Goal: Information Seeking & Learning: Learn about a topic

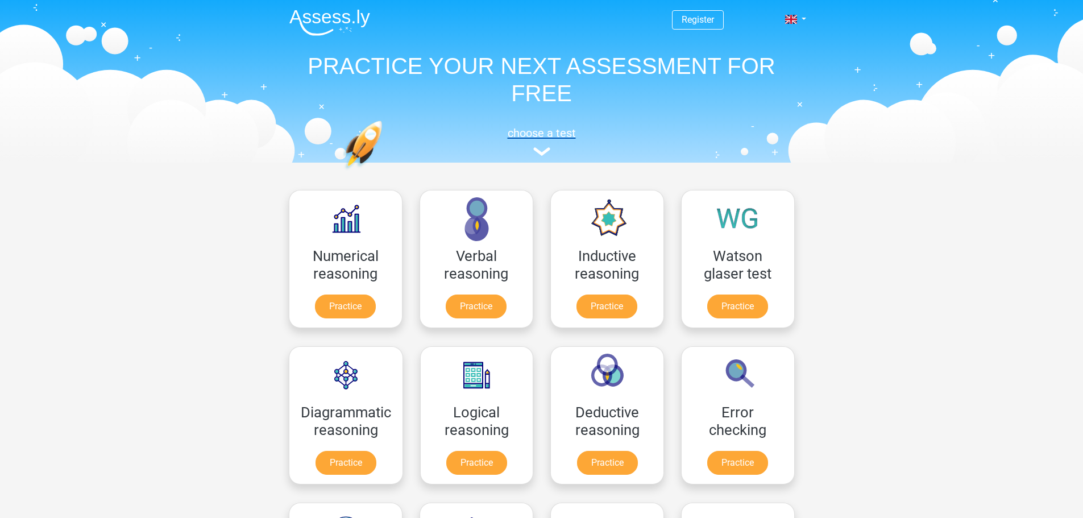
click at [548, 151] on img at bounding box center [541, 151] width 17 height 9
click at [802, 18] on link at bounding box center [792, 20] width 23 height 14
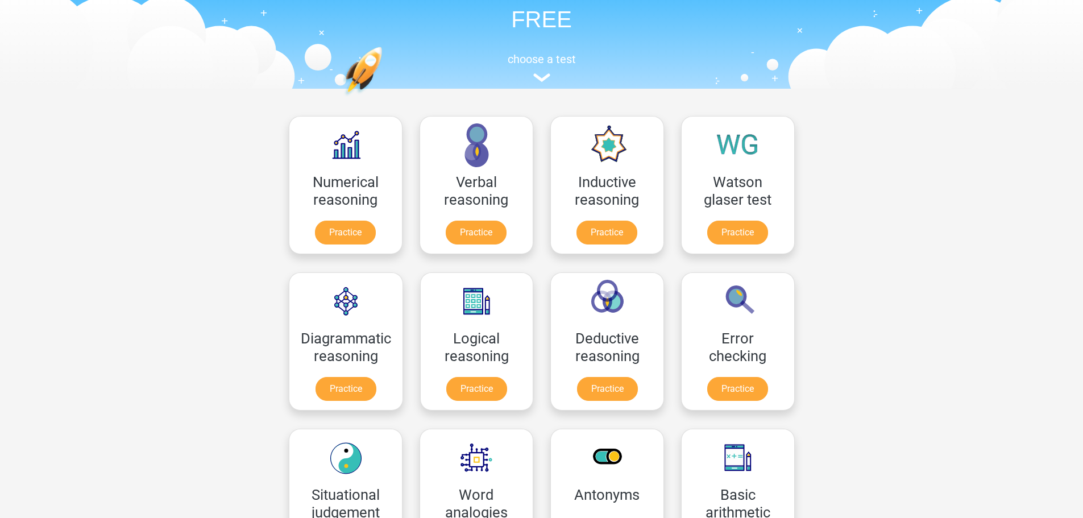
scroll to position [57, 0]
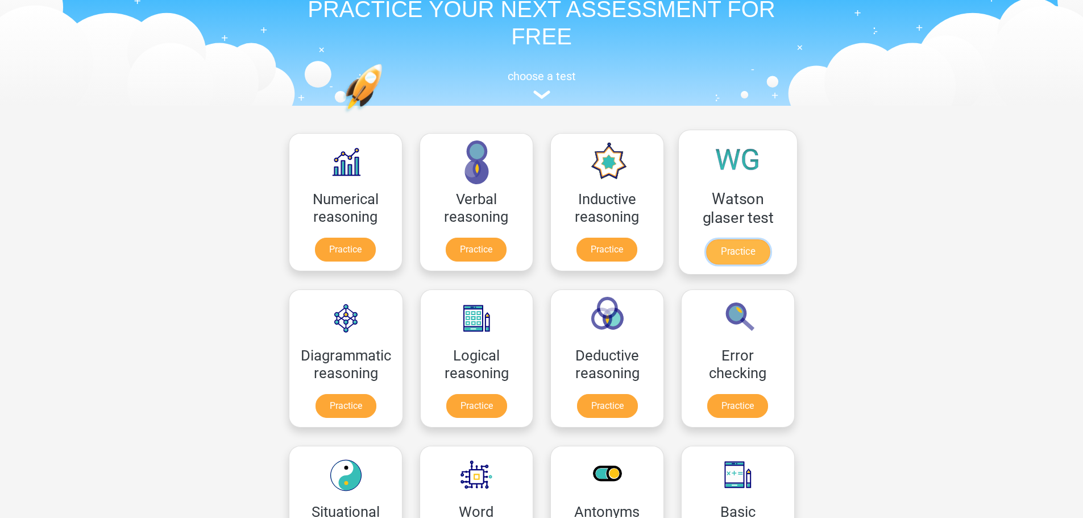
click at [742, 239] on link "Practice" at bounding box center [737, 251] width 64 height 25
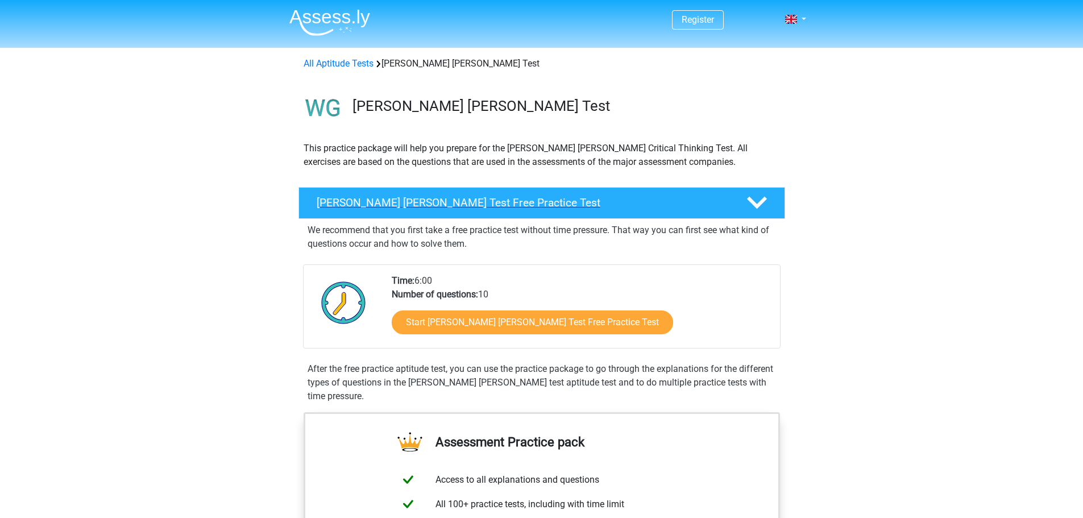
click at [765, 211] on icon at bounding box center [757, 203] width 20 height 20
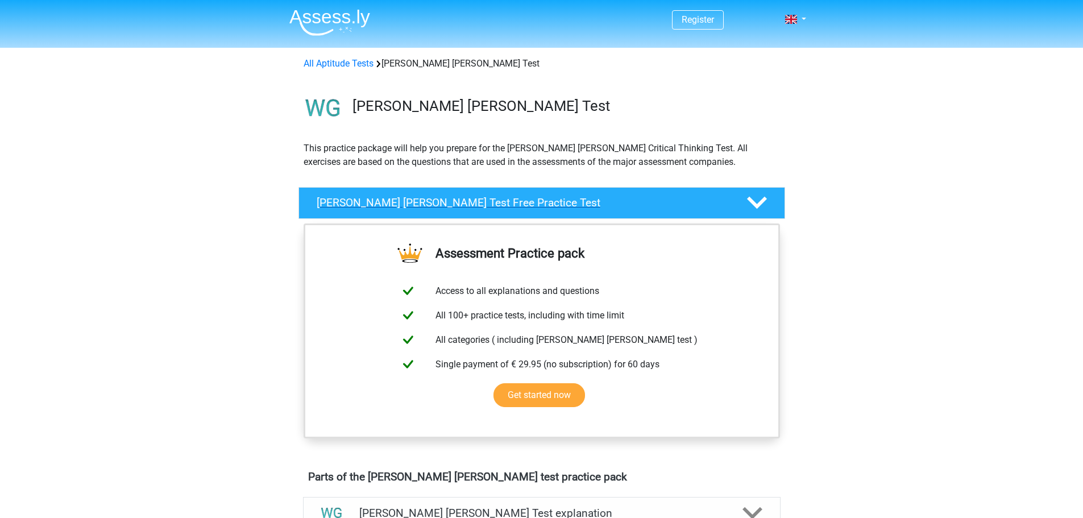
click at [765, 211] on icon at bounding box center [757, 203] width 20 height 20
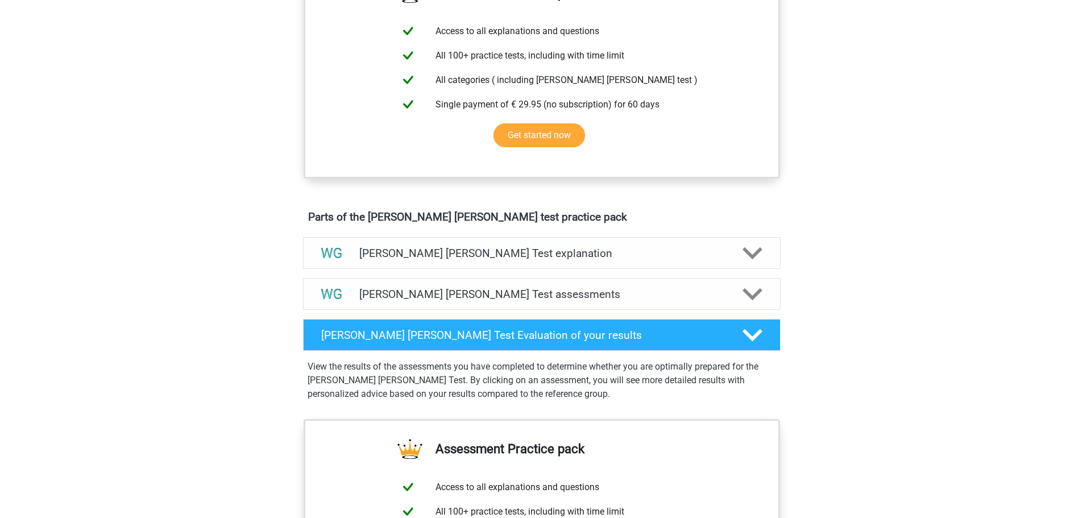
scroll to position [455, 0]
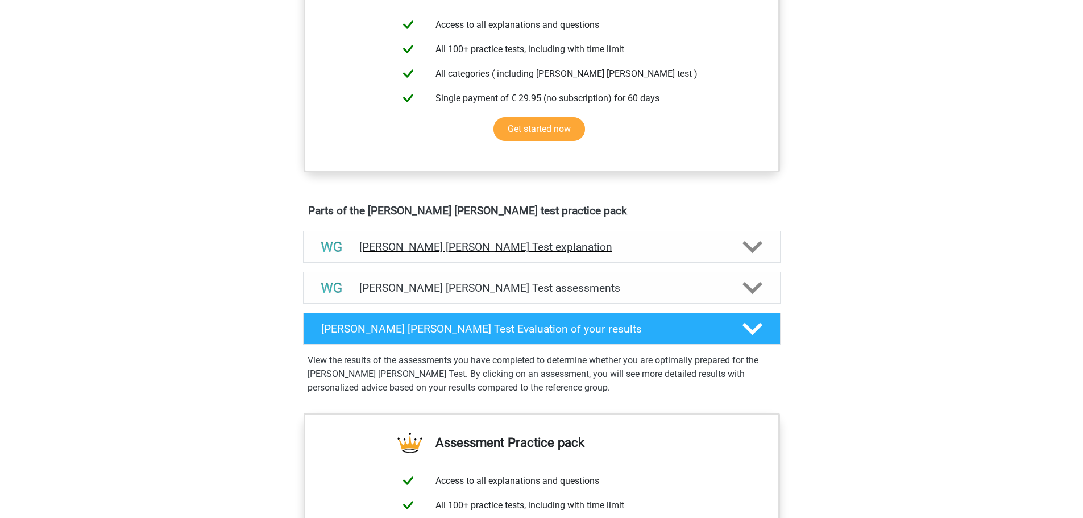
click at [713, 242] on h4 "Watson Glaser Test explanation" at bounding box center [541, 246] width 365 height 13
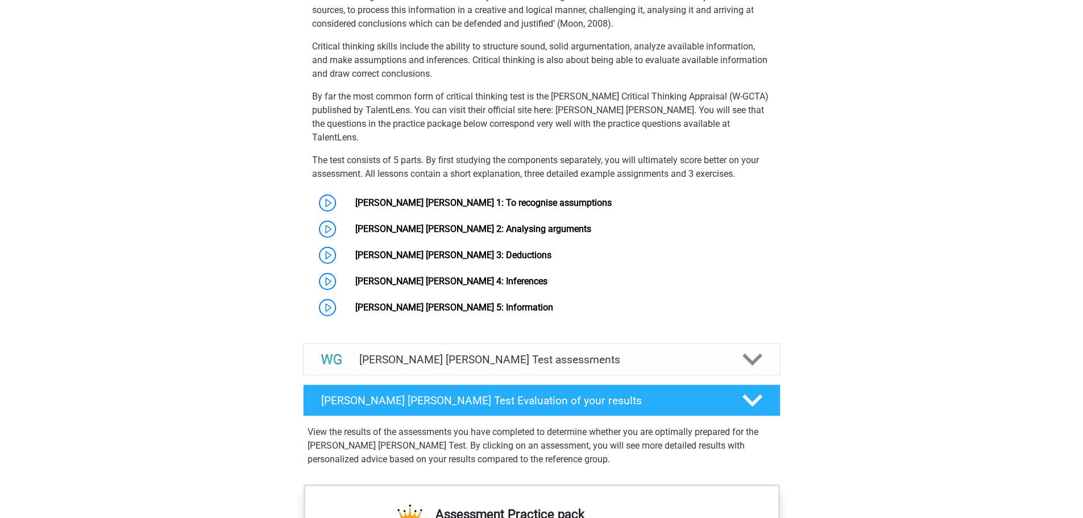
scroll to position [796, 0]
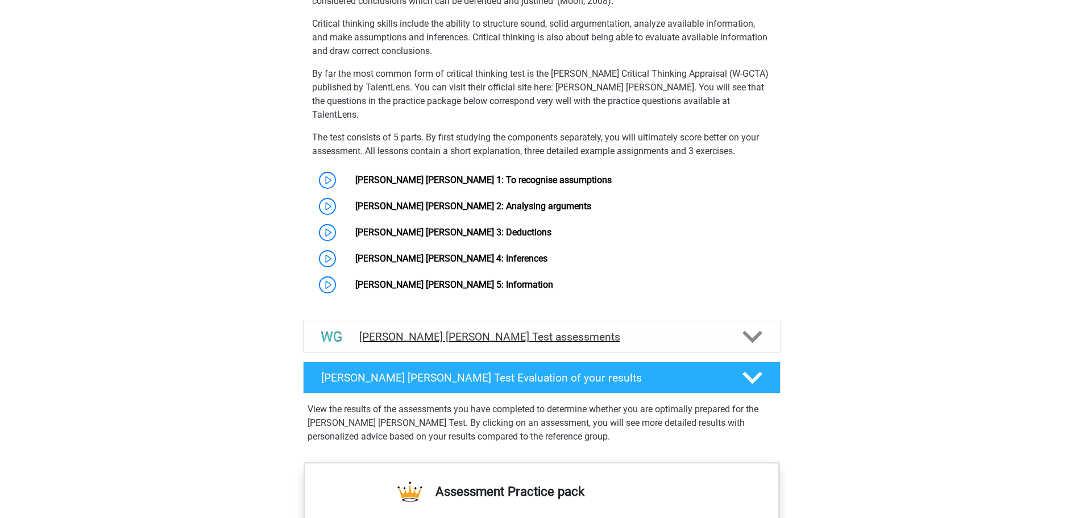
click at [738, 327] on div at bounding box center [751, 337] width 38 height 20
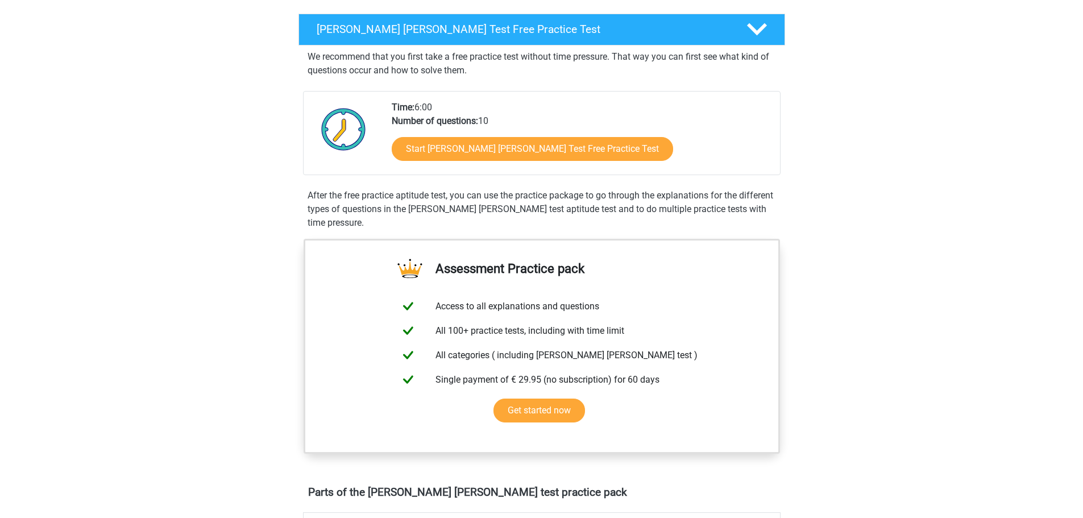
scroll to position [171, 0]
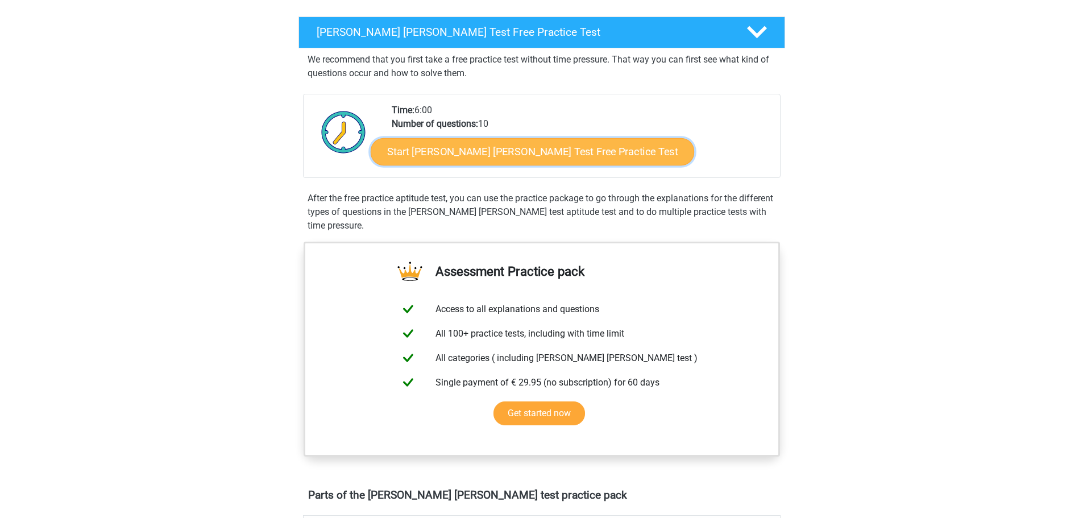
click at [535, 160] on link "Start [PERSON_NAME] [PERSON_NAME] Test Free Practice Test" at bounding box center [532, 151] width 323 height 27
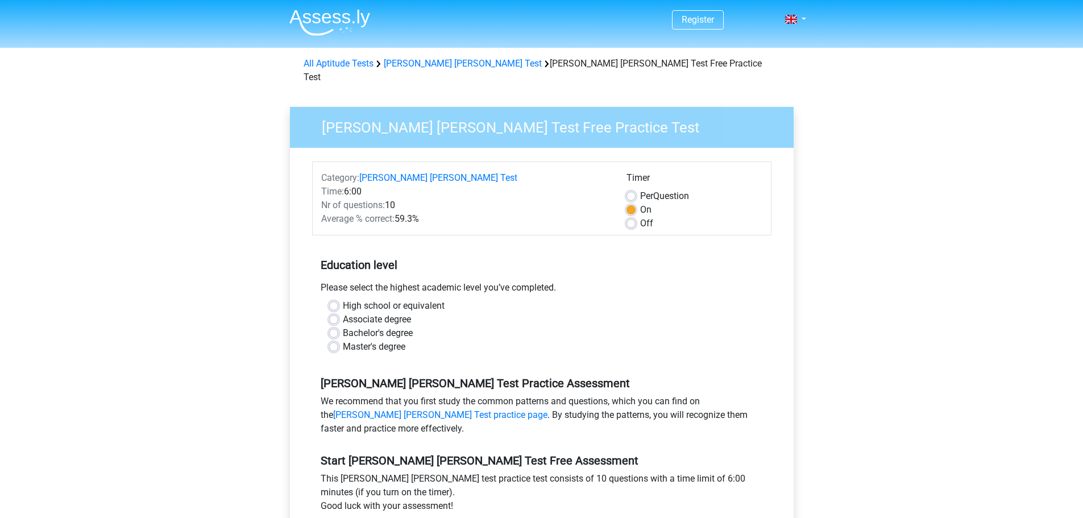
click at [343, 340] on label "Master's degree" at bounding box center [374, 347] width 63 height 14
click at [335, 340] on input "Master's degree" at bounding box center [333, 345] width 9 height 11
radio input "true"
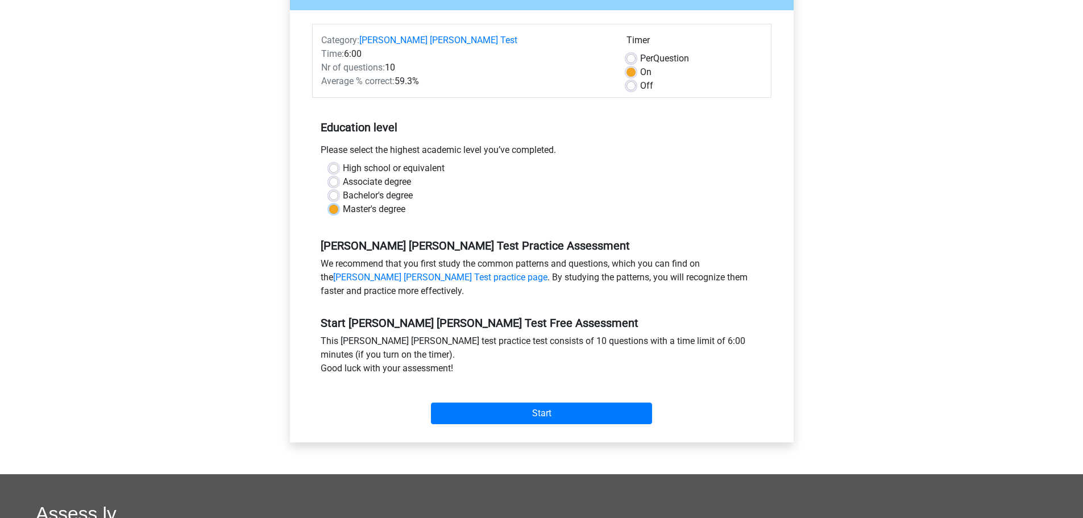
scroll to position [171, 0]
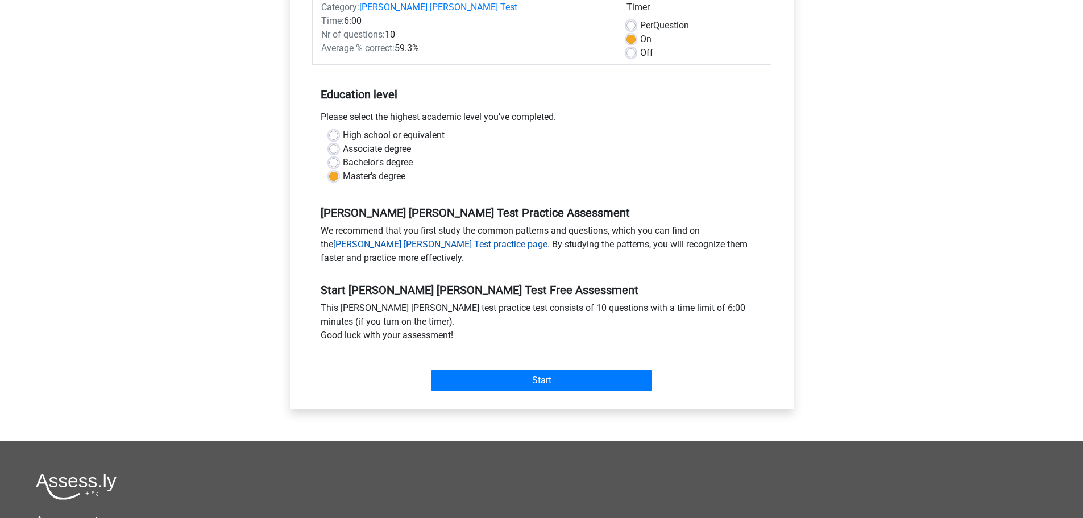
click at [547, 239] on link "[PERSON_NAME] [PERSON_NAME] Test practice page" at bounding box center [440, 244] width 214 height 11
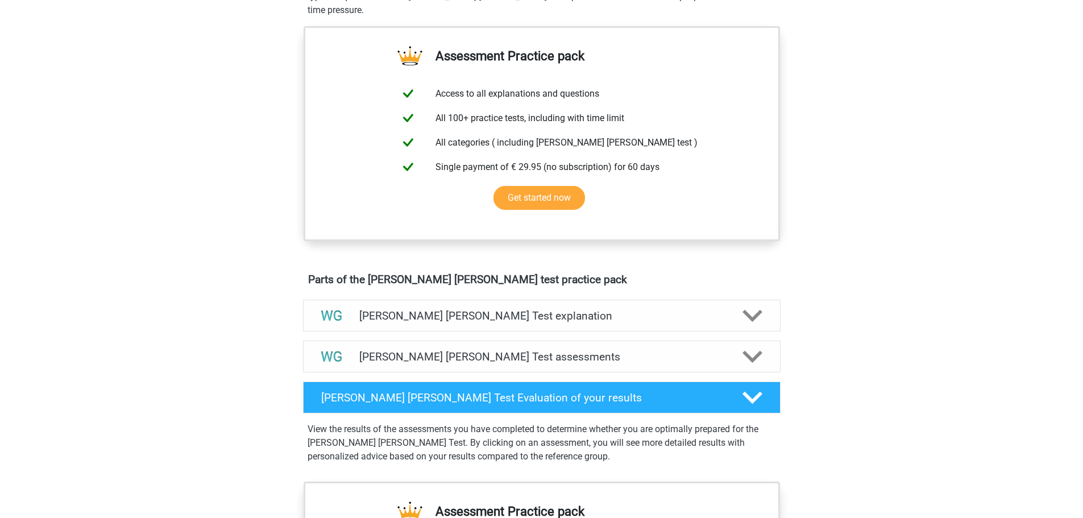
scroll to position [398, 0]
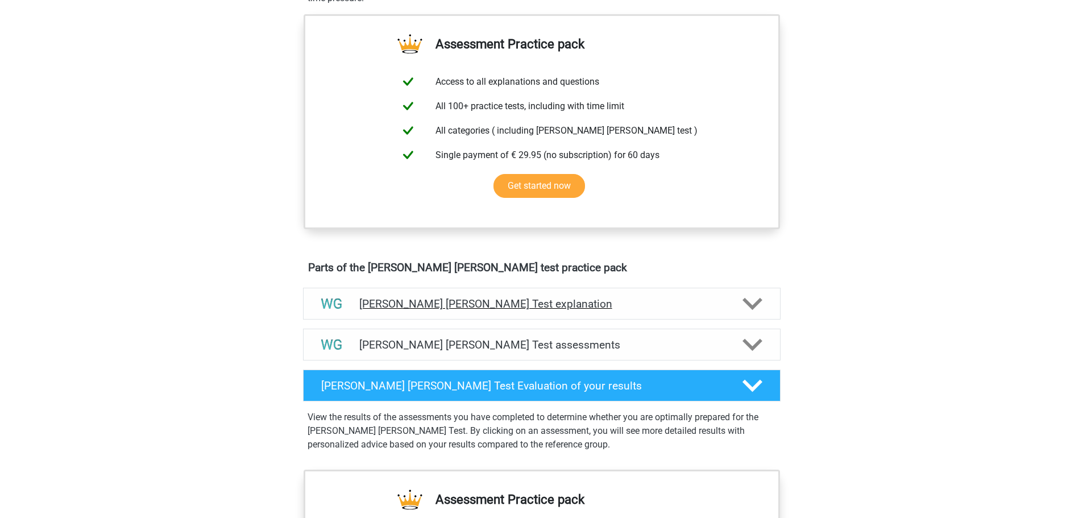
click at [733, 305] on div at bounding box center [751, 304] width 38 height 20
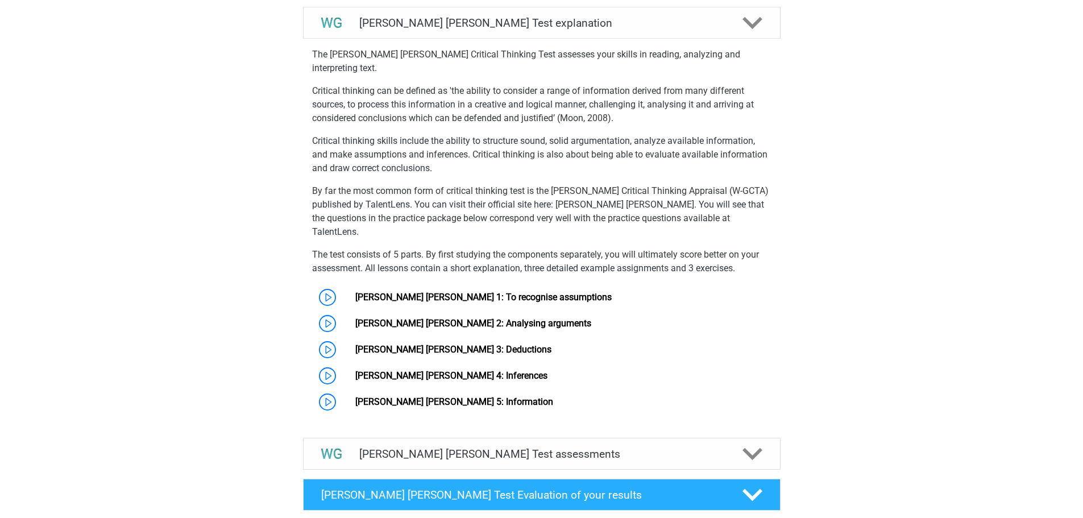
scroll to position [682, 0]
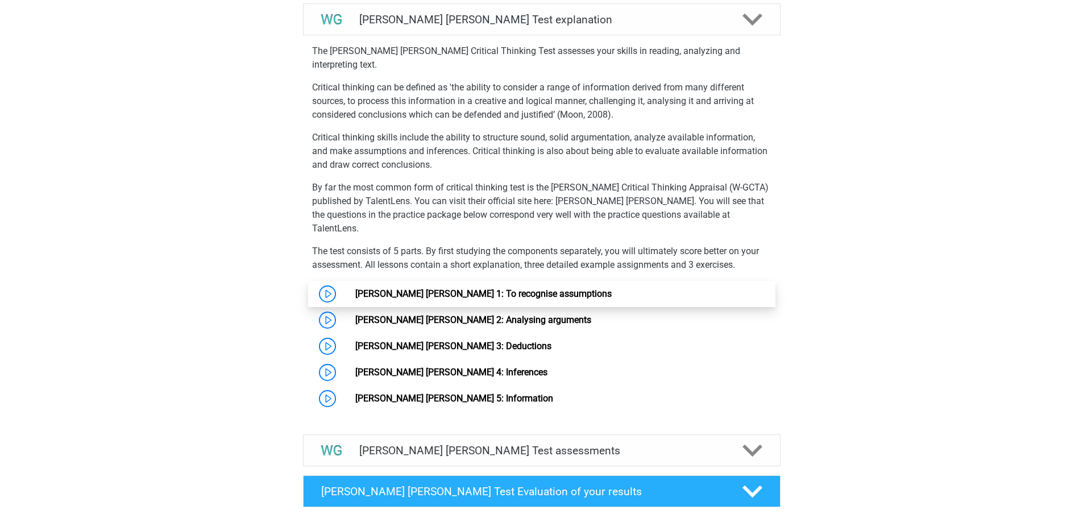
click at [490, 288] on link "Watson Glaser 1: To recognise assumptions" at bounding box center [483, 293] width 256 height 11
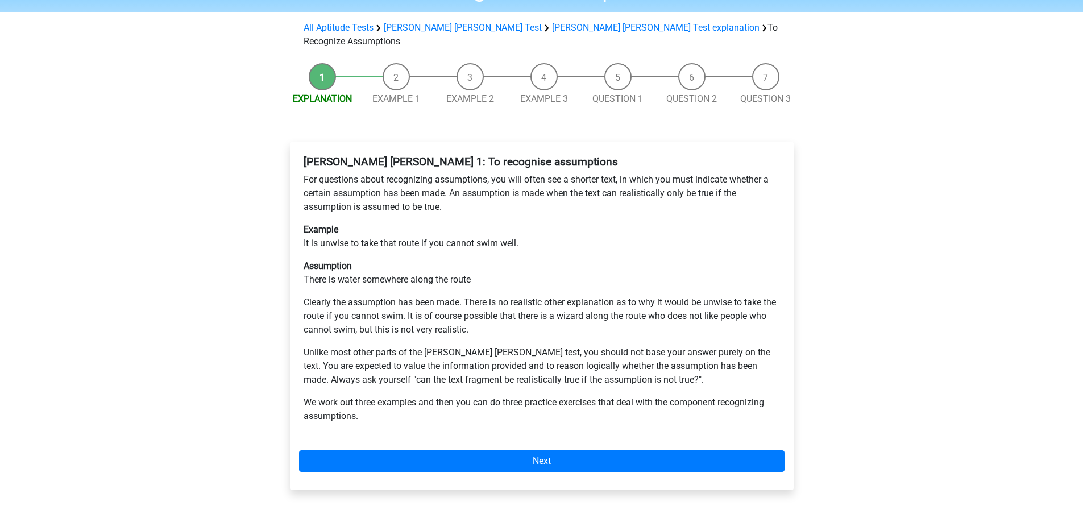
scroll to position [114, 0]
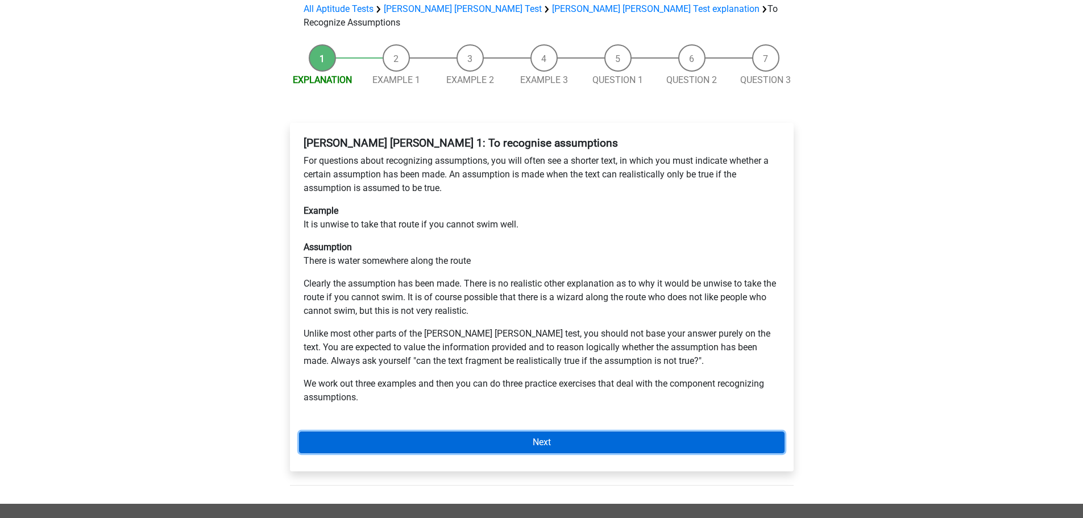
click at [542, 431] on link "Next" at bounding box center [541, 442] width 485 height 22
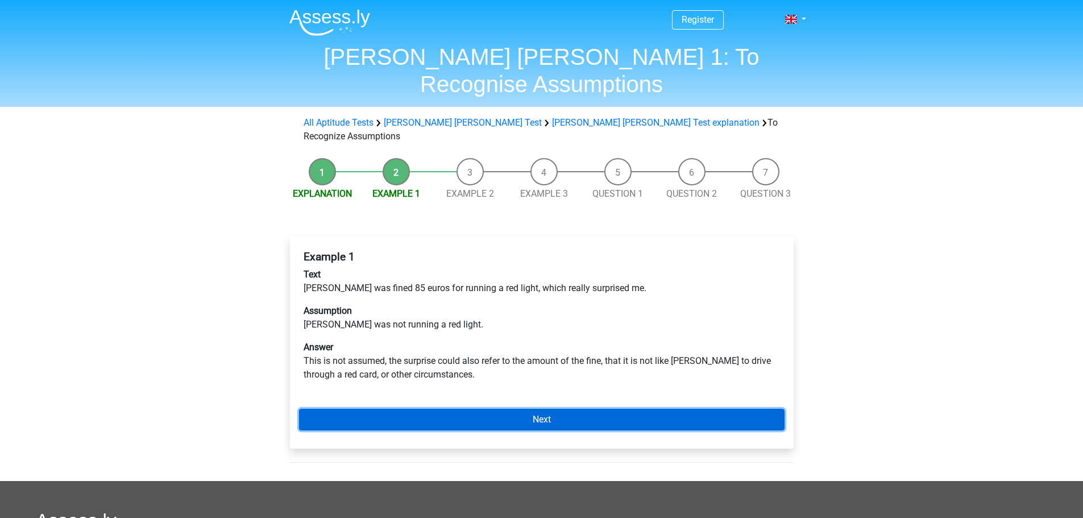
click at [635, 409] on link "Next" at bounding box center [541, 420] width 485 height 22
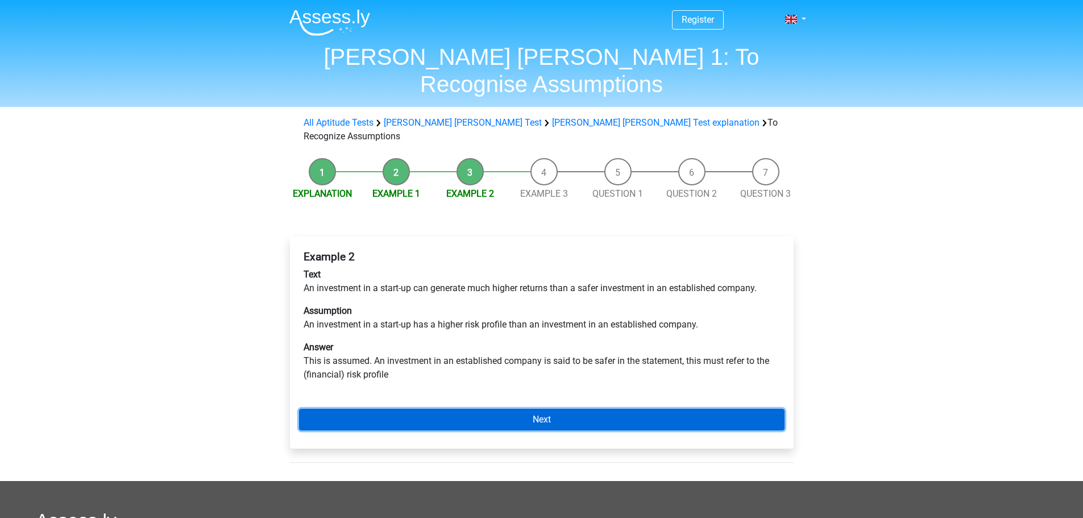
click at [570, 409] on link "Next" at bounding box center [541, 420] width 485 height 22
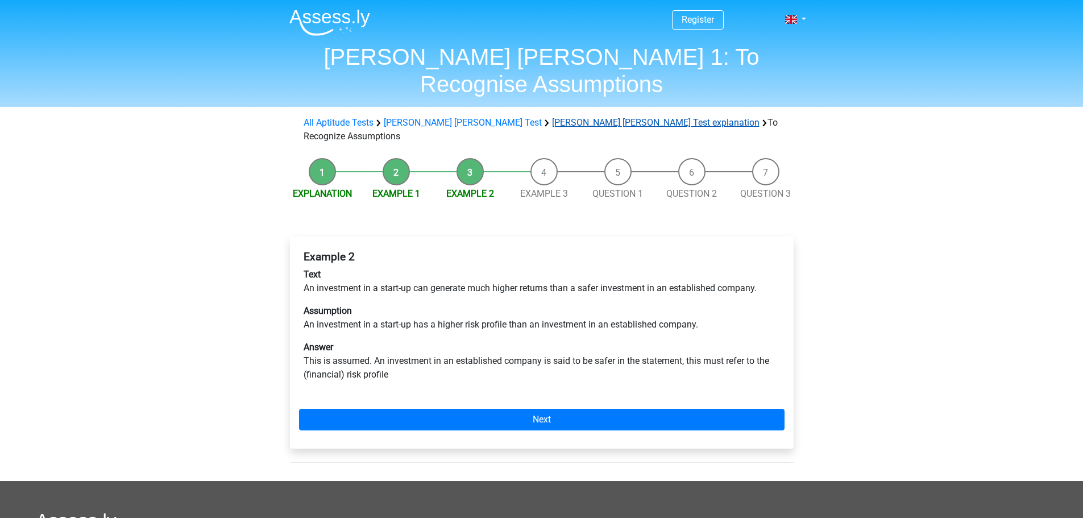
click at [552, 117] on link "[PERSON_NAME] [PERSON_NAME] Test explanation" at bounding box center [655, 122] width 207 height 11
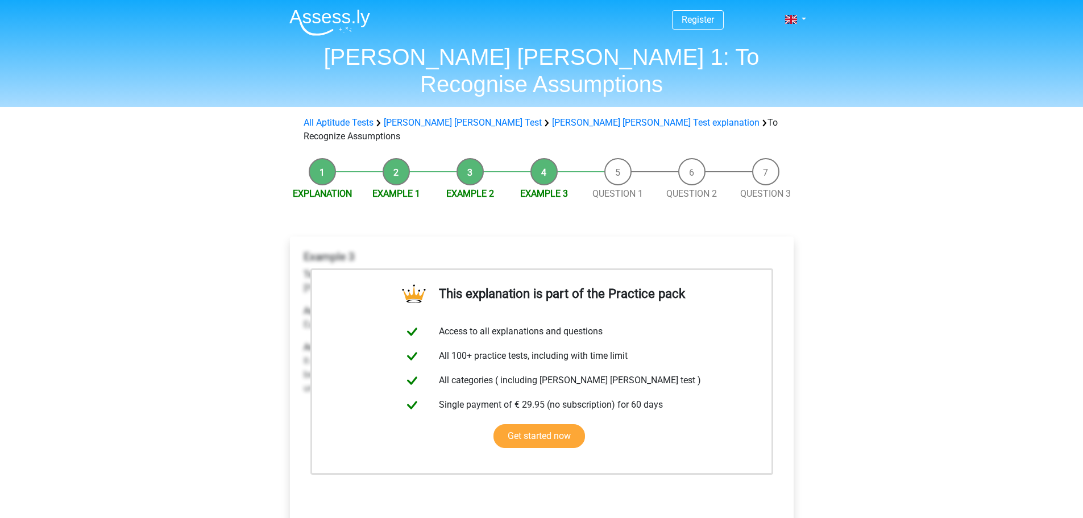
click at [870, 310] on div "Register Nederlands English" at bounding box center [541, 463] width 1083 height 927
click at [619, 158] on li "Question 1" at bounding box center [618, 179] width 74 height 43
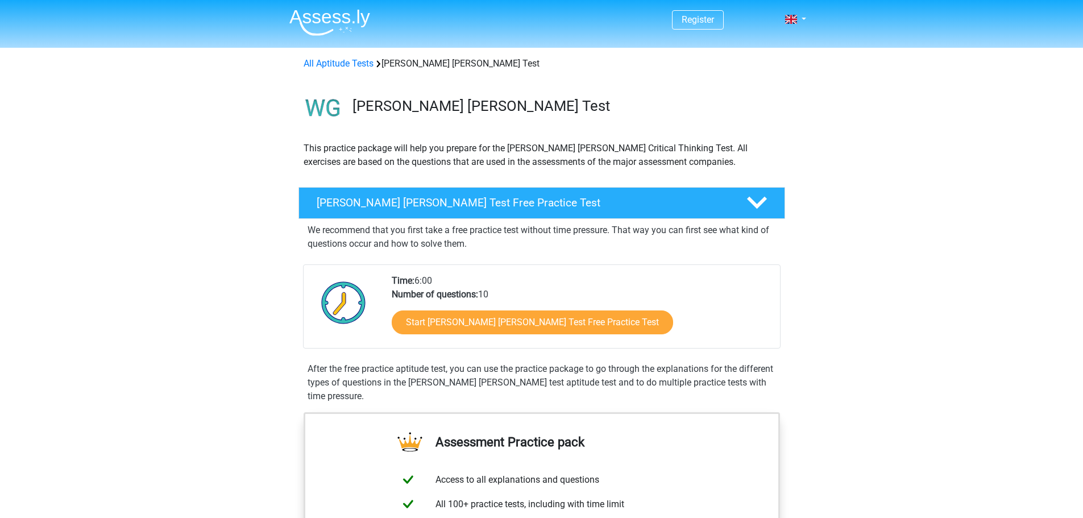
scroll to position [681, 0]
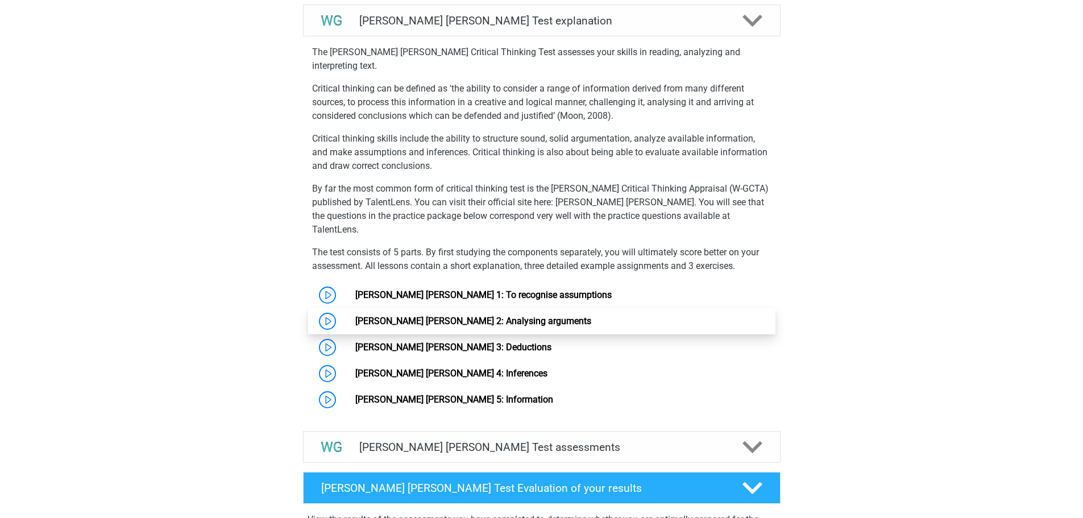
click at [470, 315] on link "[PERSON_NAME] [PERSON_NAME] 2: Analysing arguments" at bounding box center [473, 320] width 236 height 11
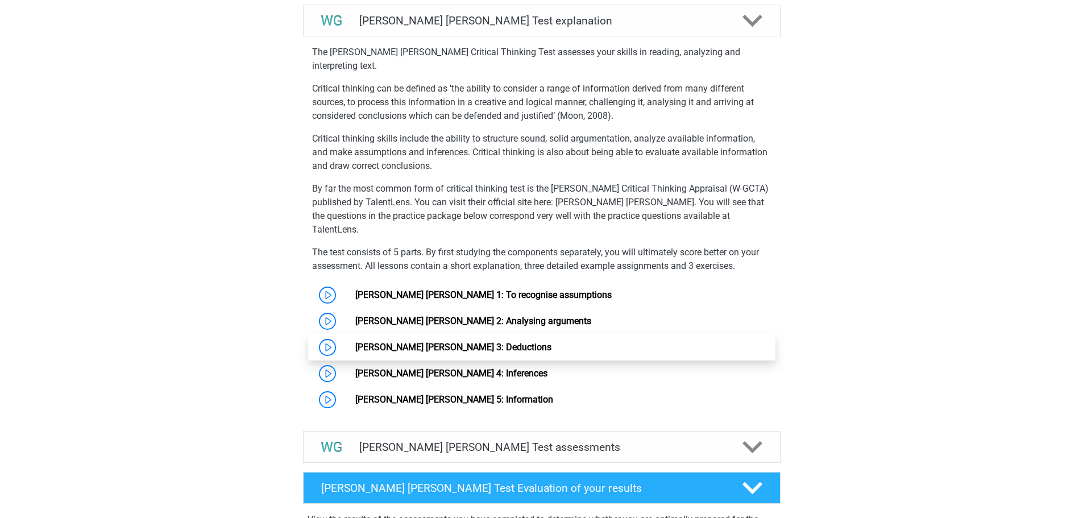
click at [445, 342] on link "Watson Glaser 3: Deductions" at bounding box center [453, 347] width 196 height 11
click at [411, 342] on link "Watson Glaser 3: Deductions" at bounding box center [453, 347] width 196 height 11
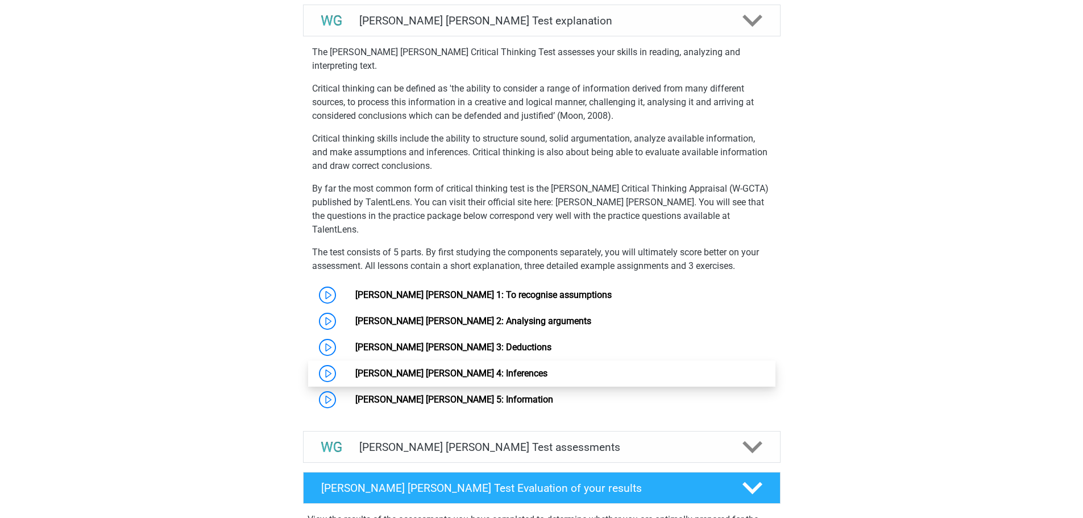
click at [459, 368] on link "Watson Glaser 4: Inferences" at bounding box center [451, 373] width 192 height 11
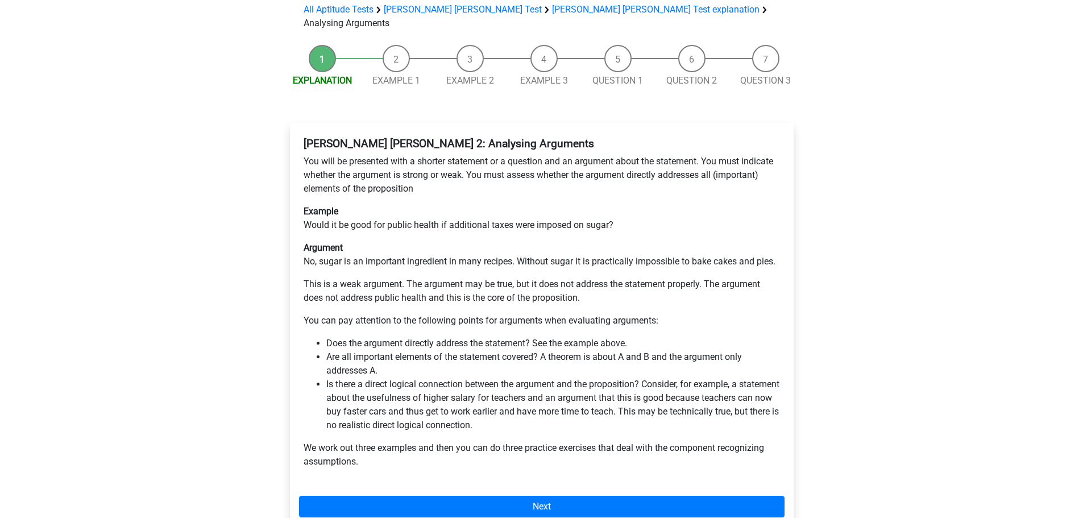
scroll to position [114, 0]
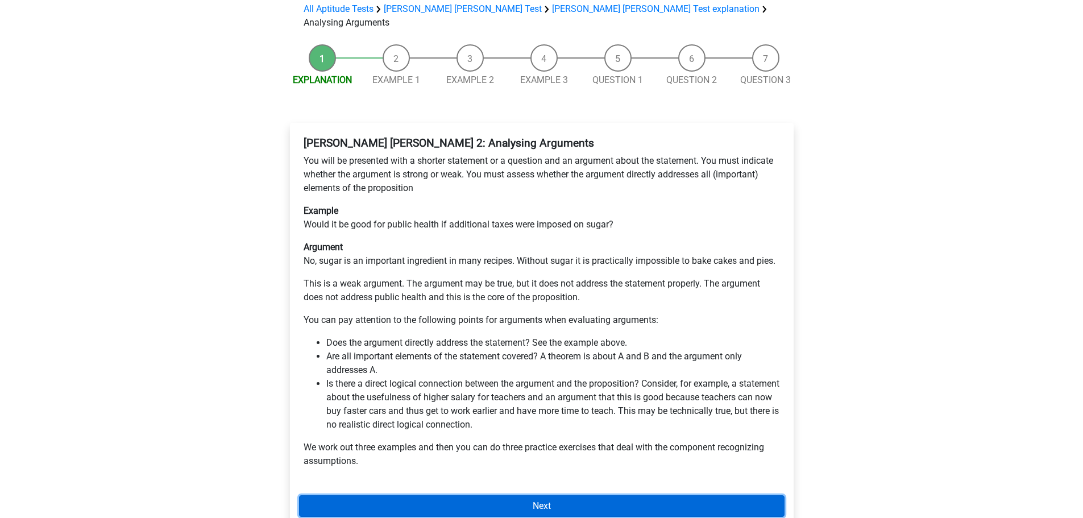
click at [576, 495] on link "Next" at bounding box center [541, 506] width 485 height 22
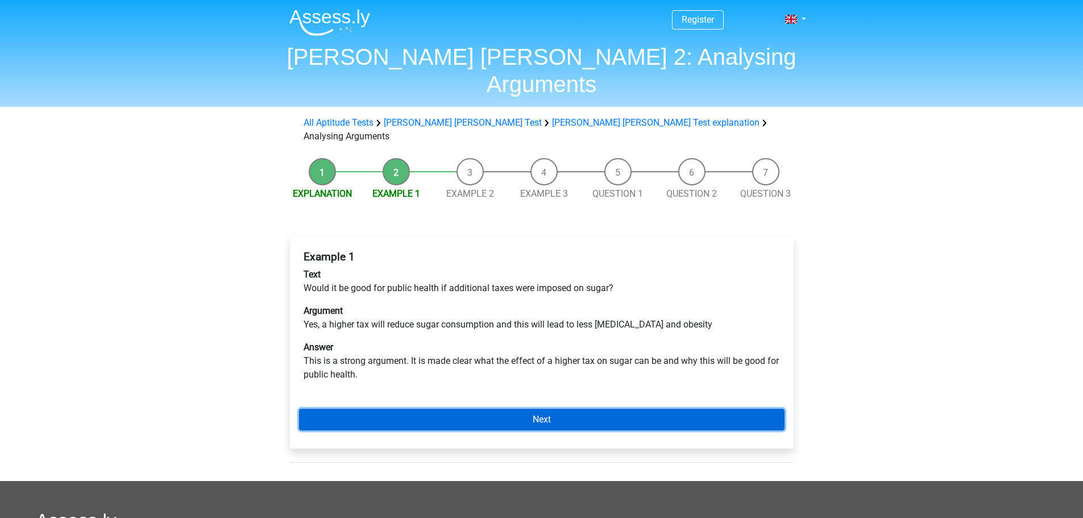
click at [601, 409] on link "Next" at bounding box center [541, 420] width 485 height 22
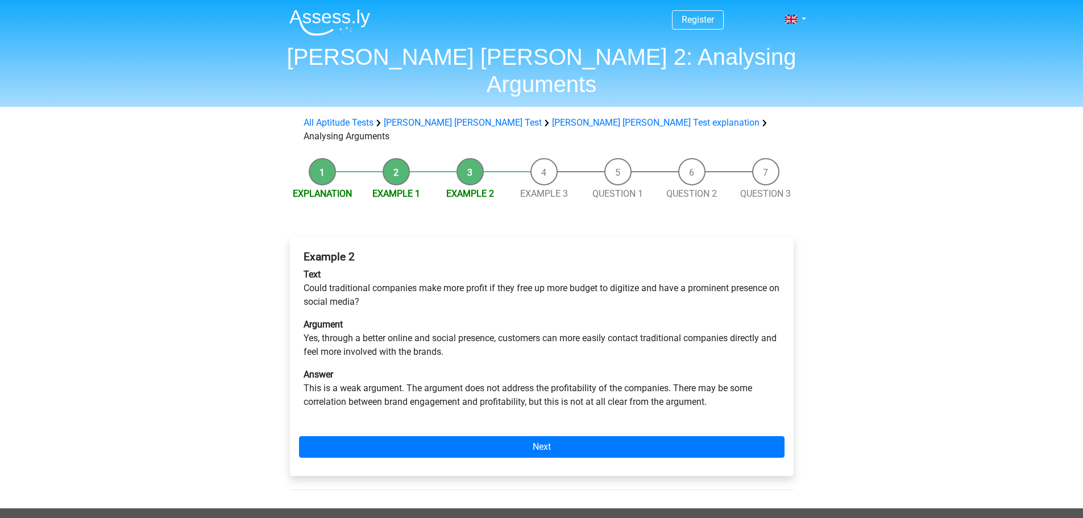
click at [398, 158] on li "Example 1" at bounding box center [396, 179] width 74 height 43
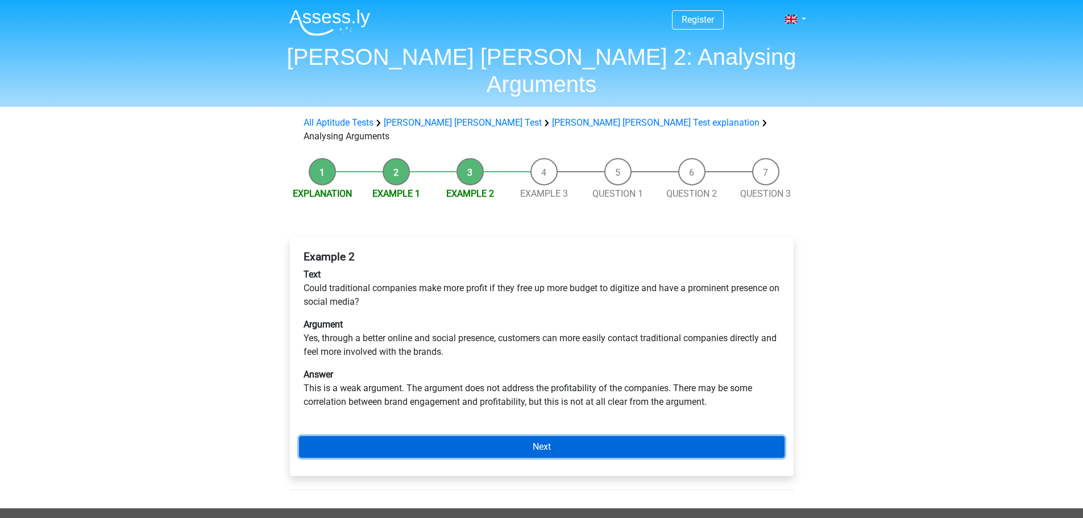
click at [604, 436] on link "Next" at bounding box center [541, 447] width 485 height 22
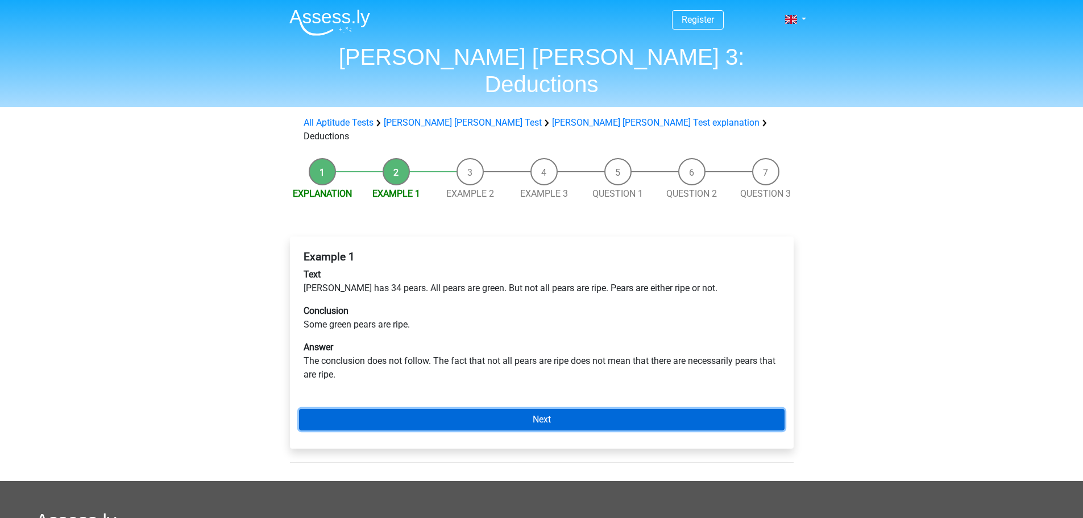
click at [563, 409] on link "Next" at bounding box center [541, 420] width 485 height 22
click at [581, 409] on link "Next" at bounding box center [541, 420] width 485 height 22
click at [572, 409] on link "Next" at bounding box center [541, 420] width 485 height 22
click at [574, 409] on link "Next" at bounding box center [541, 420] width 485 height 22
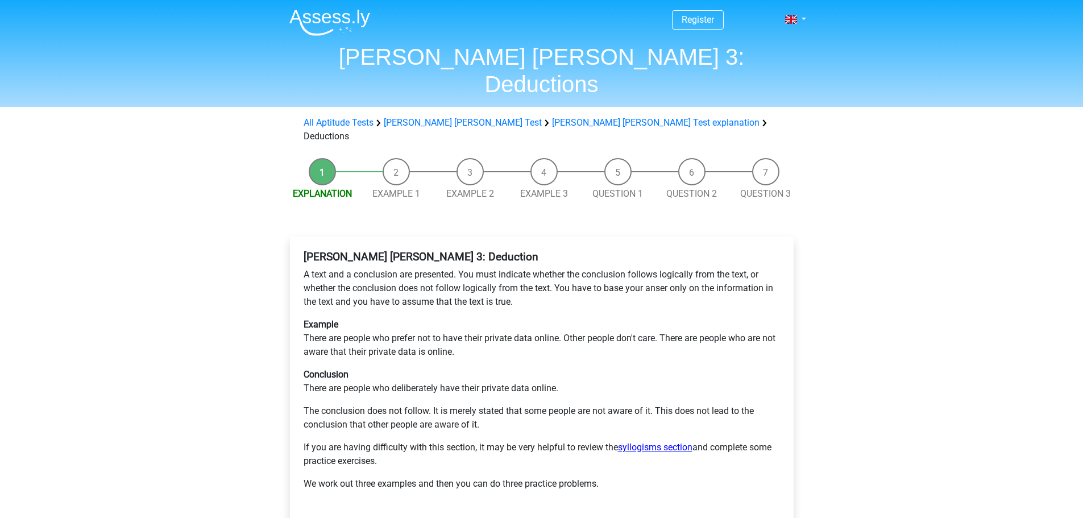
click at [680, 442] on link "syllogisms section" at bounding box center [655, 447] width 74 height 11
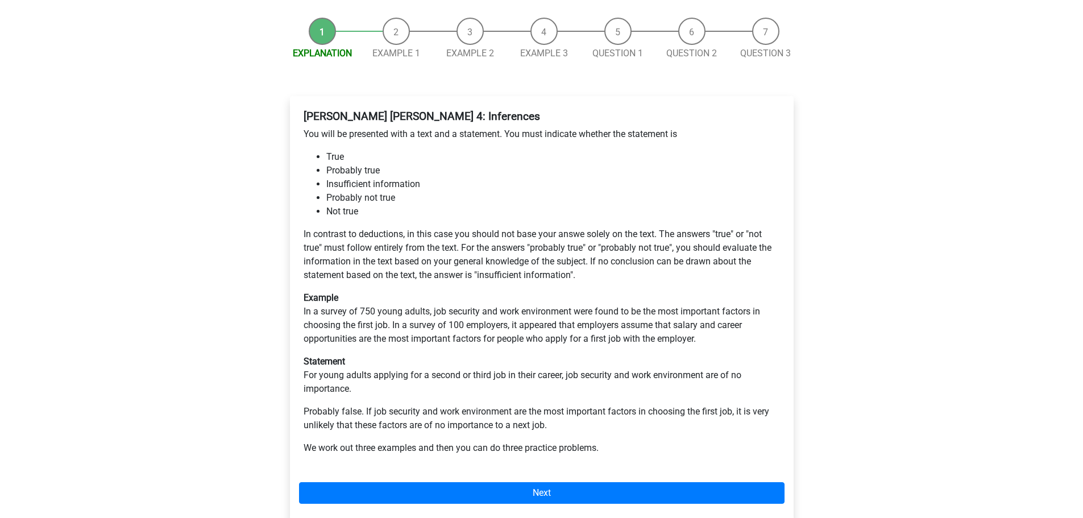
scroll to position [114, 0]
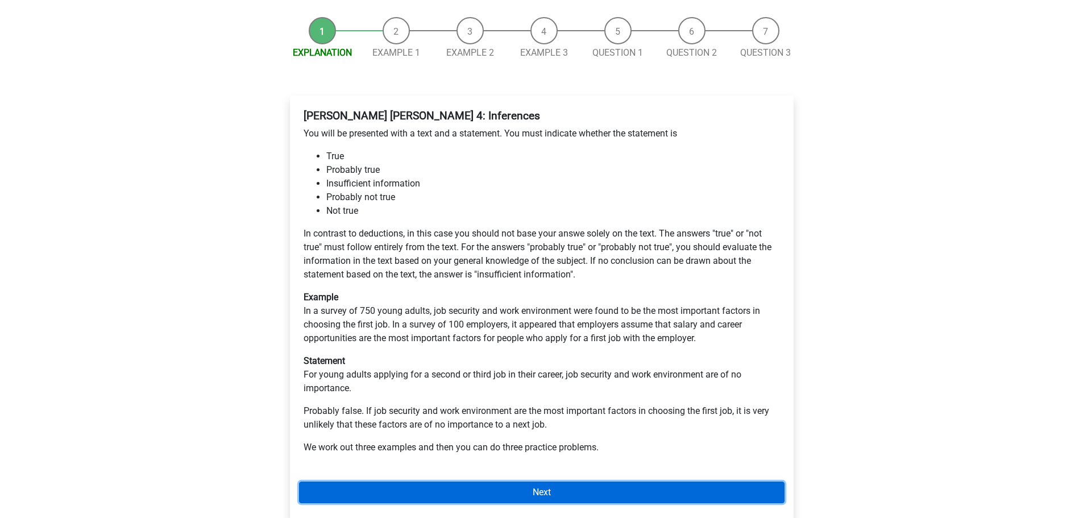
click at [650, 481] on link "Next" at bounding box center [541, 492] width 485 height 22
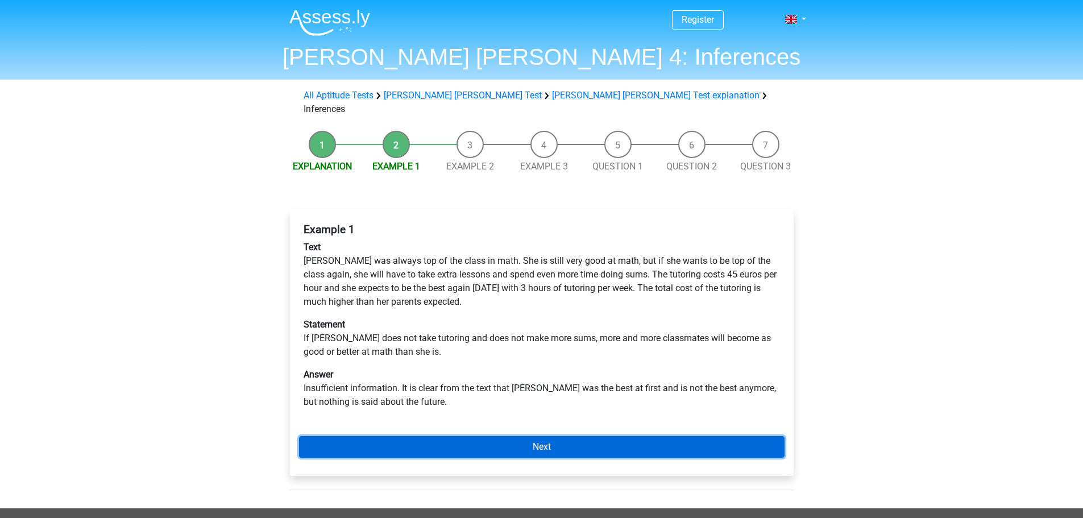
click at [515, 436] on link "Next" at bounding box center [541, 447] width 485 height 22
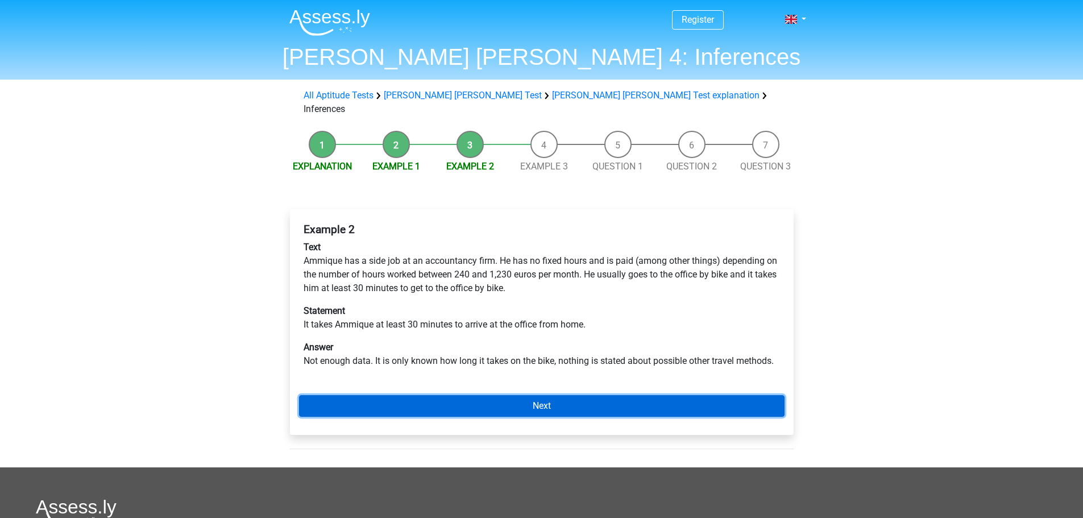
click at [601, 398] on link "Next" at bounding box center [541, 406] width 485 height 22
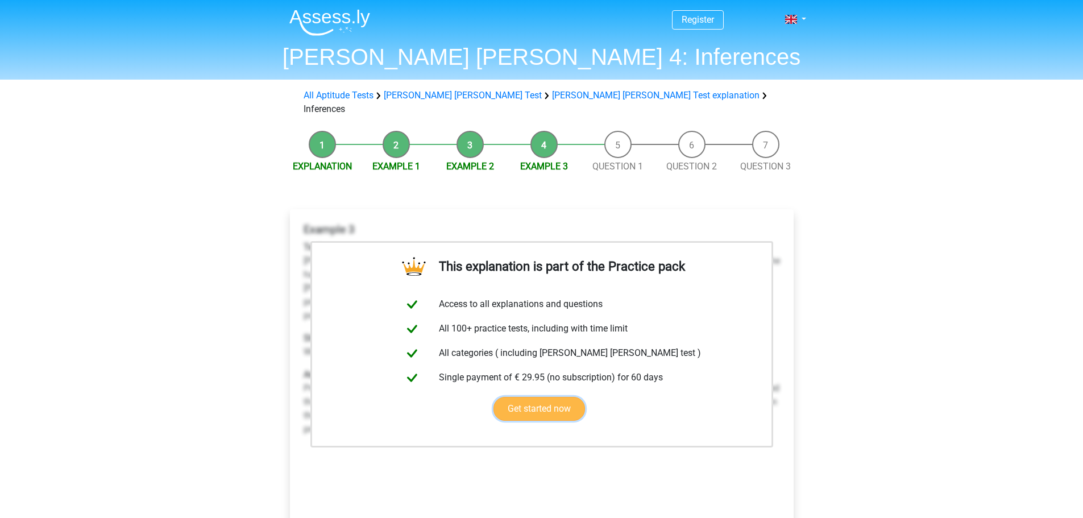
drag, startPoint x: 0, startPoint y: 0, endPoint x: 723, endPoint y: 369, distance: 811.3
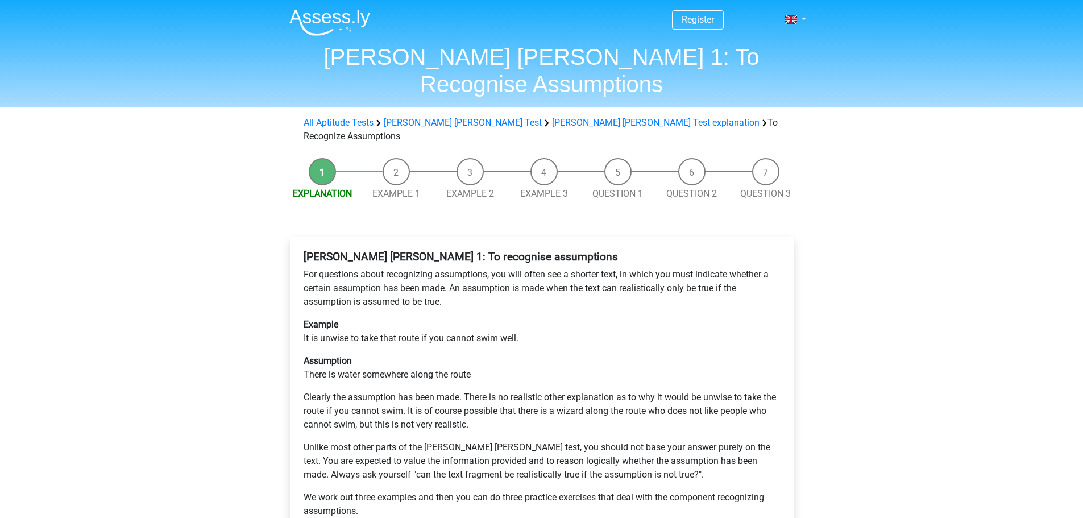
scroll to position [114, 0]
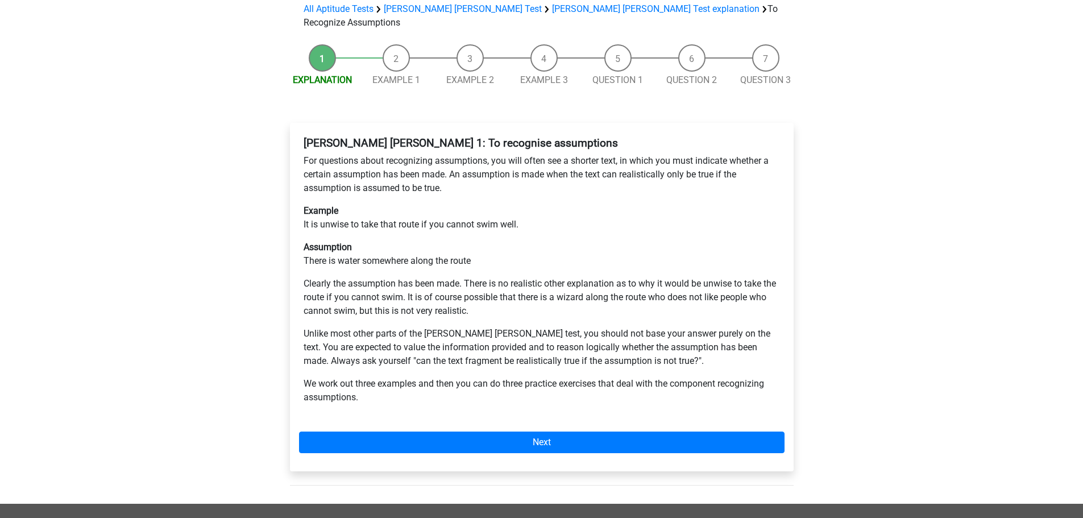
drag, startPoint x: 0, startPoint y: 0, endPoint x: 725, endPoint y: 363, distance: 811.0
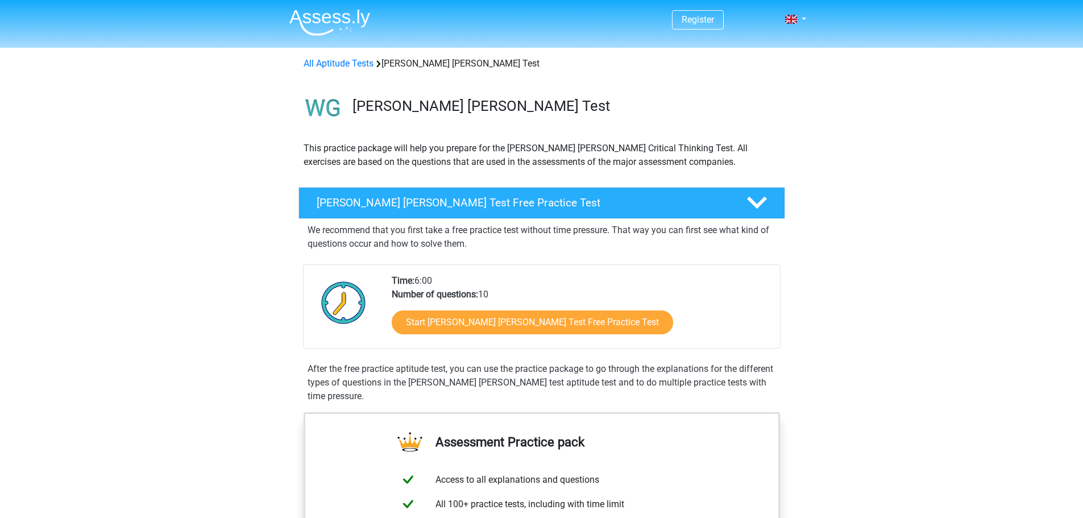
scroll to position [682, 0]
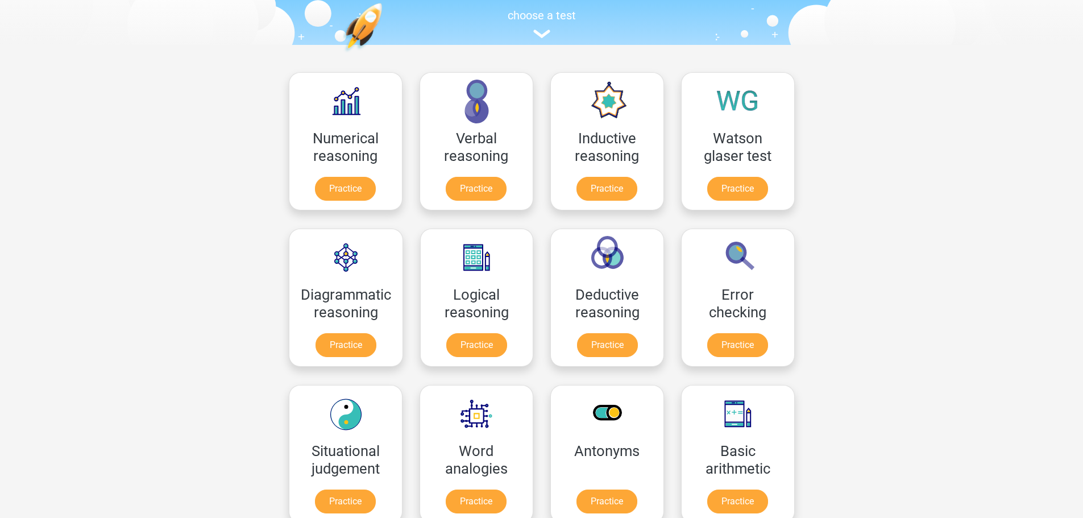
scroll to position [114, 0]
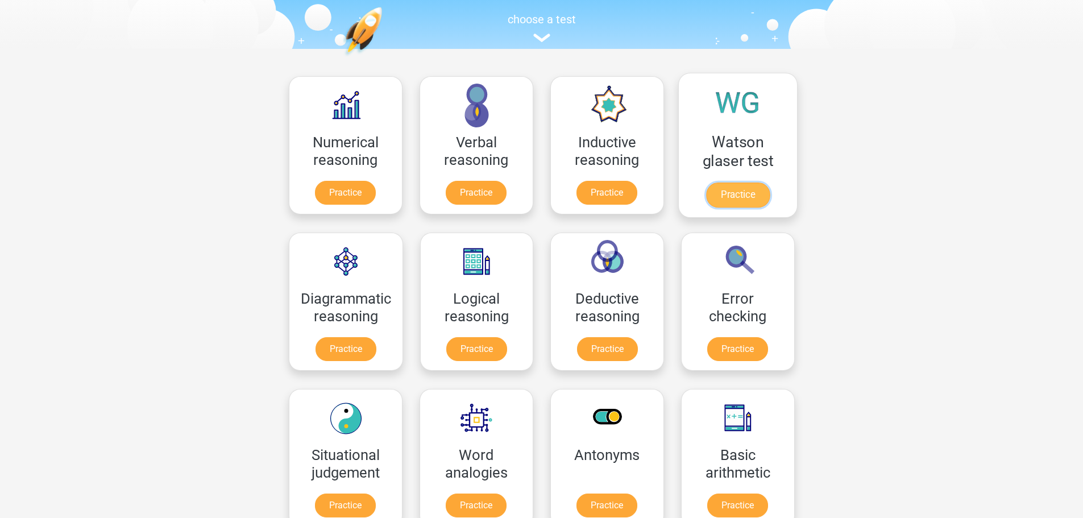
click at [747, 184] on link "Practice" at bounding box center [737, 194] width 64 height 25
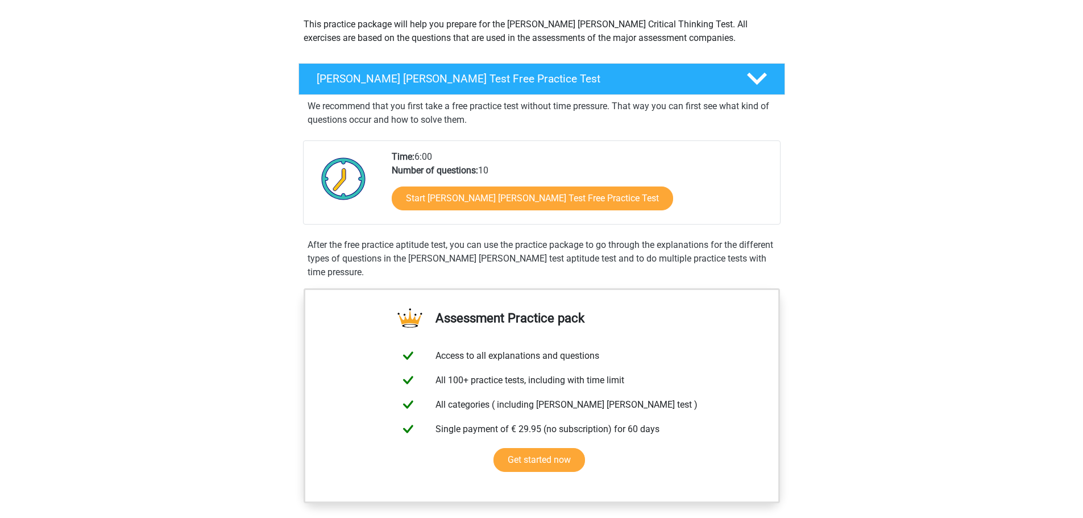
scroll to position [114, 0]
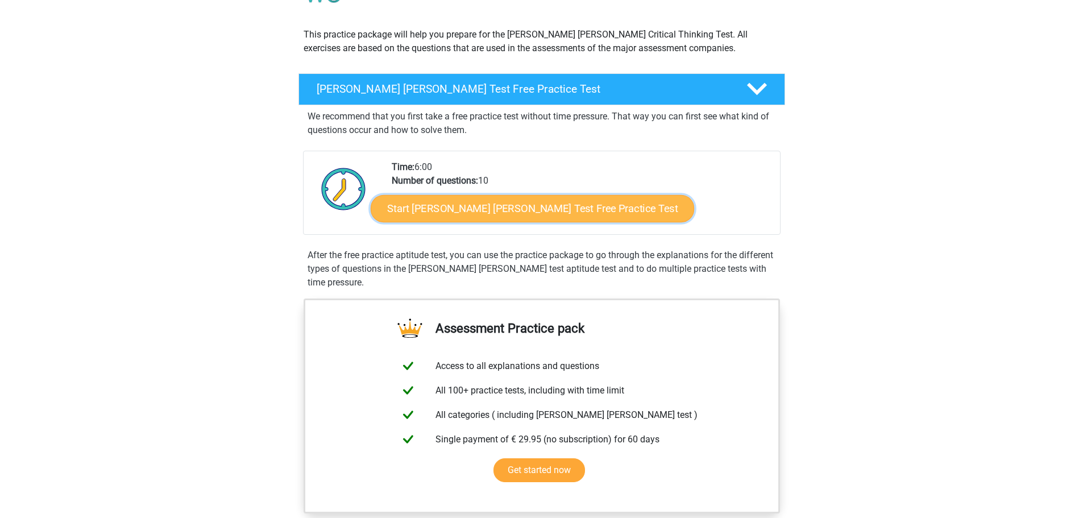
click at [576, 207] on link "Start Watson Glaser Test Free Practice Test" at bounding box center [532, 208] width 323 height 27
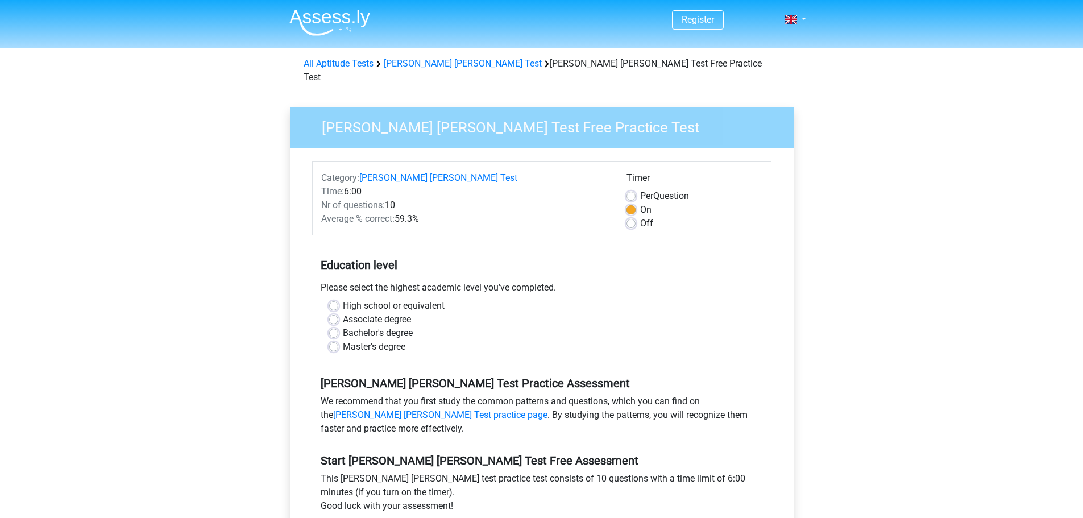
click at [380, 340] on label "Master's degree" at bounding box center [374, 347] width 63 height 14
click at [338, 340] on input "Master's degree" at bounding box center [333, 345] width 9 height 11
radio input "true"
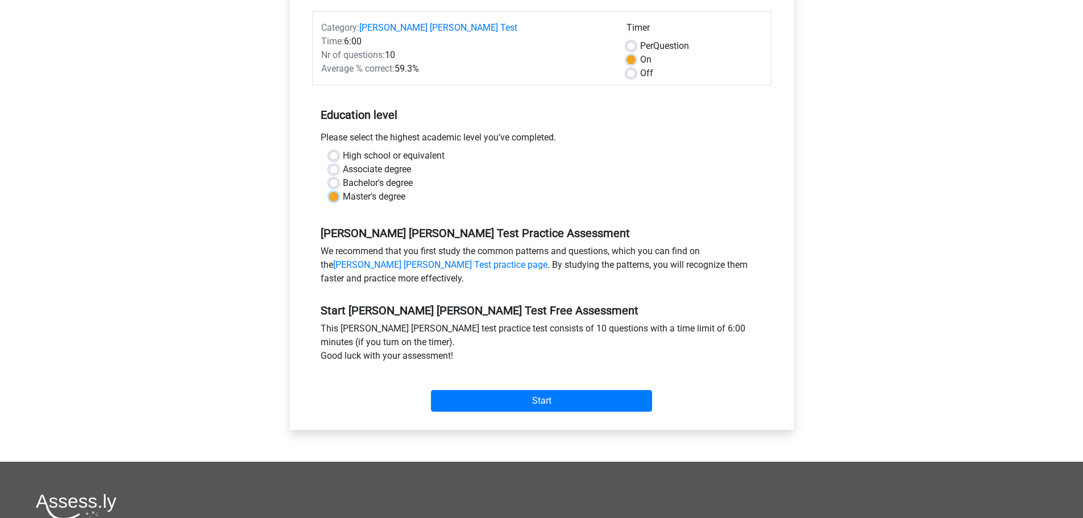
scroll to position [171, 0]
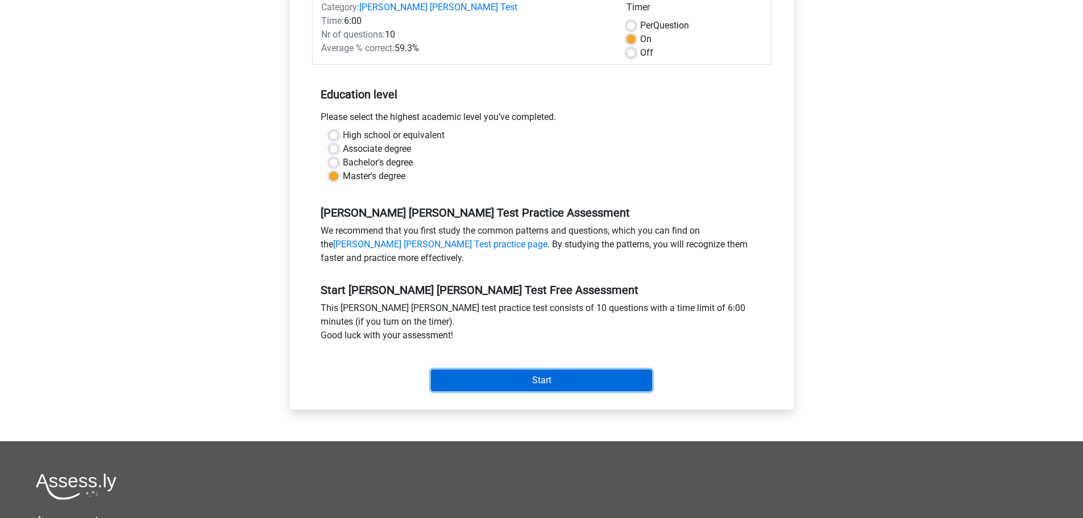
click at [518, 370] on input "Start" at bounding box center [541, 381] width 221 height 22
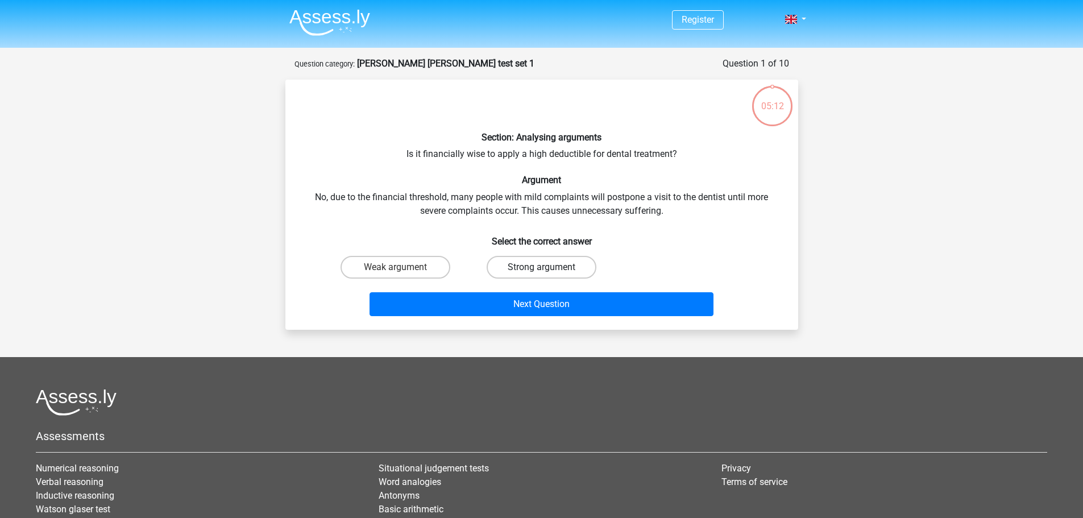
click at [557, 262] on label "Strong argument" at bounding box center [542, 267] width 110 height 23
click at [549, 267] on input "Strong argument" at bounding box center [544, 270] width 7 height 7
radio input "true"
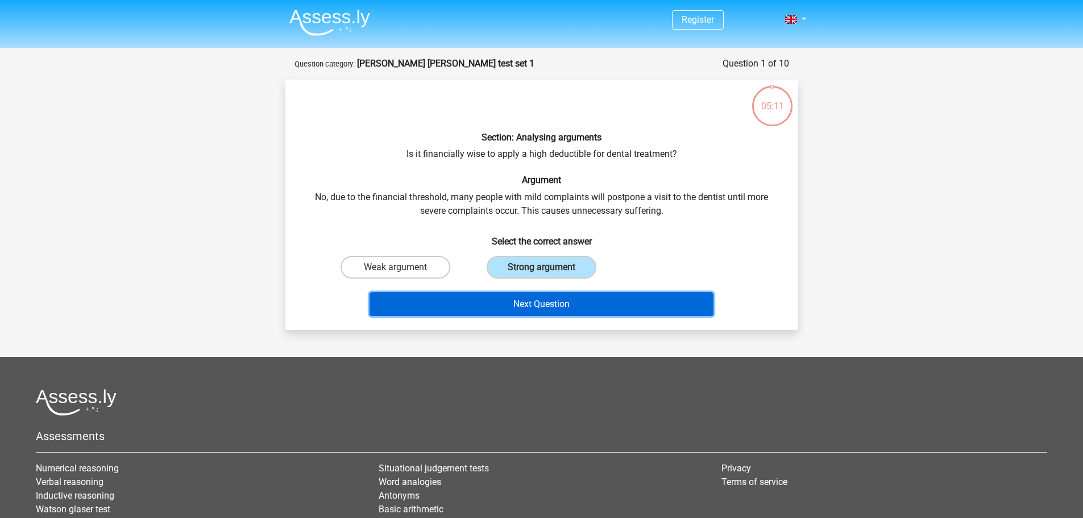
click at [570, 306] on button "Next Question" at bounding box center [542, 304] width 344 height 24
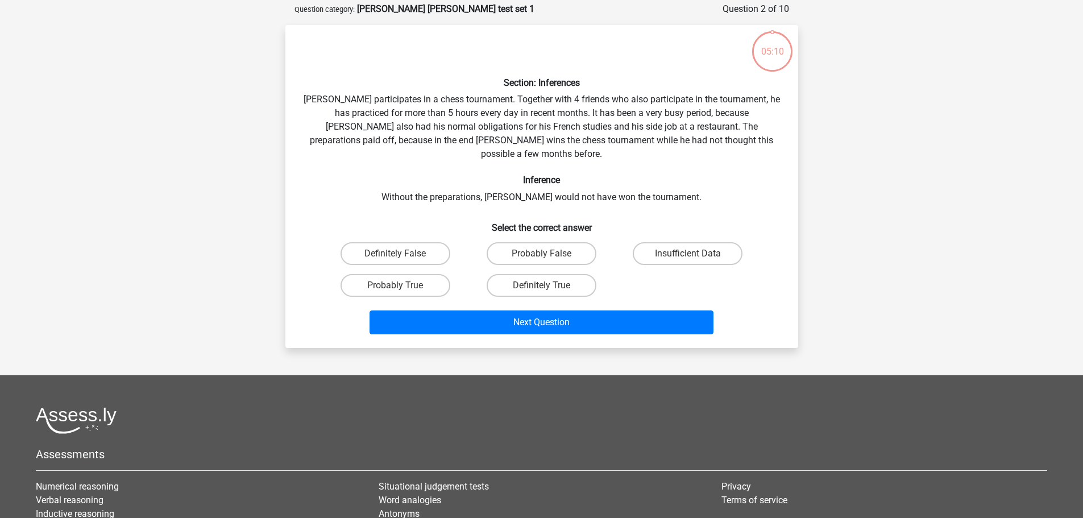
scroll to position [57, 0]
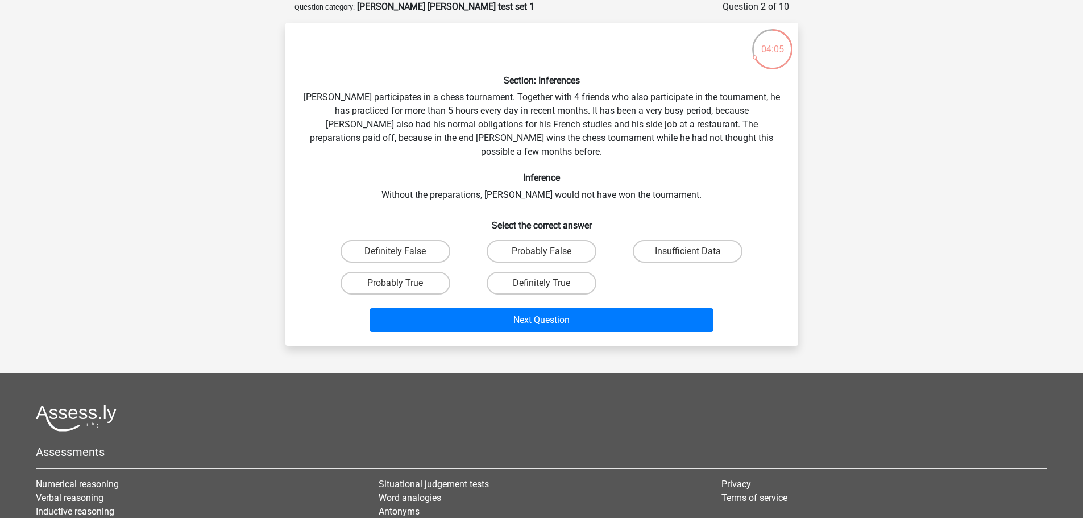
click at [688, 251] on input "Insufficient Data" at bounding box center [691, 254] width 7 height 7
radio input "true"
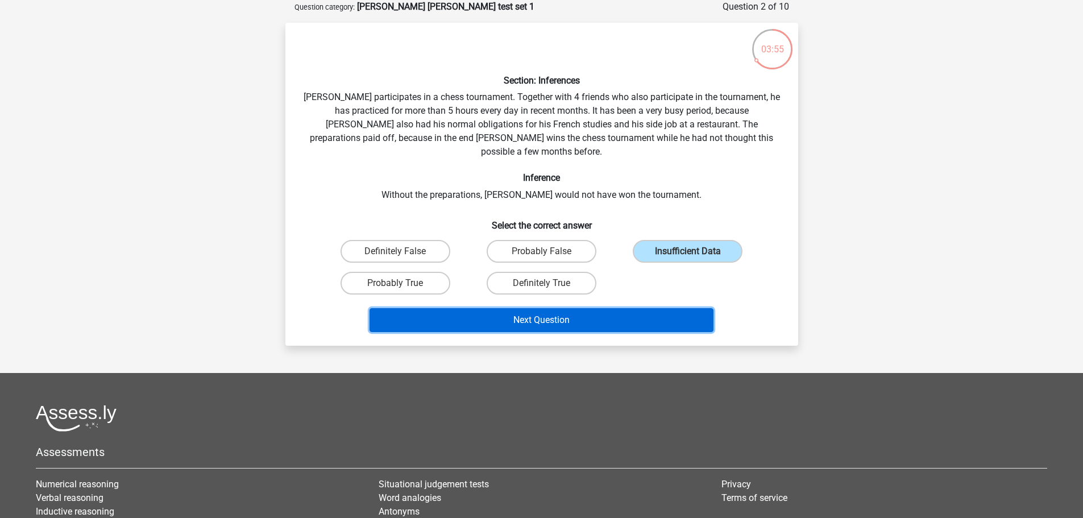
click at [650, 308] on button "Next Question" at bounding box center [542, 320] width 344 height 24
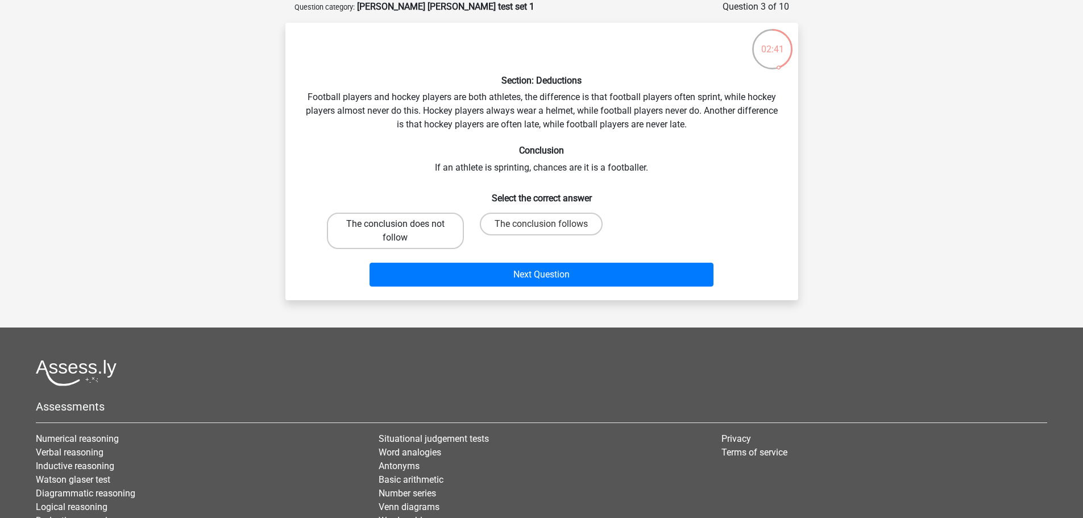
click at [424, 221] on label "The conclusion does not follow" at bounding box center [395, 231] width 137 height 36
click at [402, 224] on input "The conclusion does not follow" at bounding box center [398, 227] width 7 height 7
radio input "true"
click at [521, 221] on label "The conclusion follows" at bounding box center [541, 224] width 123 height 23
click at [541, 224] on input "The conclusion follows" at bounding box center [544, 227] width 7 height 7
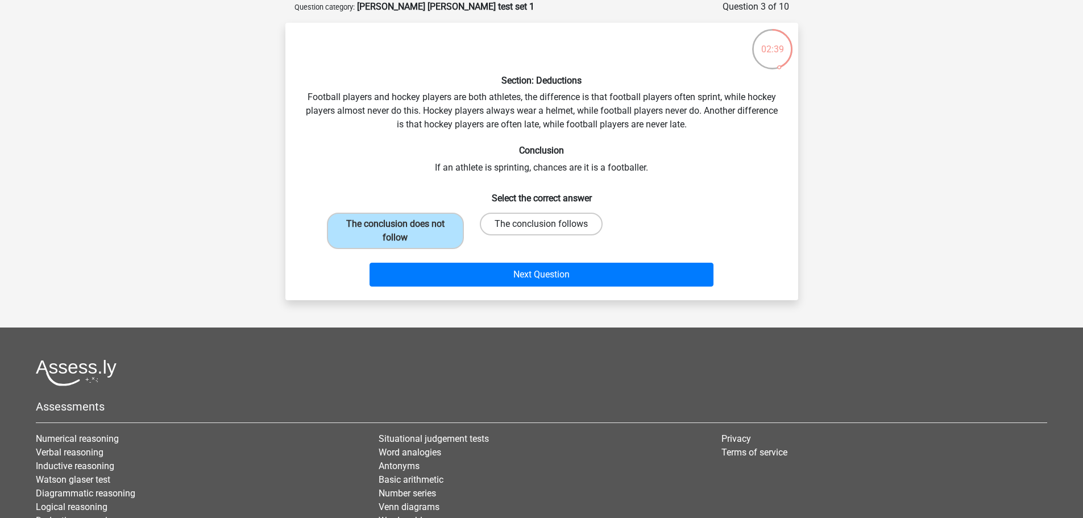
radio input "true"
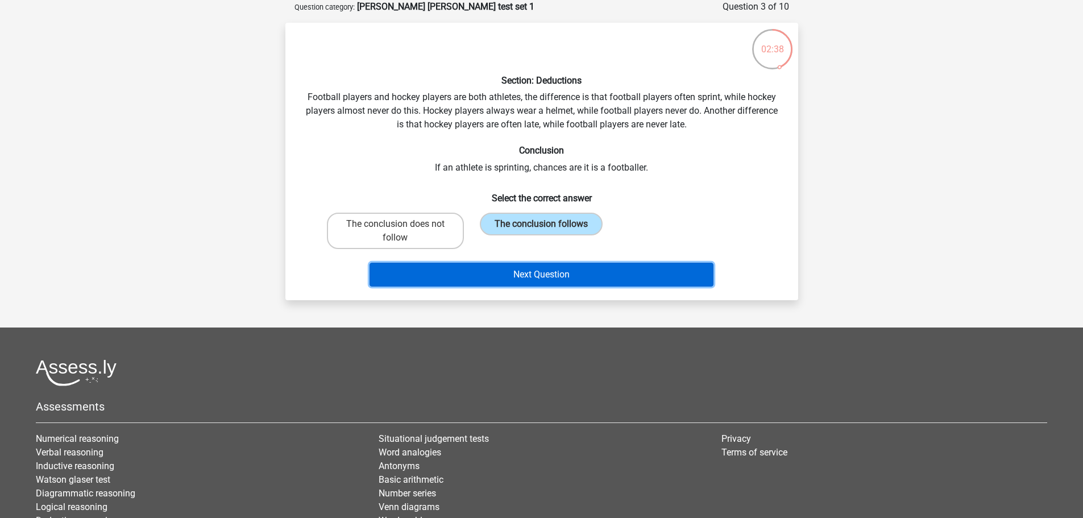
click at [602, 277] on button "Next Question" at bounding box center [542, 275] width 344 height 24
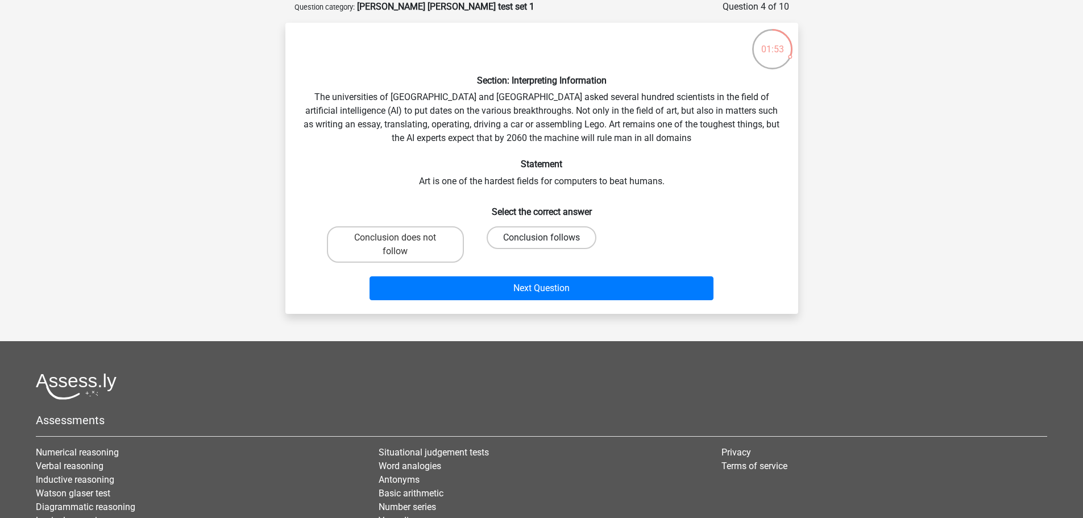
click at [514, 233] on label "Conclusion follows" at bounding box center [542, 237] width 110 height 23
click at [541, 238] on input "Conclusion follows" at bounding box center [544, 241] width 7 height 7
radio input "true"
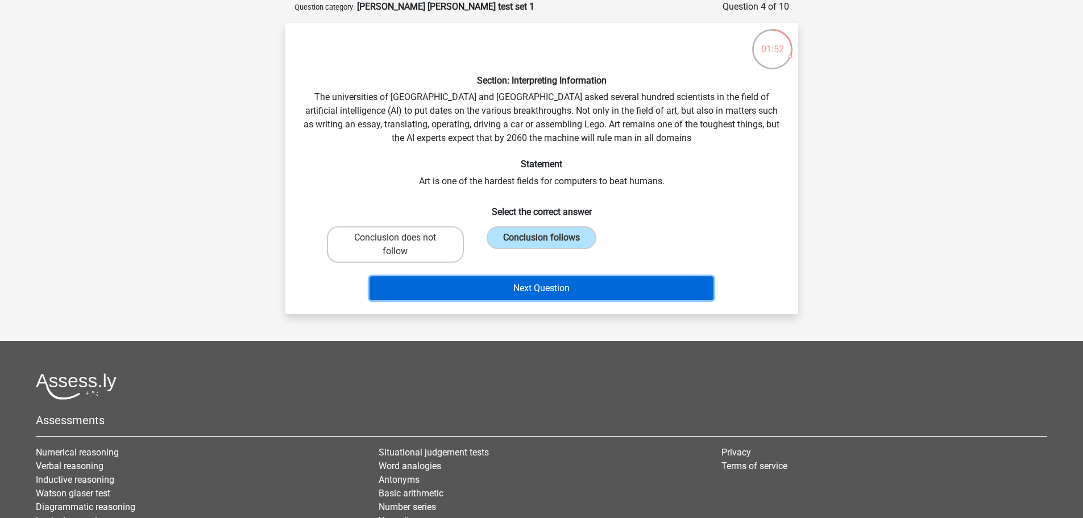
click at [539, 288] on button "Next Question" at bounding box center [542, 288] width 344 height 24
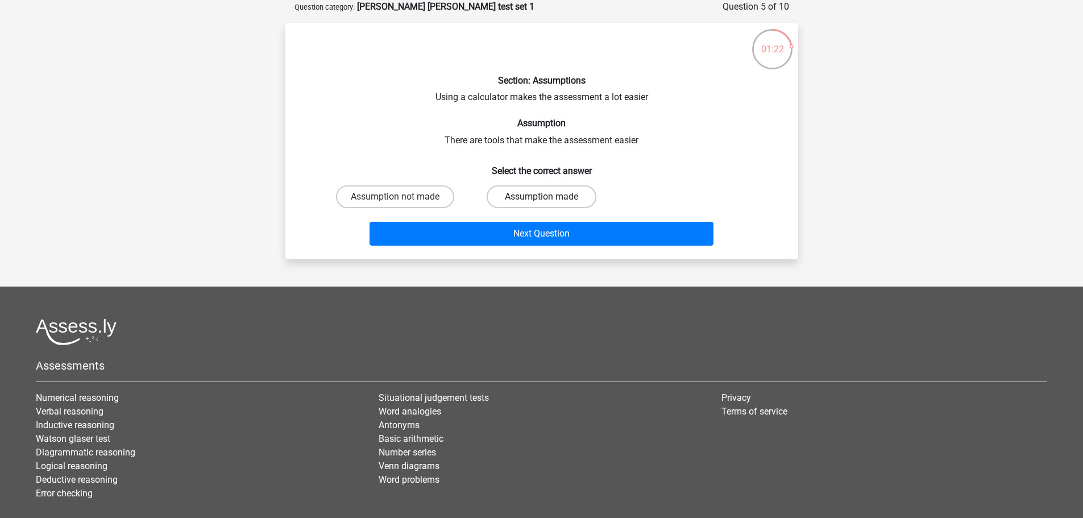
click at [519, 197] on label "Assumption made" at bounding box center [542, 196] width 110 height 23
click at [541, 197] on input "Assumption made" at bounding box center [544, 200] width 7 height 7
radio input "true"
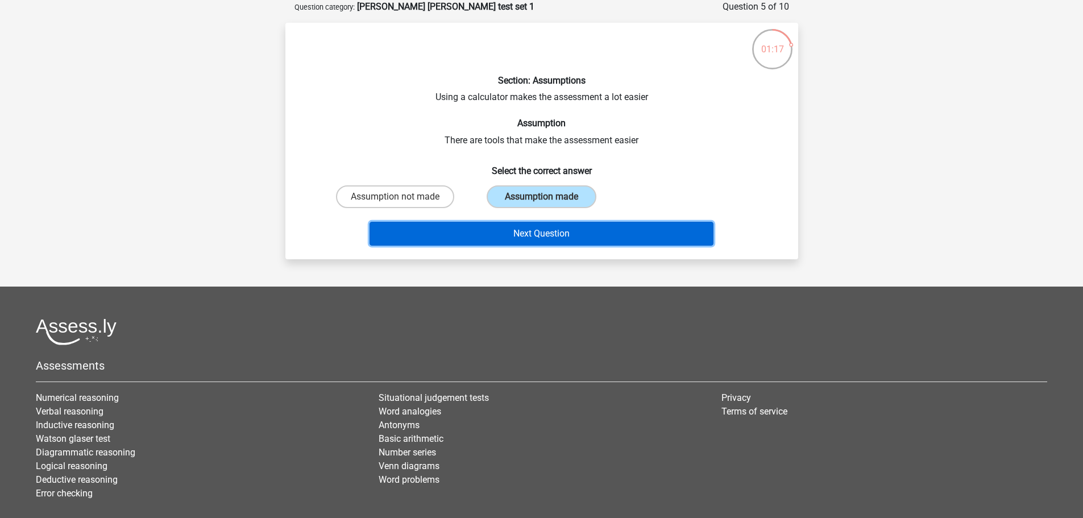
click at [521, 231] on button "Next Question" at bounding box center [542, 234] width 344 height 24
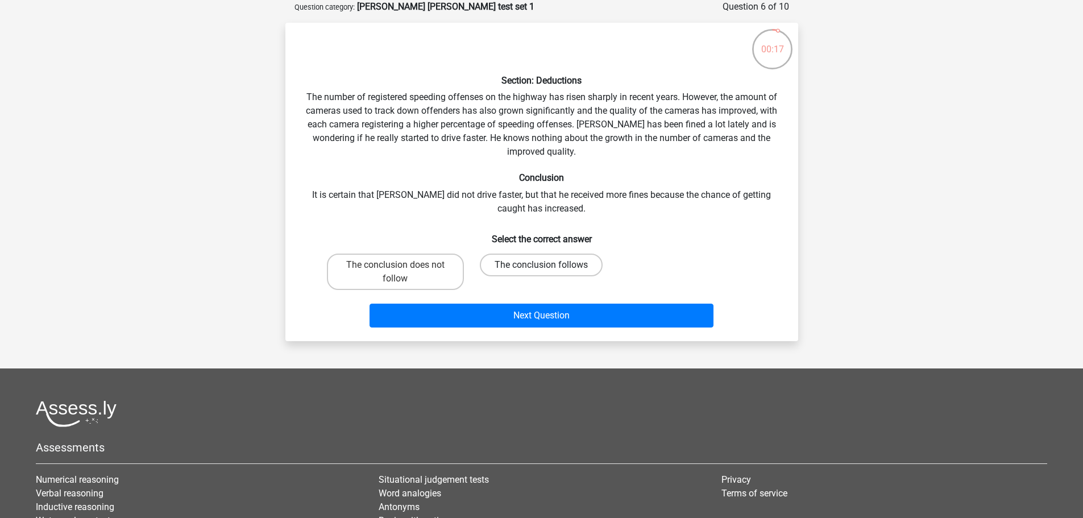
click at [522, 261] on label "The conclusion follows" at bounding box center [541, 265] width 123 height 23
click at [541, 265] on input "The conclusion follows" at bounding box center [544, 268] width 7 height 7
radio input "true"
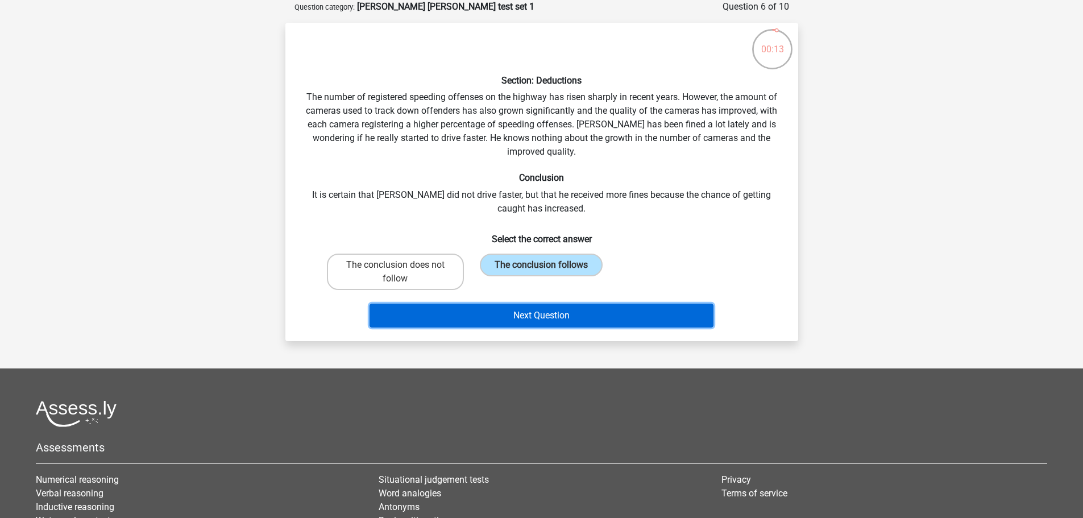
click at [574, 305] on button "Next Question" at bounding box center [542, 316] width 344 height 24
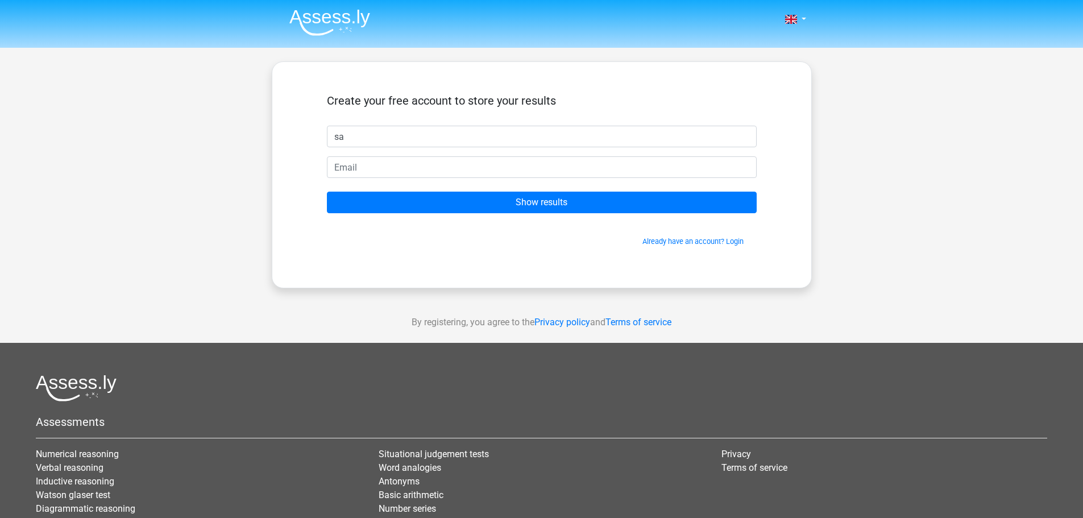
type input "Saeed"
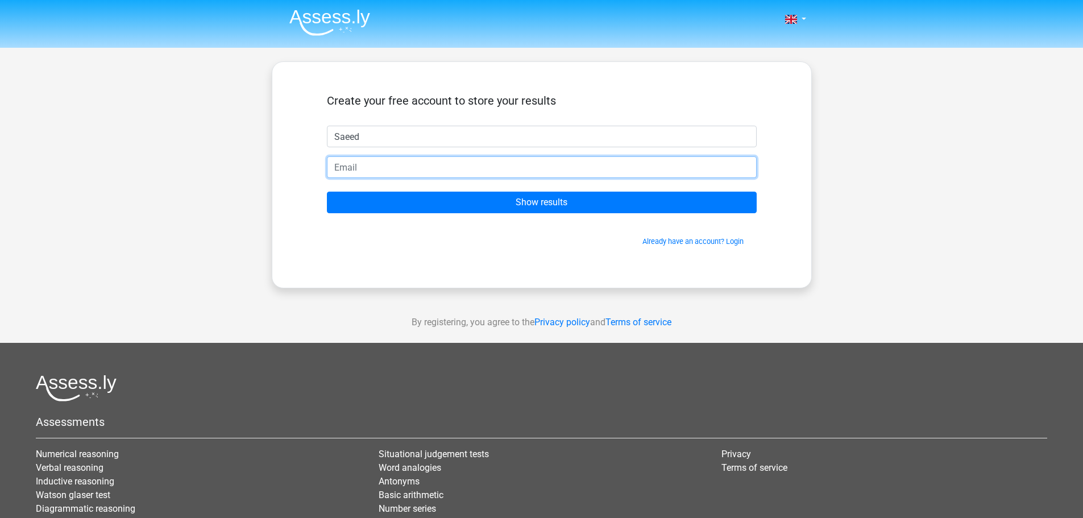
click at [384, 165] on input "email" at bounding box center [542, 167] width 430 height 22
type input "saeedakhund@yahoo.com"
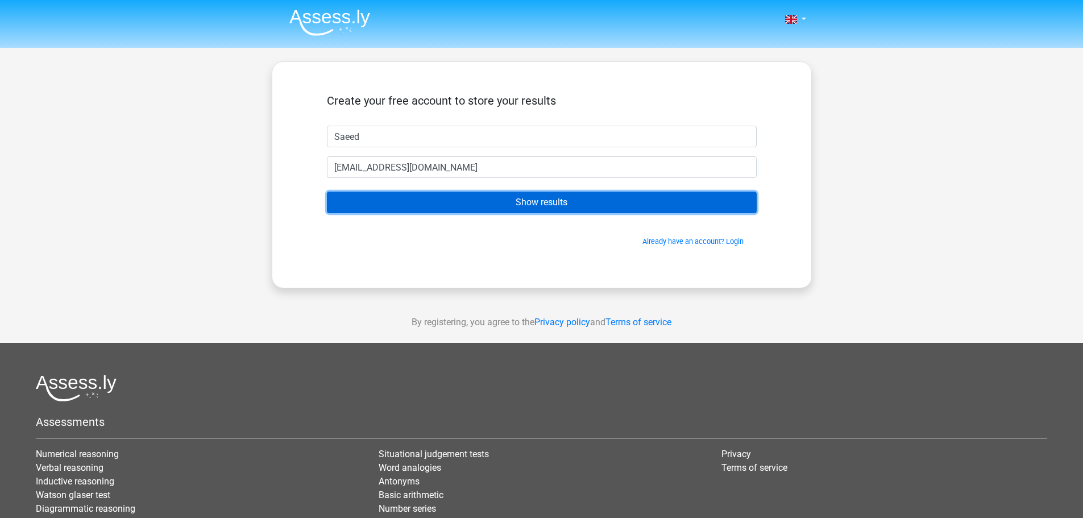
click at [528, 205] on input "Show results" at bounding box center [542, 203] width 430 height 22
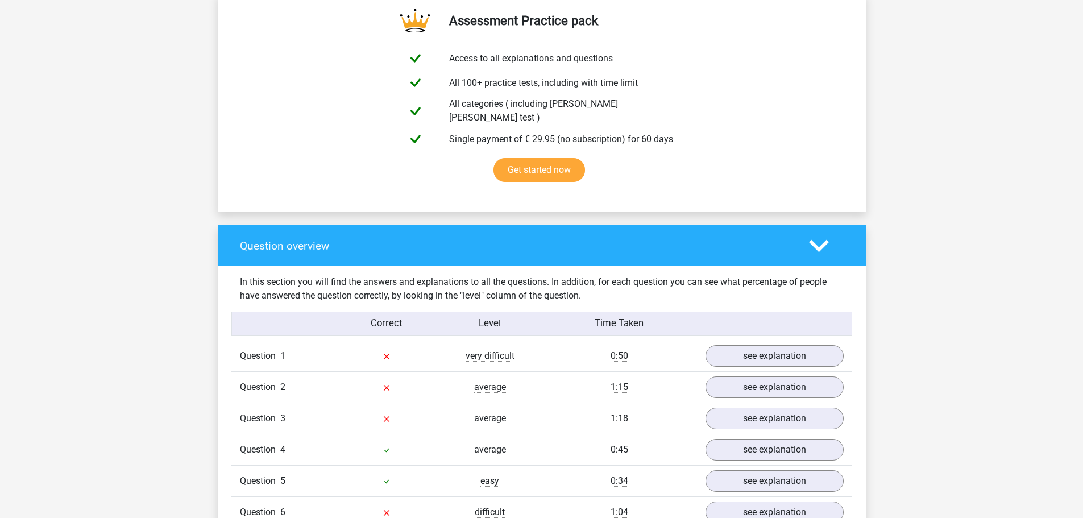
scroll to position [739, 0]
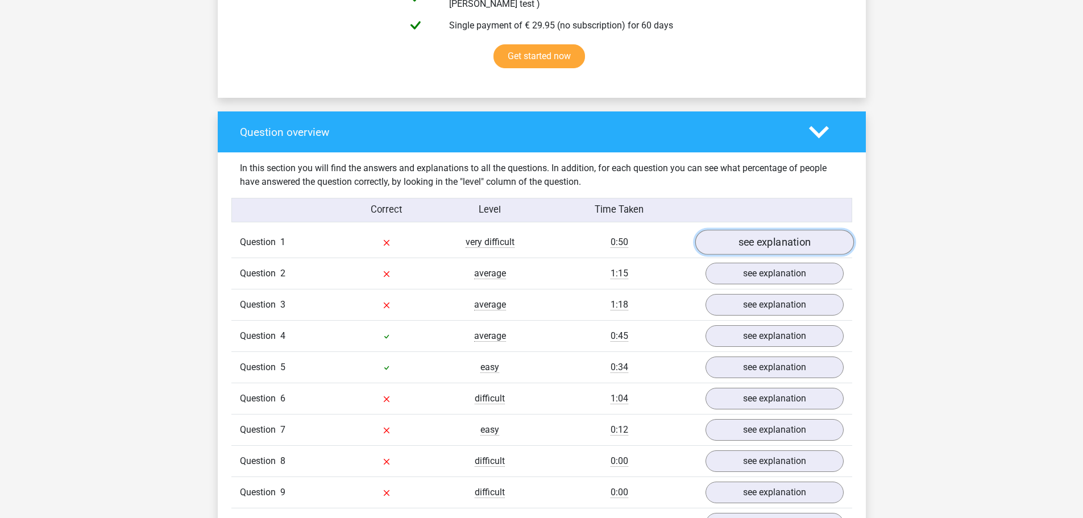
click at [800, 233] on link "see explanation" at bounding box center [774, 242] width 159 height 25
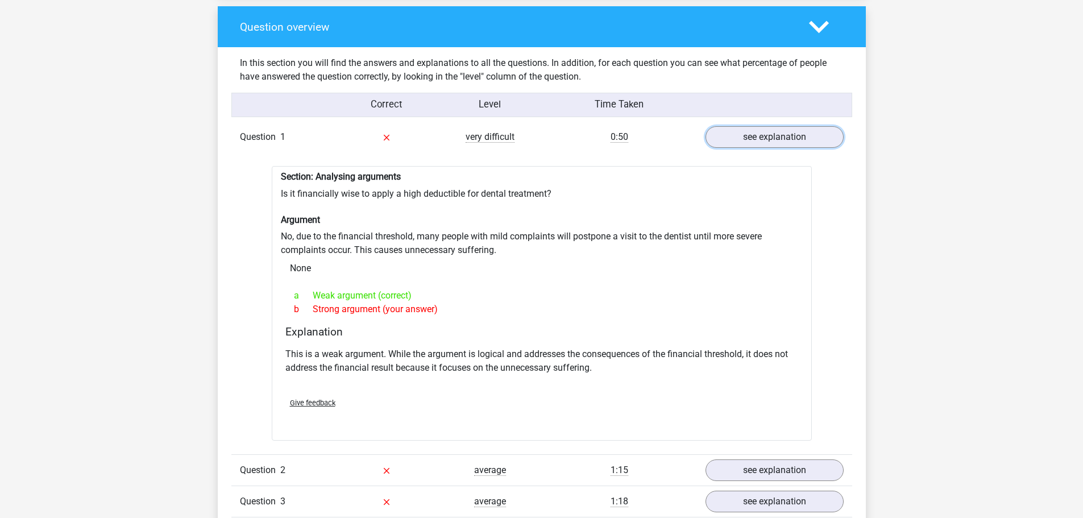
scroll to position [853, 0]
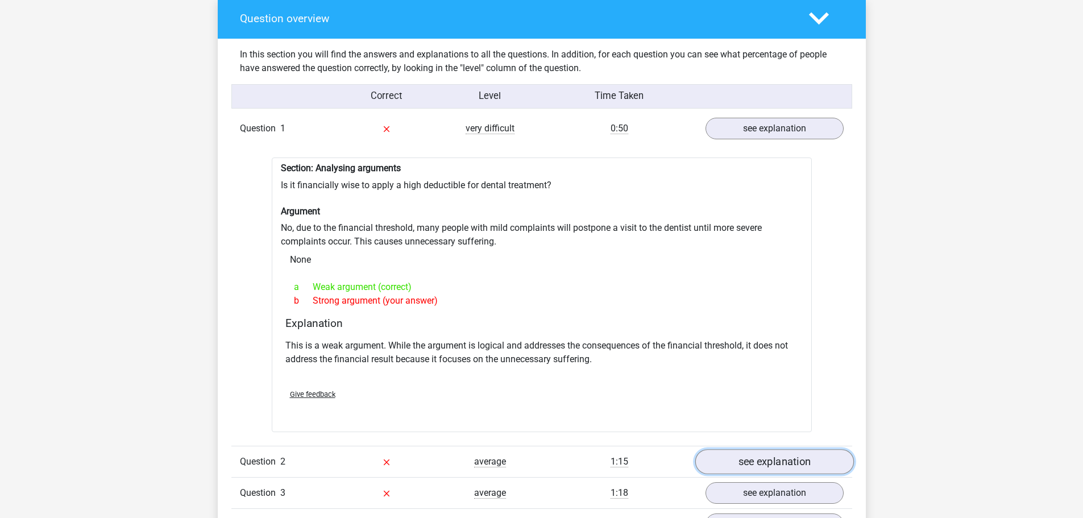
click at [768, 454] on link "see explanation" at bounding box center [774, 461] width 159 height 25
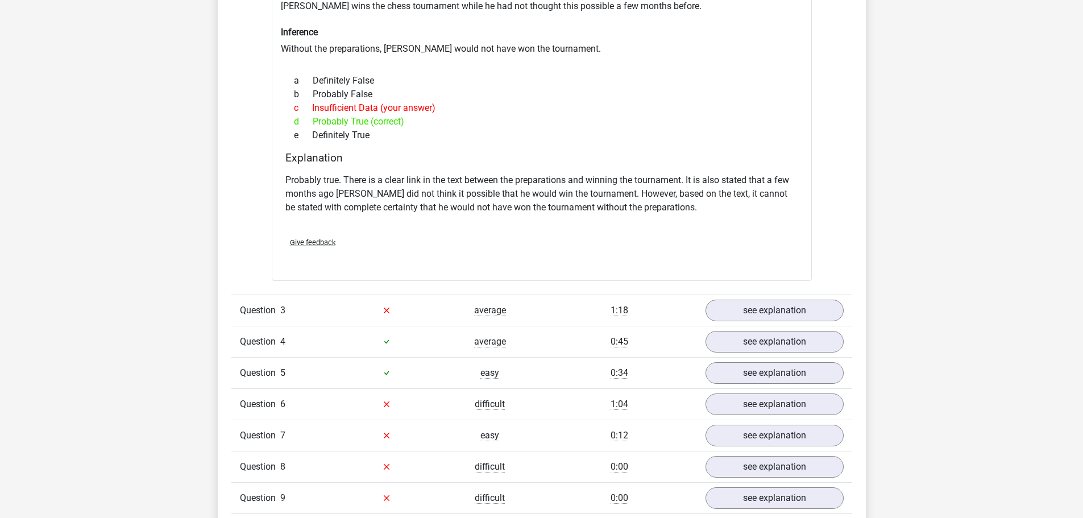
scroll to position [1421, 0]
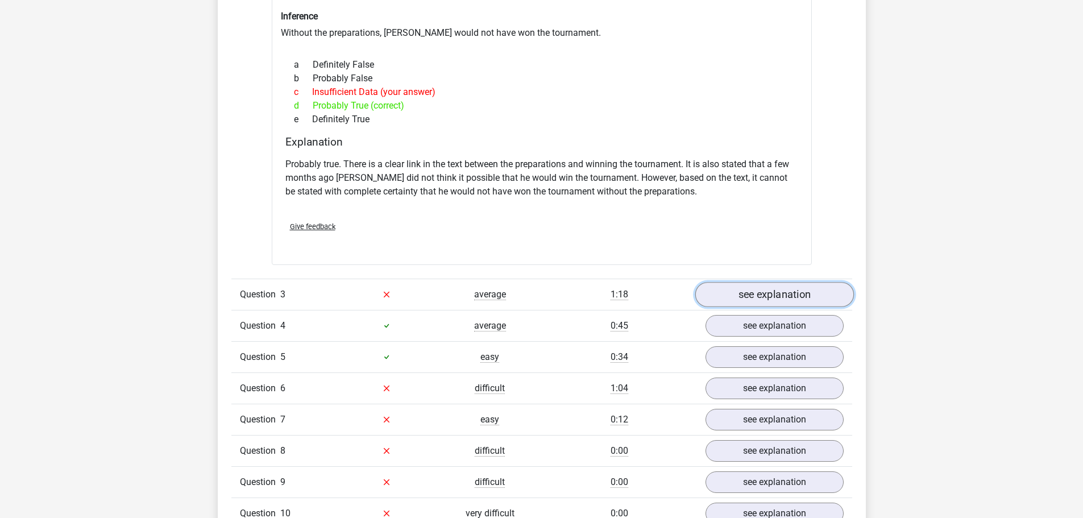
click at [775, 284] on link "see explanation" at bounding box center [774, 294] width 159 height 25
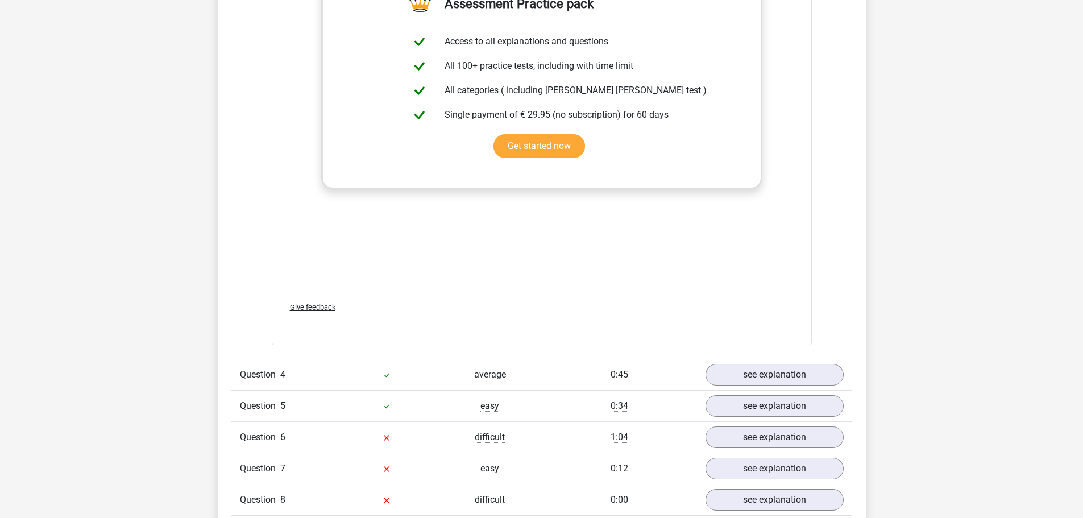
scroll to position [2046, 0]
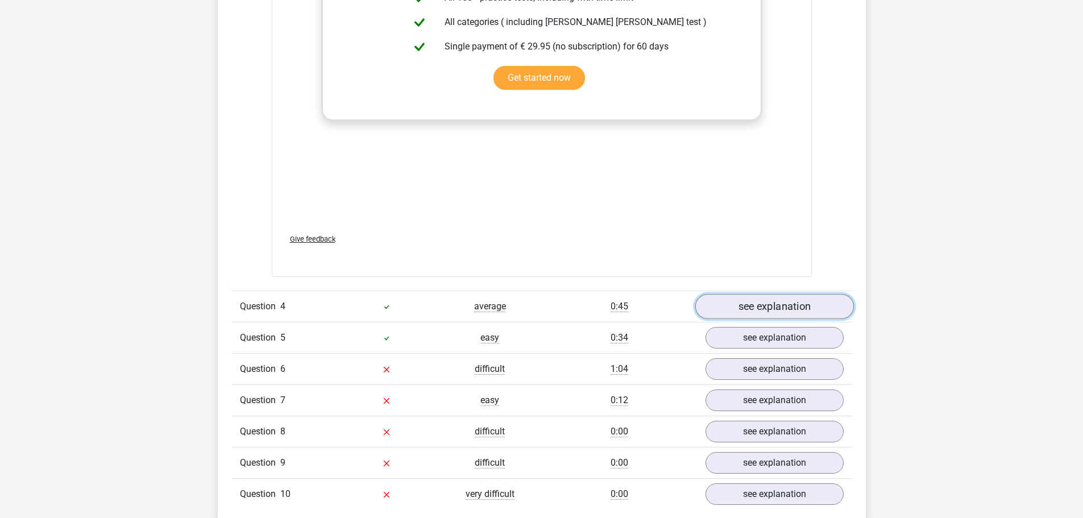
click at [796, 299] on link "see explanation" at bounding box center [774, 306] width 159 height 25
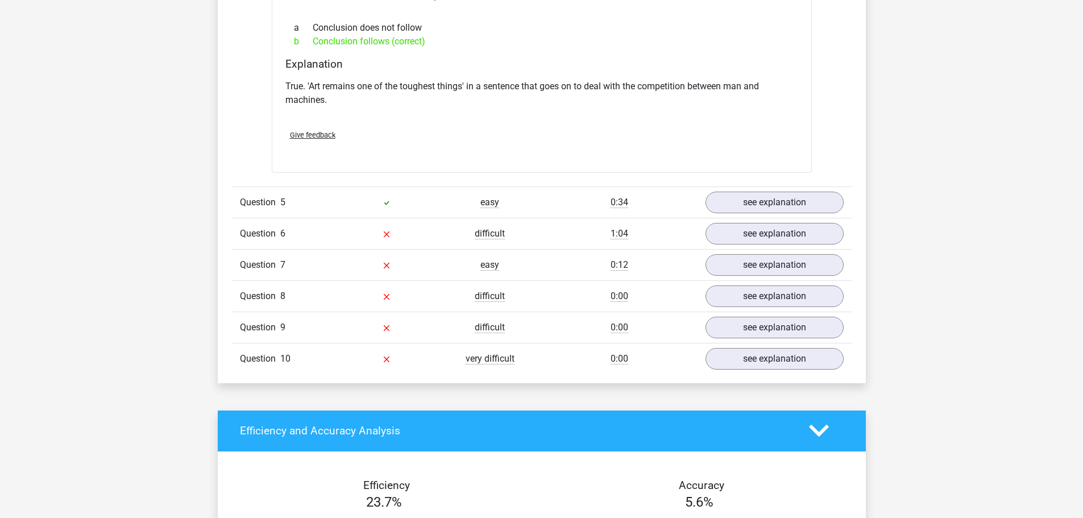
scroll to position [2501, 0]
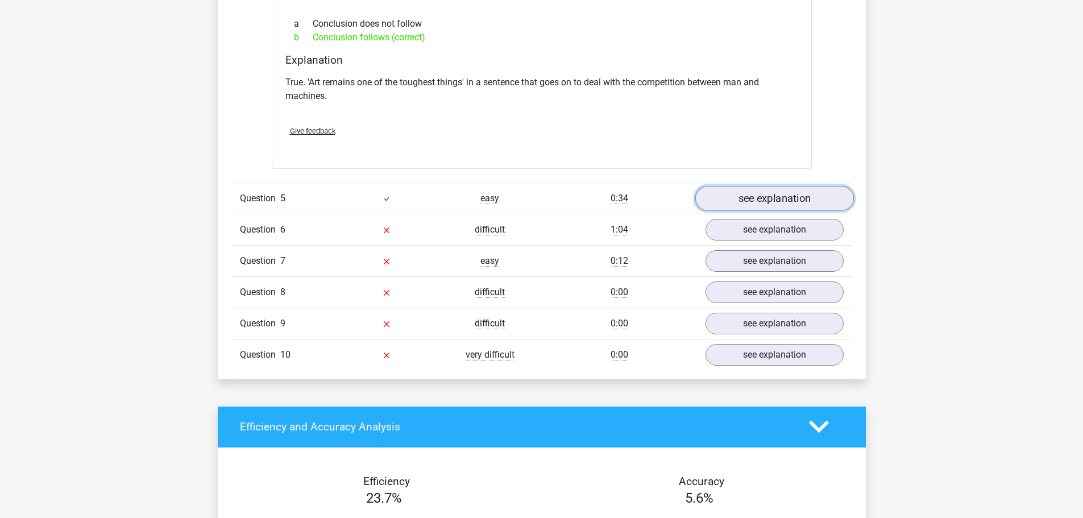
click at [784, 194] on link "see explanation" at bounding box center [774, 198] width 159 height 25
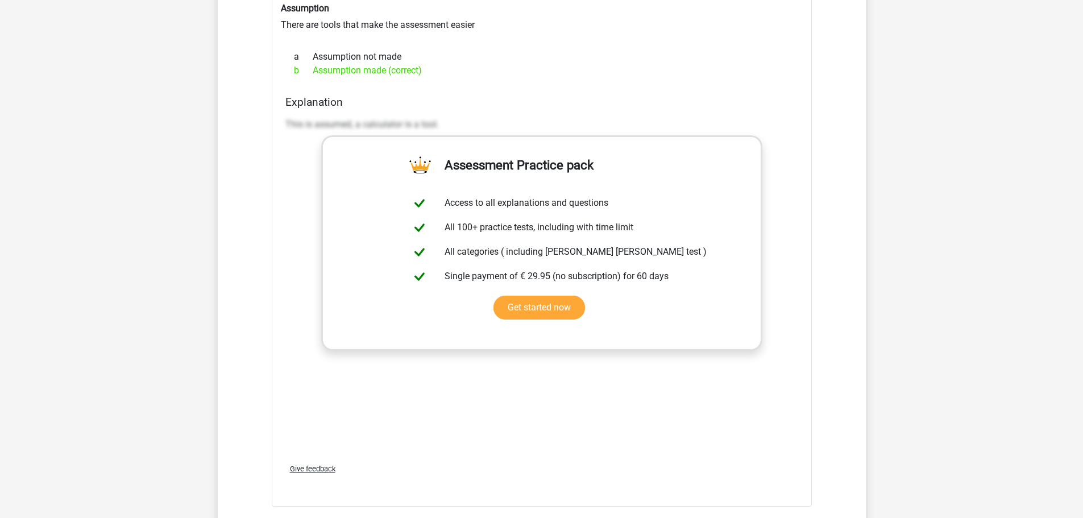
scroll to position [2956, 0]
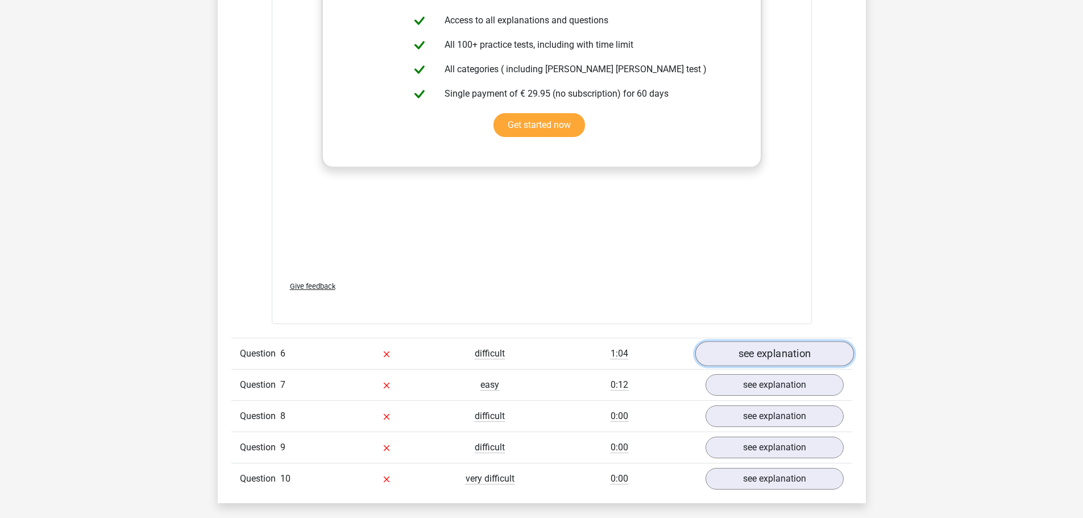
click at [799, 344] on link "see explanation" at bounding box center [774, 353] width 159 height 25
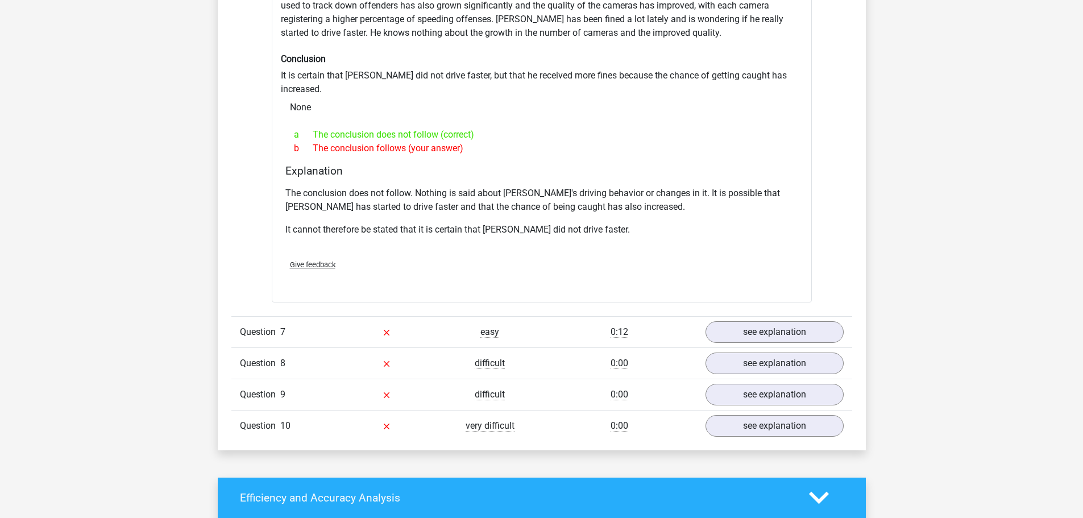
scroll to position [3411, 0]
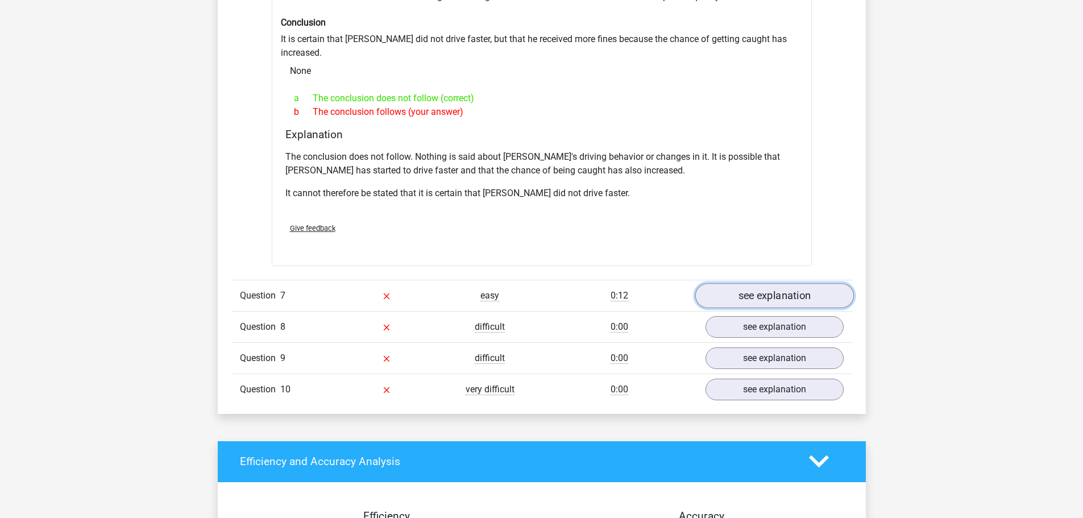
click at [797, 283] on link "see explanation" at bounding box center [774, 295] width 159 height 25
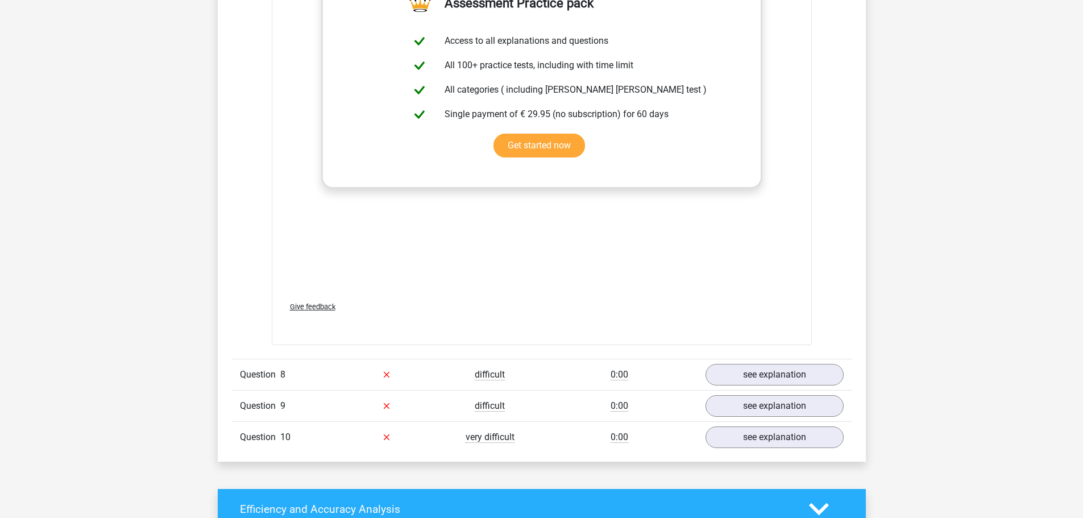
scroll to position [3979, 0]
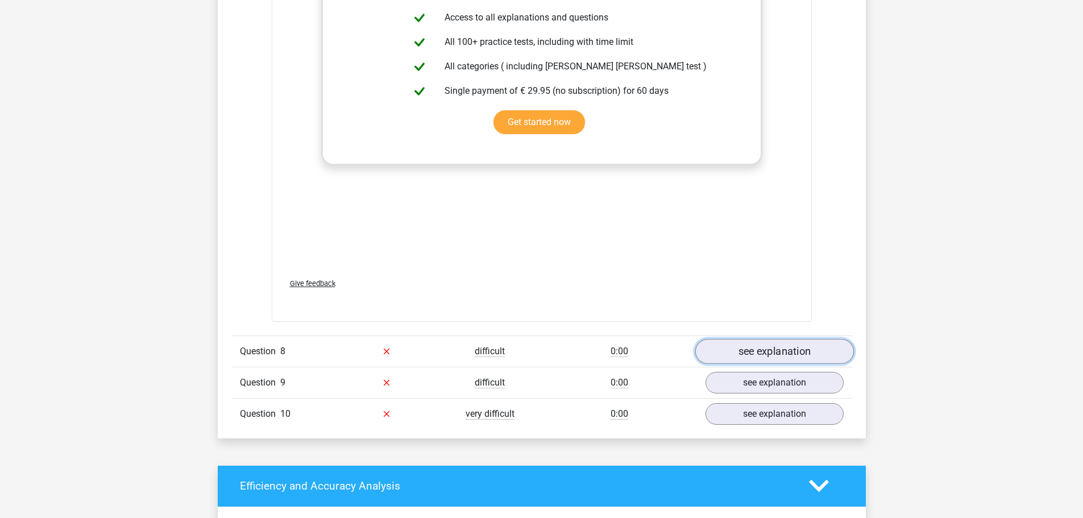
click at [773, 339] on link "see explanation" at bounding box center [774, 351] width 159 height 25
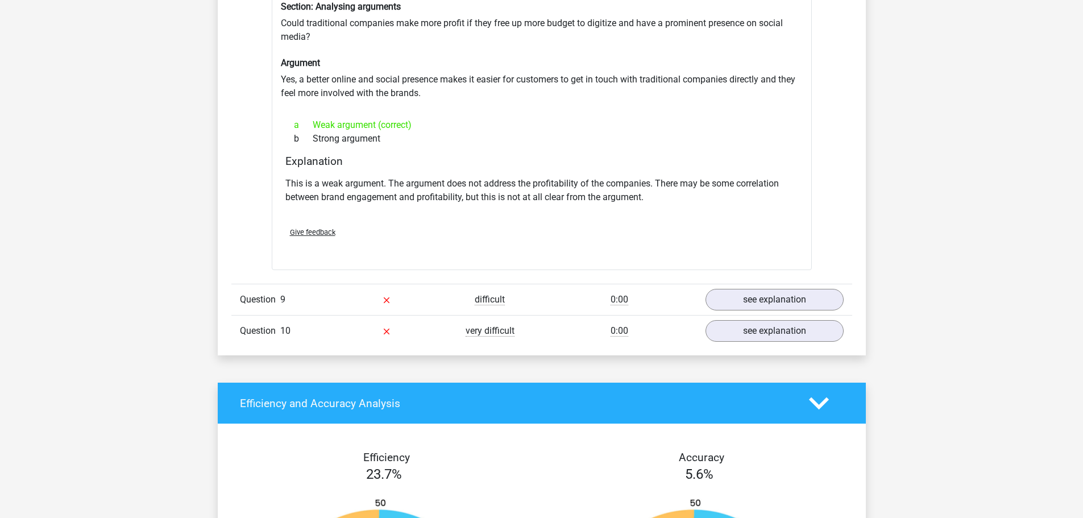
scroll to position [4377, 0]
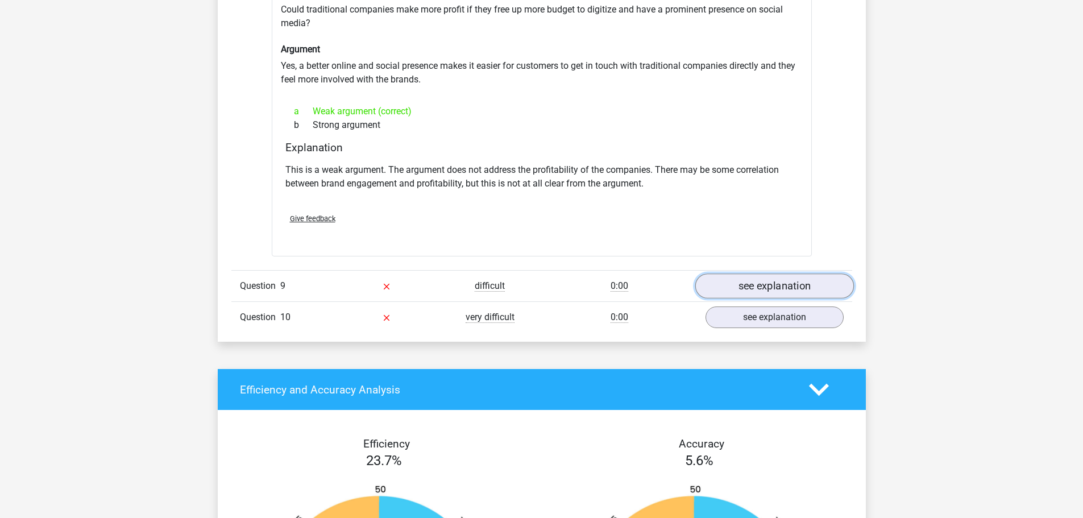
click at [819, 273] on link "see explanation" at bounding box center [774, 285] width 159 height 25
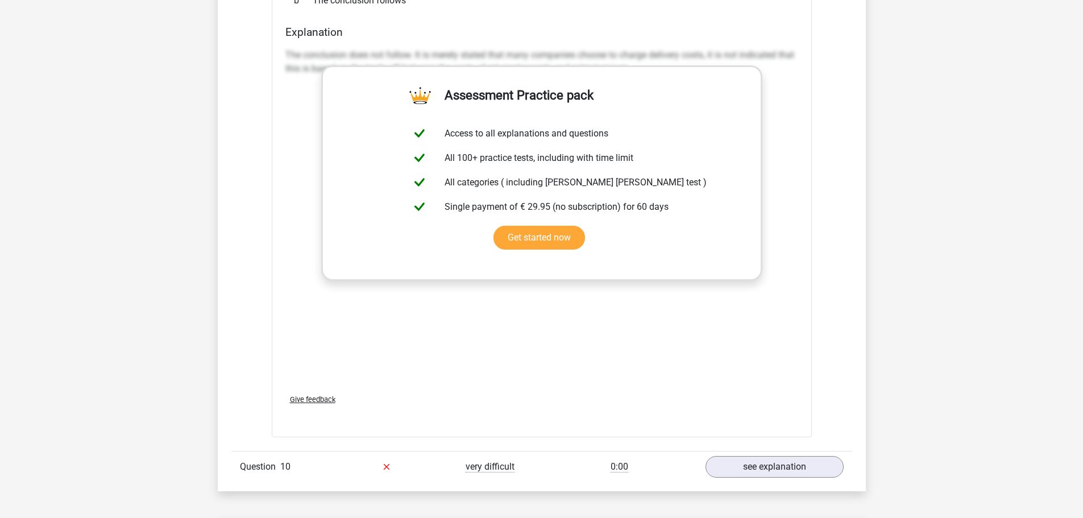
scroll to position [4946, 0]
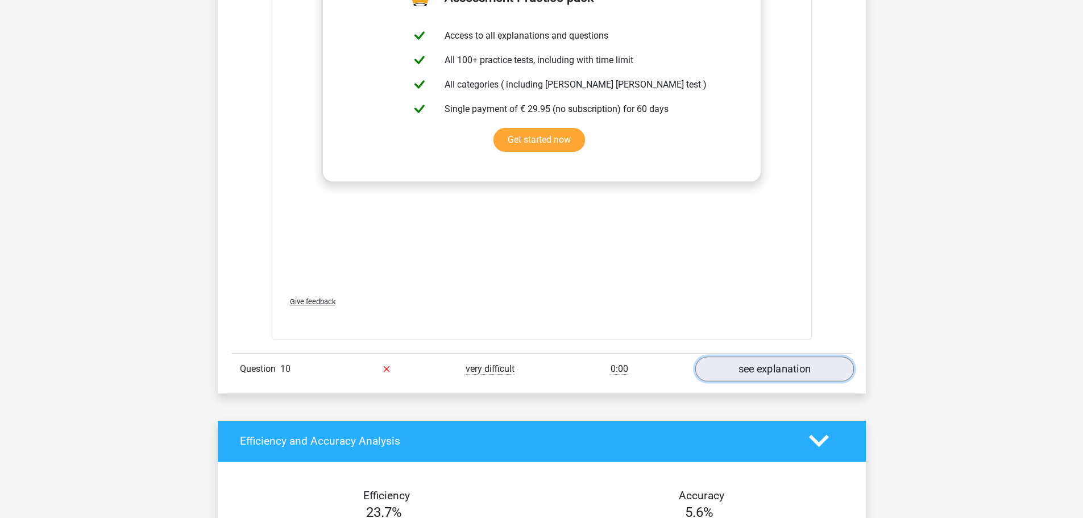
click at [738, 356] on link "see explanation" at bounding box center [774, 368] width 159 height 25
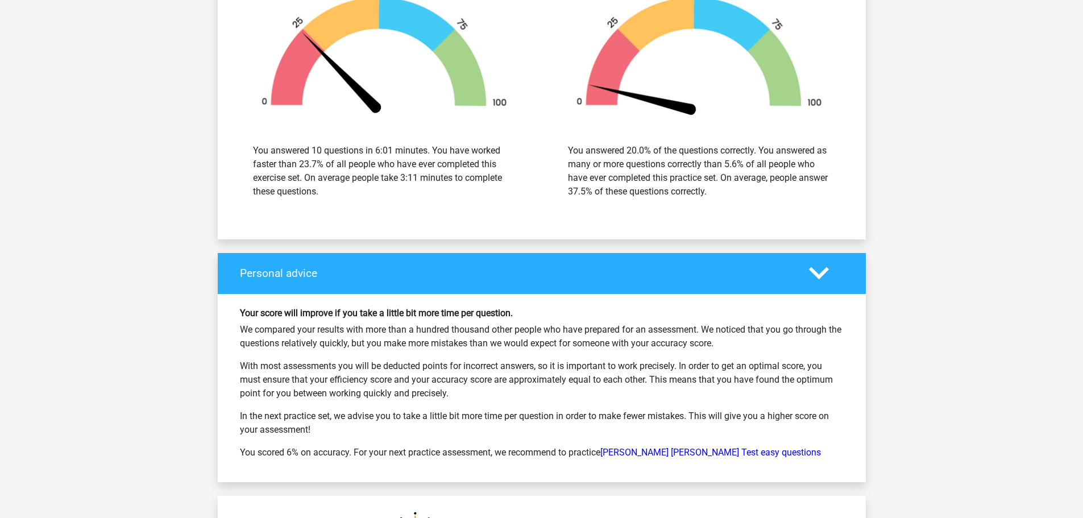
scroll to position [6196, 0]
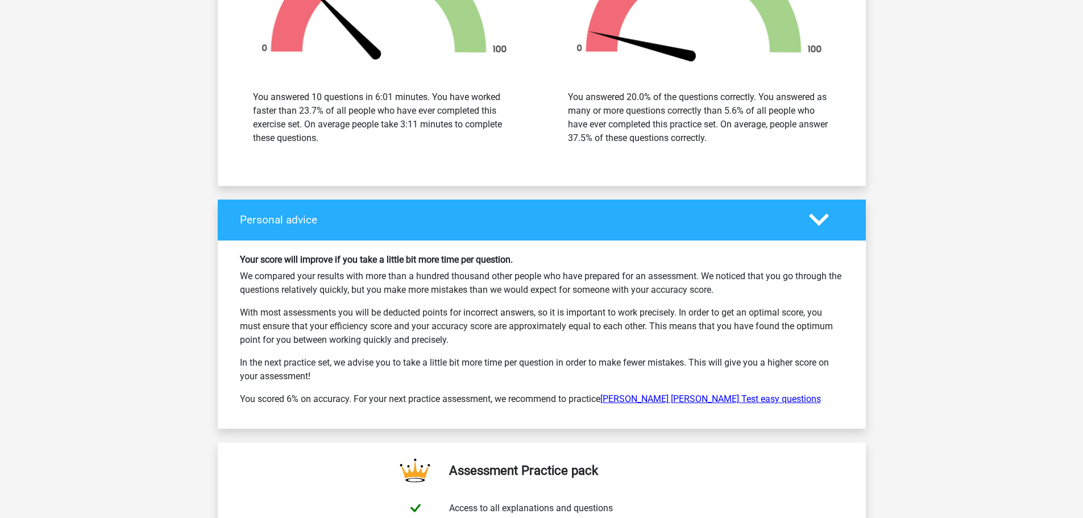
click at [674, 393] on link "Watson Glaser Test easy questions" at bounding box center [710, 398] width 221 height 11
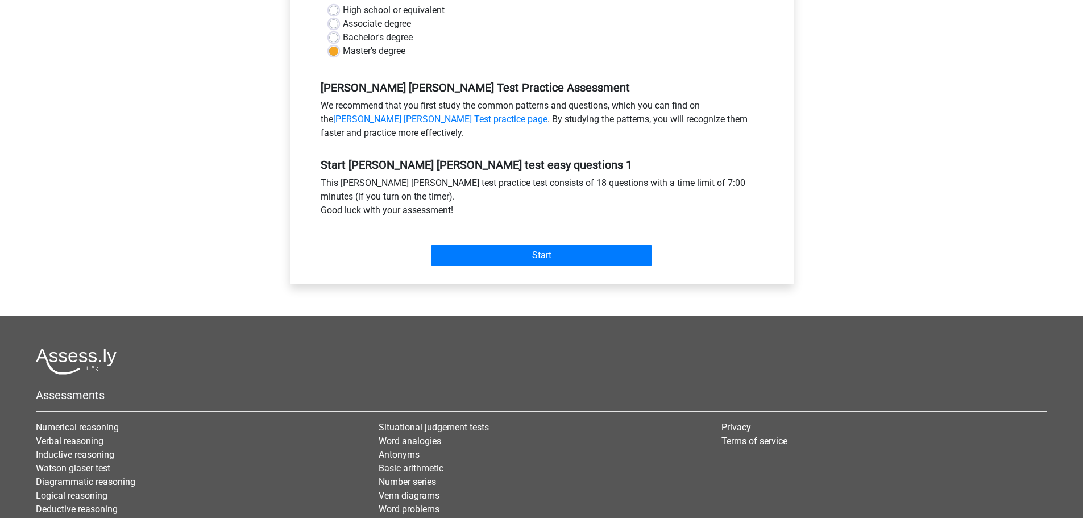
scroll to position [284, 0]
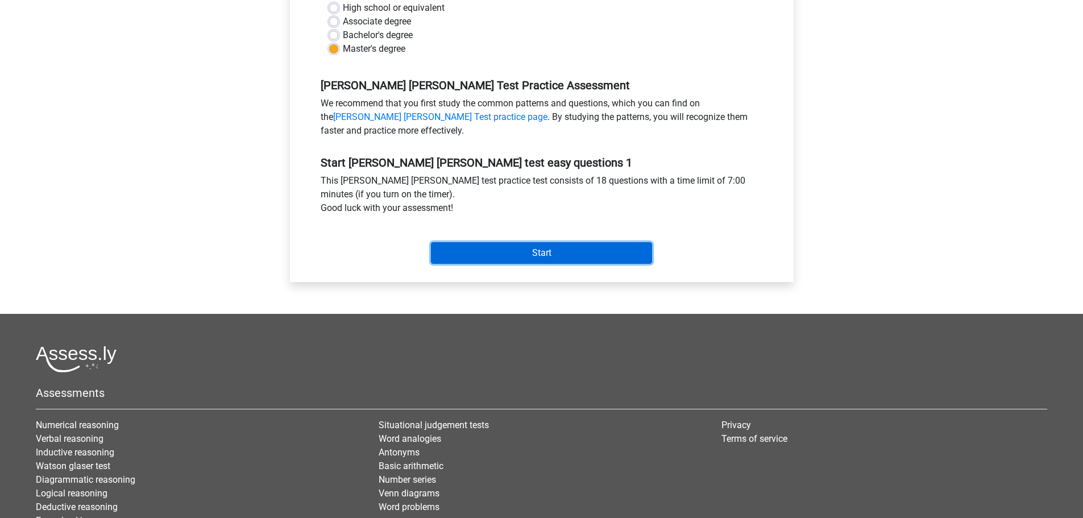
click at [557, 258] on input "Start" at bounding box center [541, 253] width 221 height 22
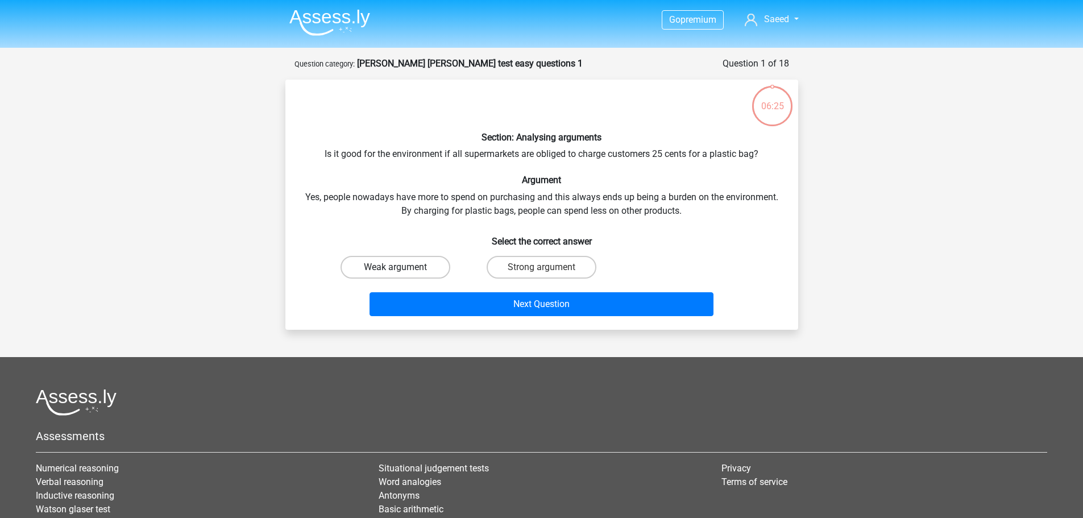
click at [414, 263] on label "Weak argument" at bounding box center [396, 267] width 110 height 23
click at [402, 267] on input "Weak argument" at bounding box center [398, 270] width 7 height 7
radio input "true"
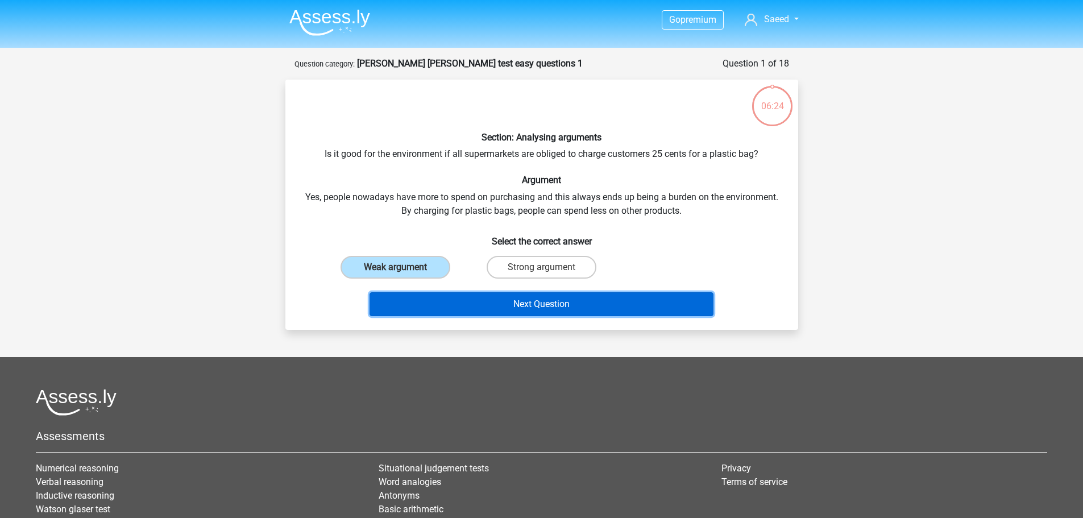
click at [528, 305] on button "Next Question" at bounding box center [542, 304] width 344 height 24
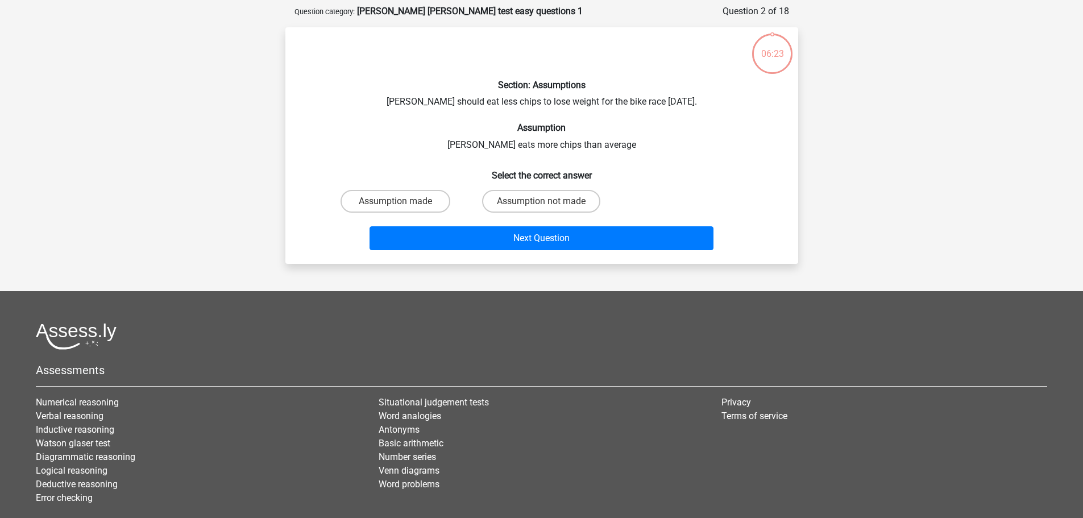
scroll to position [57, 0]
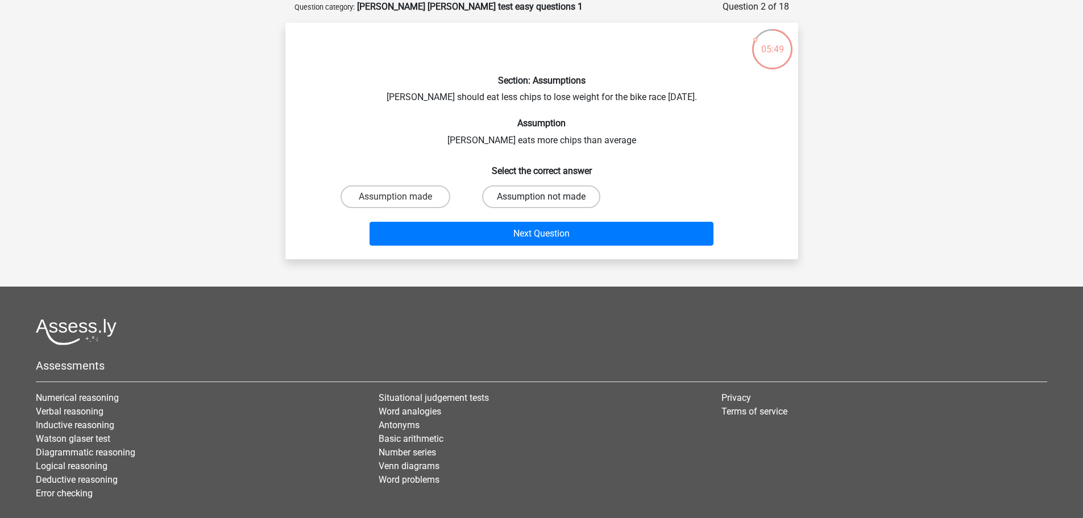
click at [580, 203] on label "Assumption not made" at bounding box center [541, 196] width 118 height 23
click at [549, 203] on input "Assumption not made" at bounding box center [544, 200] width 7 height 7
radio input "true"
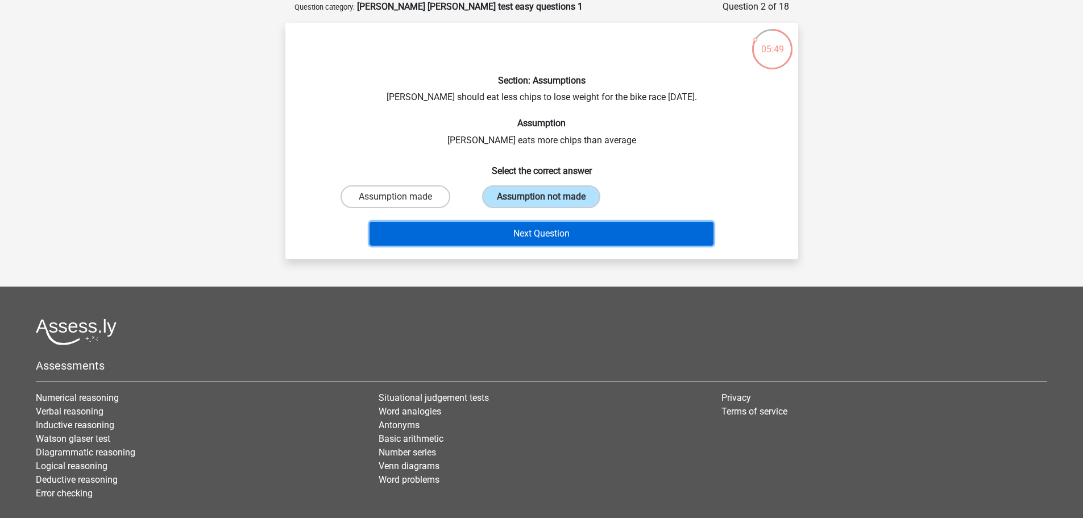
click at [564, 238] on button "Next Question" at bounding box center [542, 234] width 344 height 24
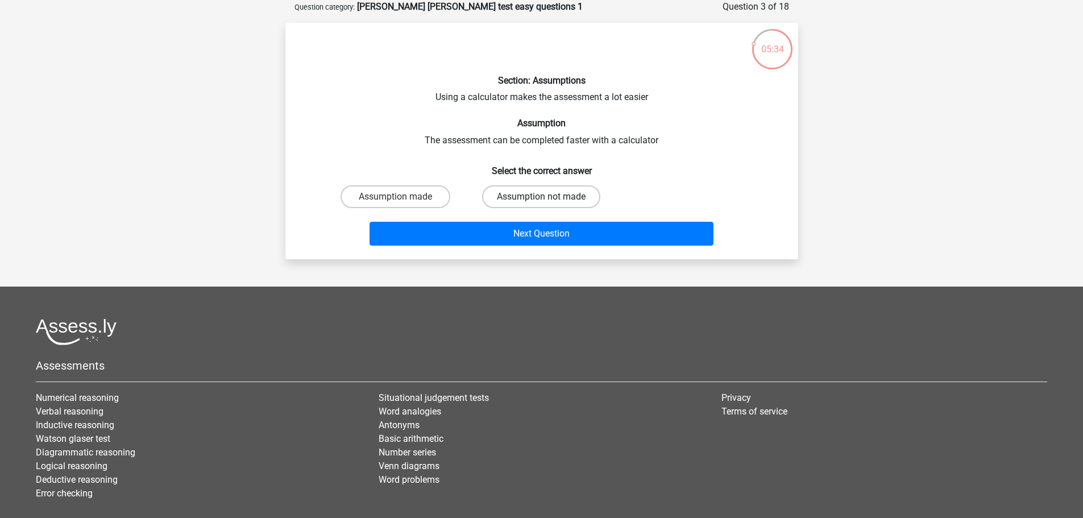
click at [534, 197] on label "Assumption not made" at bounding box center [541, 196] width 118 height 23
click at [541, 197] on input "Assumption not made" at bounding box center [544, 200] width 7 height 7
radio input "true"
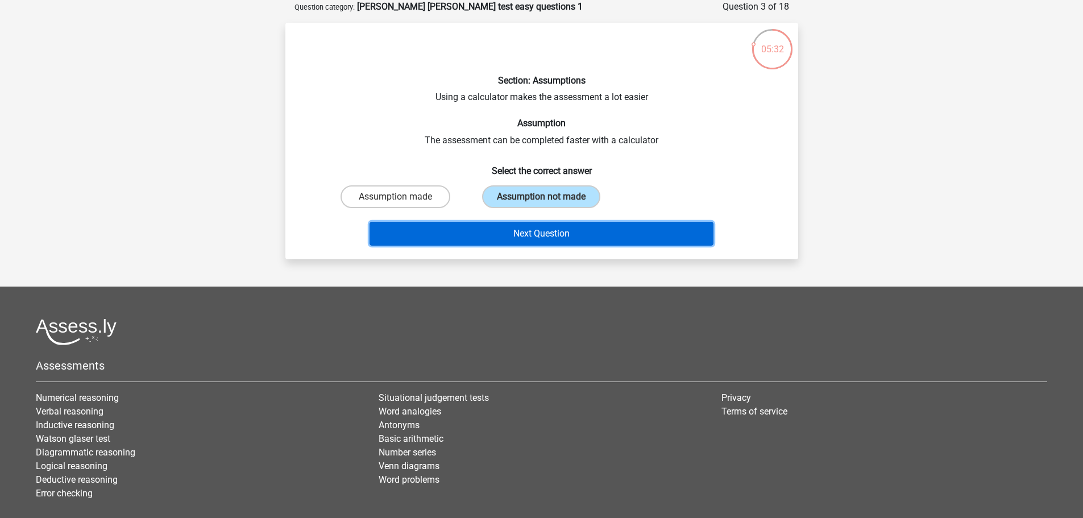
click at [579, 233] on button "Next Question" at bounding box center [542, 234] width 344 height 24
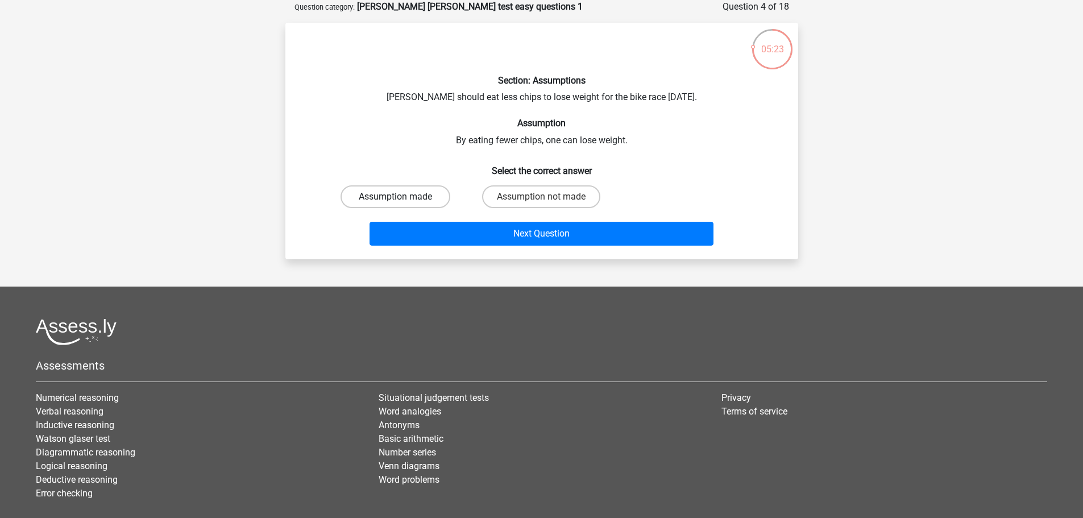
click at [427, 197] on label "Assumption made" at bounding box center [396, 196] width 110 height 23
click at [402, 197] on input "Assumption made" at bounding box center [398, 200] width 7 height 7
radio input "true"
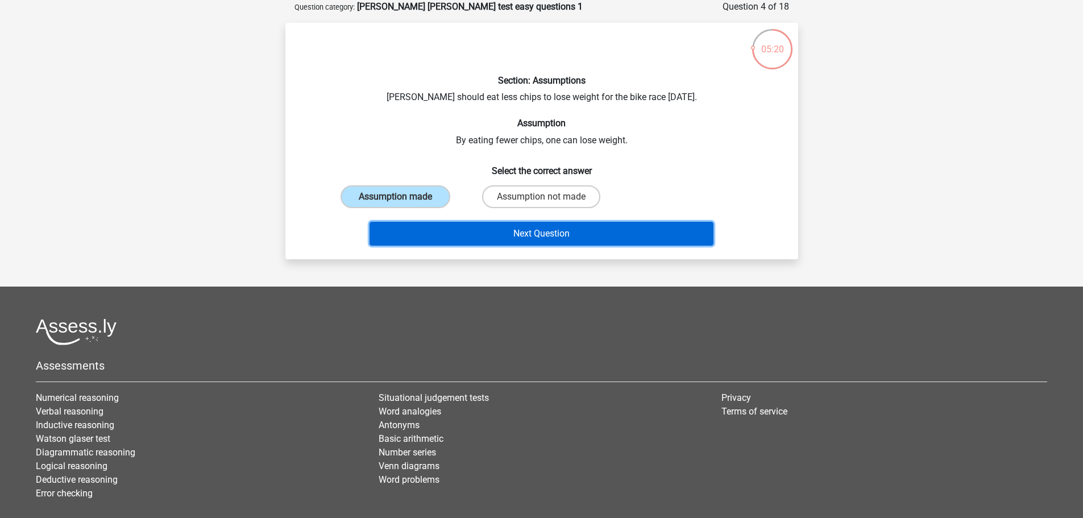
click at [609, 233] on button "Next Question" at bounding box center [542, 234] width 344 height 24
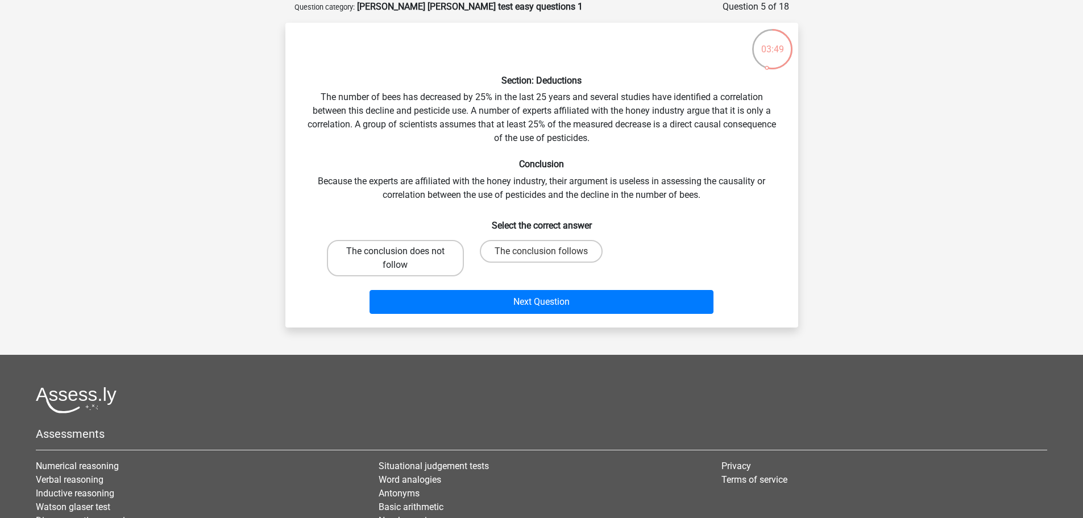
click at [419, 259] on label "The conclusion does not follow" at bounding box center [395, 258] width 137 height 36
click at [402, 259] on input "The conclusion does not follow" at bounding box center [398, 254] width 7 height 7
radio input "true"
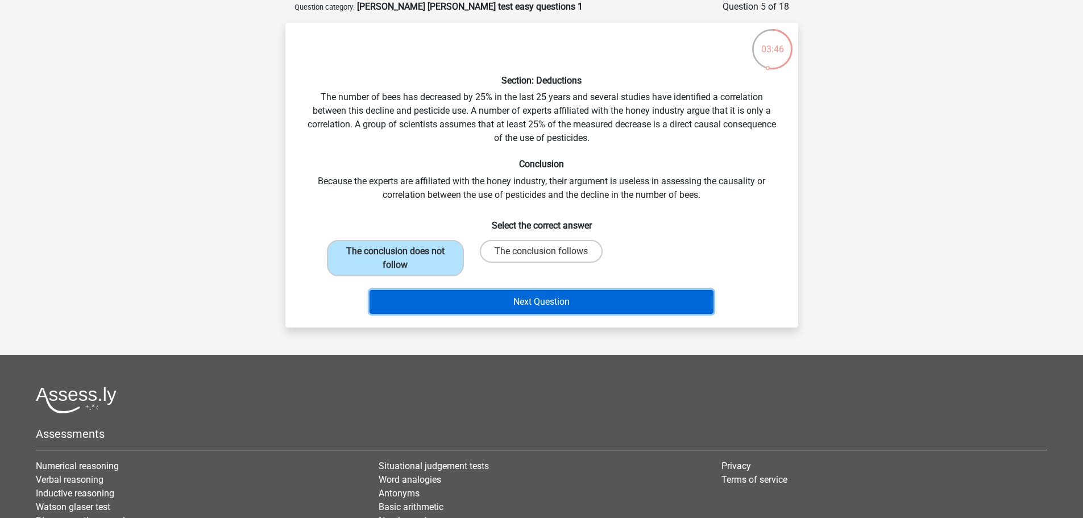
click at [556, 306] on button "Next Question" at bounding box center [542, 302] width 344 height 24
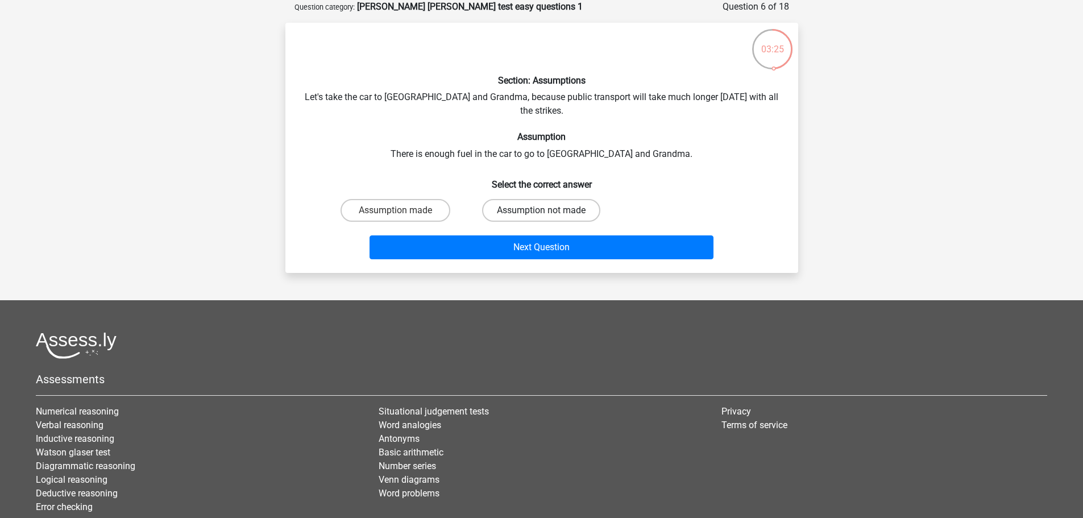
click at [508, 199] on label "Assumption not made" at bounding box center [541, 210] width 118 height 23
click at [541, 210] on input "Assumption not made" at bounding box center [544, 213] width 7 height 7
radio input "true"
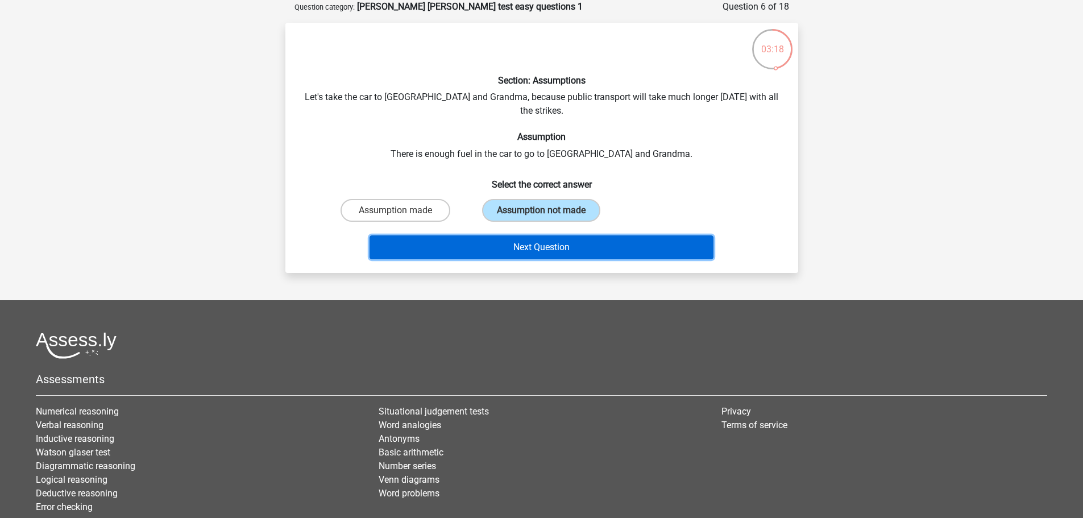
click at [644, 235] on button "Next Question" at bounding box center [542, 247] width 344 height 24
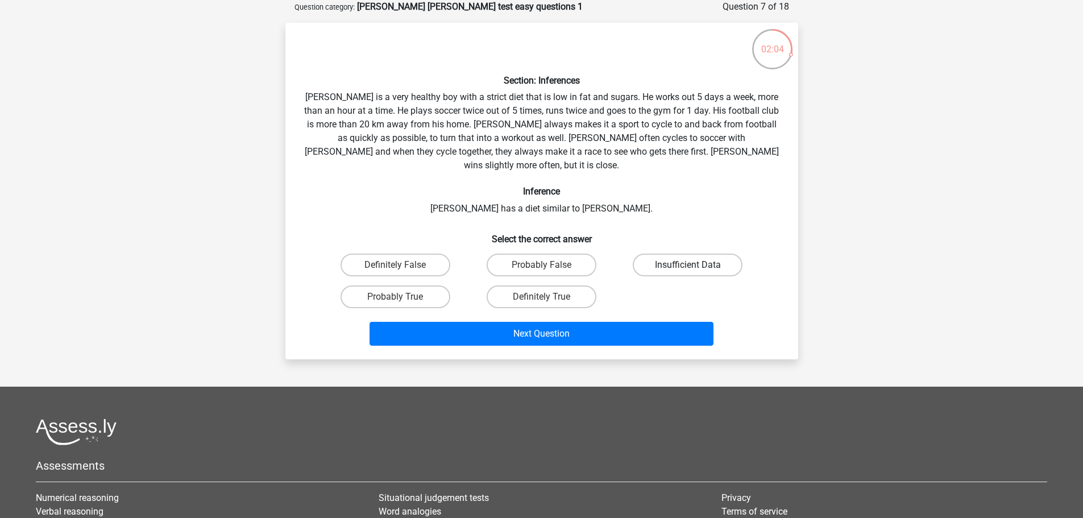
click at [684, 254] on label "Insufficient Data" at bounding box center [688, 265] width 110 height 23
click at [688, 265] on input "Insufficient Data" at bounding box center [691, 268] width 7 height 7
radio input "true"
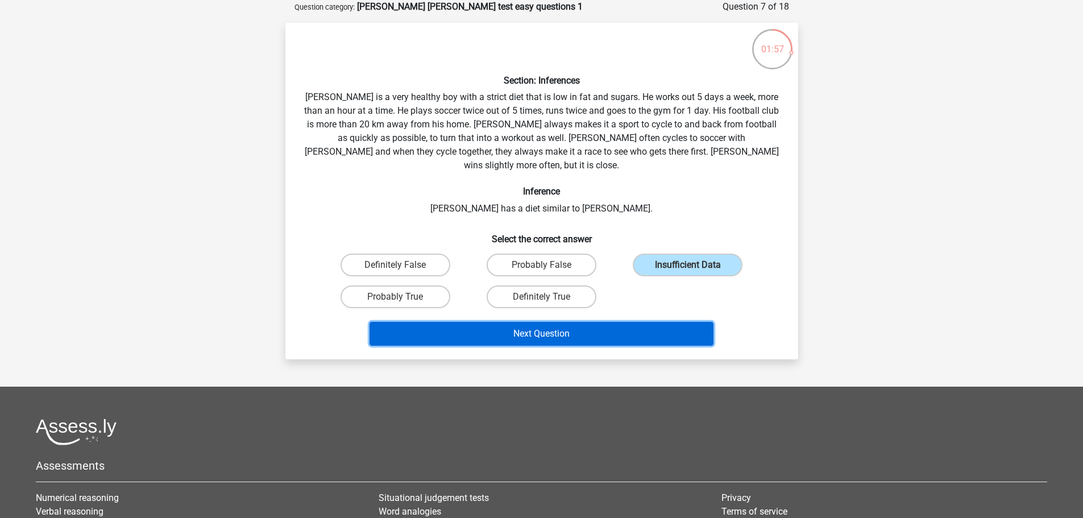
click at [569, 322] on button "Next Question" at bounding box center [542, 334] width 344 height 24
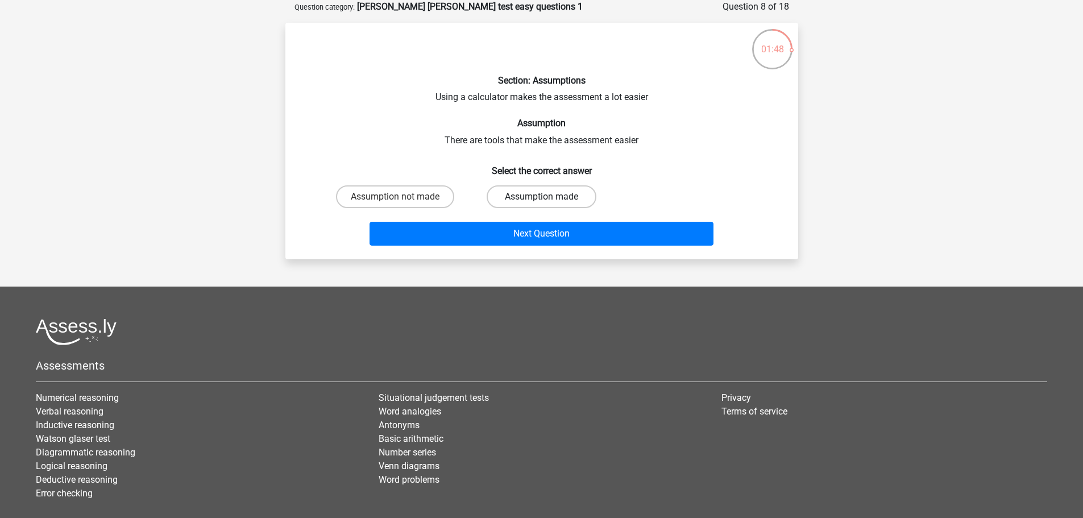
click at [557, 193] on label "Assumption made" at bounding box center [542, 196] width 110 height 23
click at [549, 197] on input "Assumption made" at bounding box center [544, 200] width 7 height 7
radio input "true"
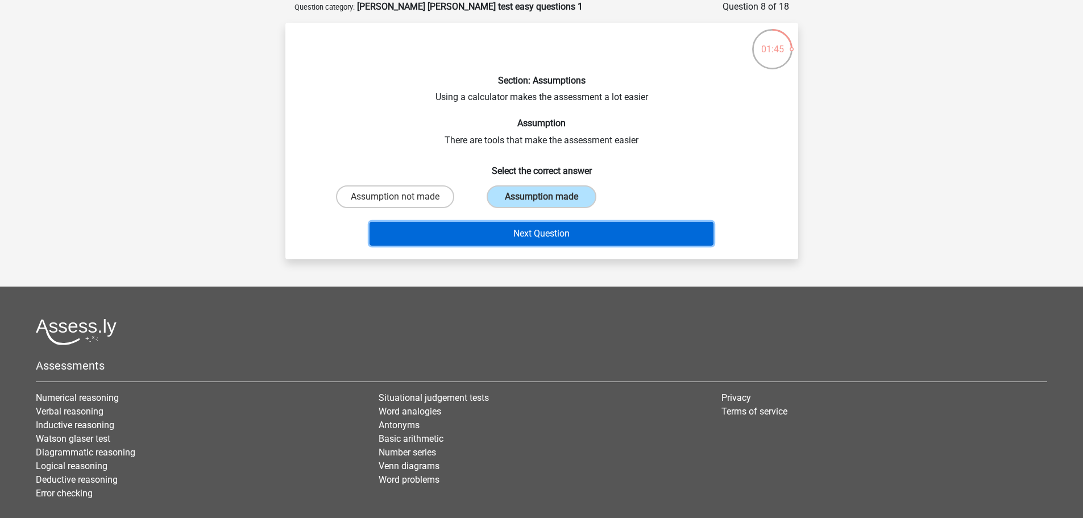
click at [541, 237] on button "Next Question" at bounding box center [542, 234] width 344 height 24
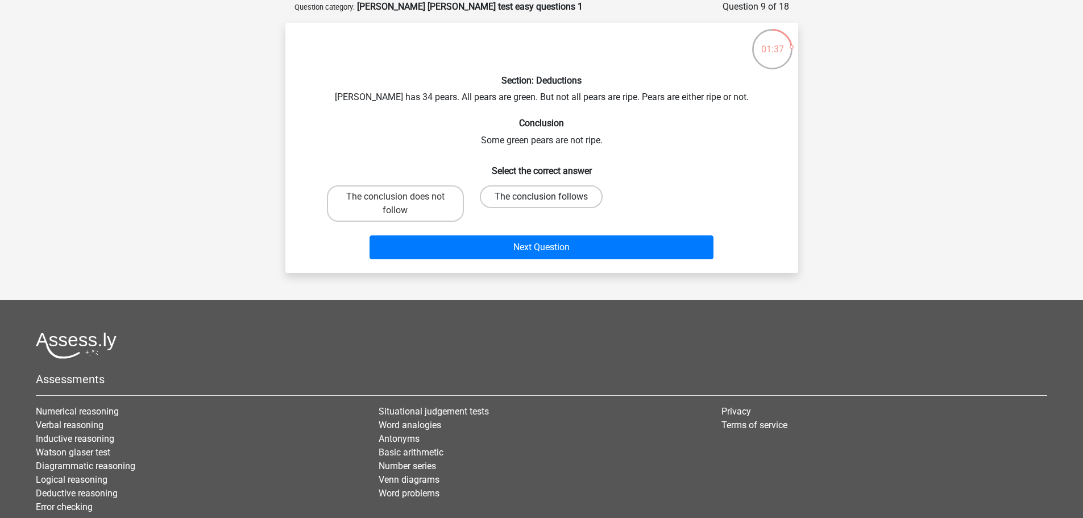
click at [555, 203] on label "The conclusion follows" at bounding box center [541, 196] width 123 height 23
click at [549, 203] on input "The conclusion follows" at bounding box center [544, 200] width 7 height 7
radio input "true"
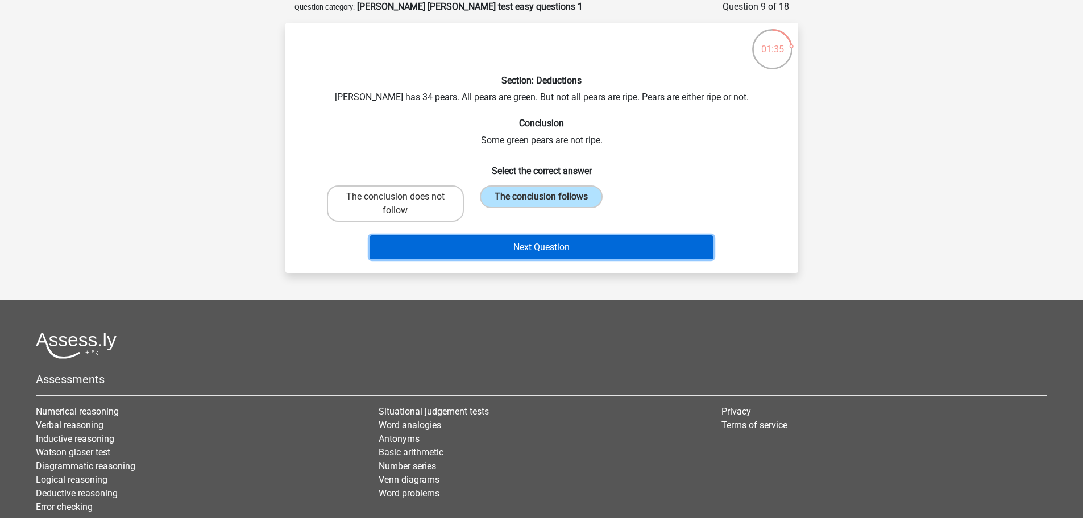
click at [572, 251] on button "Next Question" at bounding box center [542, 247] width 344 height 24
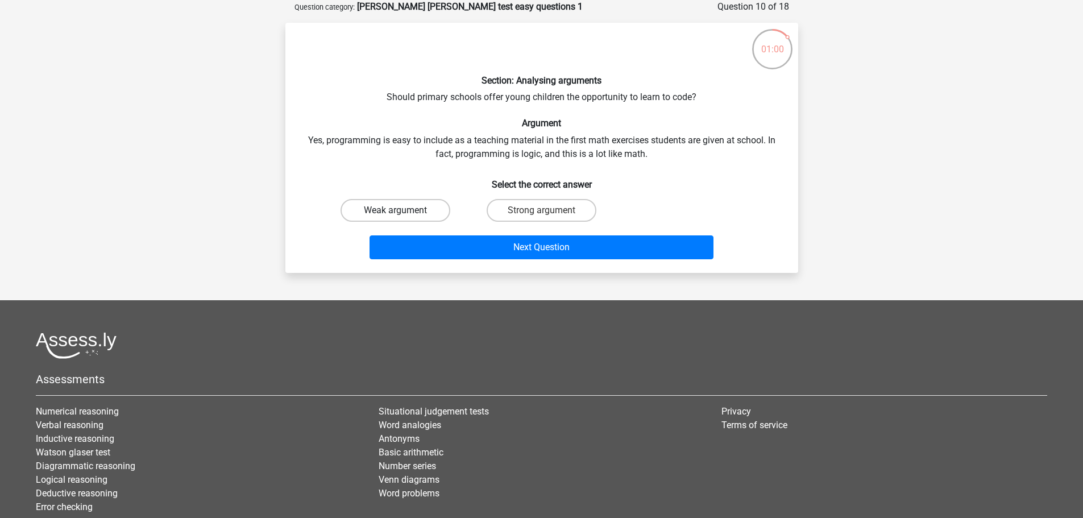
click at [390, 208] on label "Weak argument" at bounding box center [396, 210] width 110 height 23
click at [395, 210] on input "Weak argument" at bounding box center [398, 213] width 7 height 7
radio input "true"
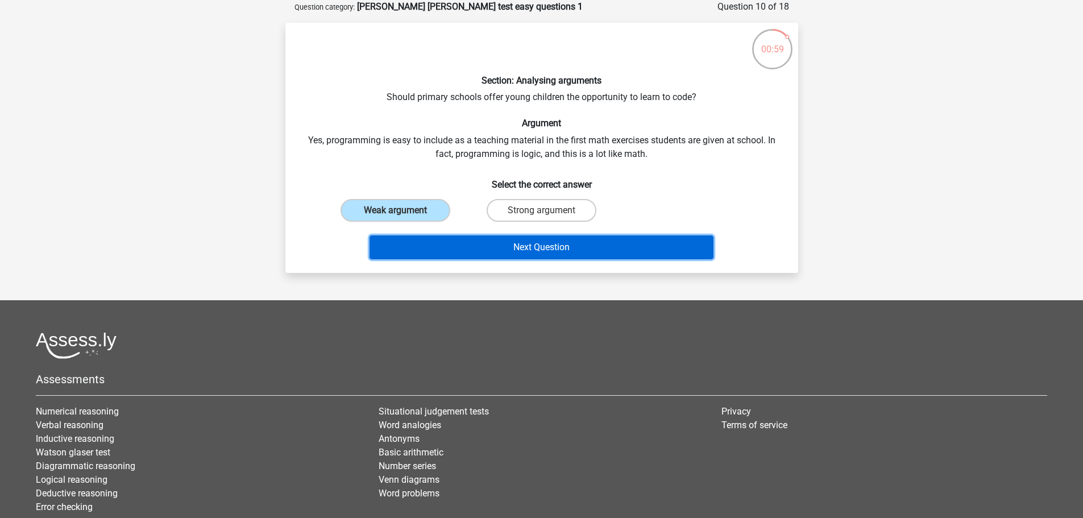
click at [506, 248] on button "Next Question" at bounding box center [542, 247] width 344 height 24
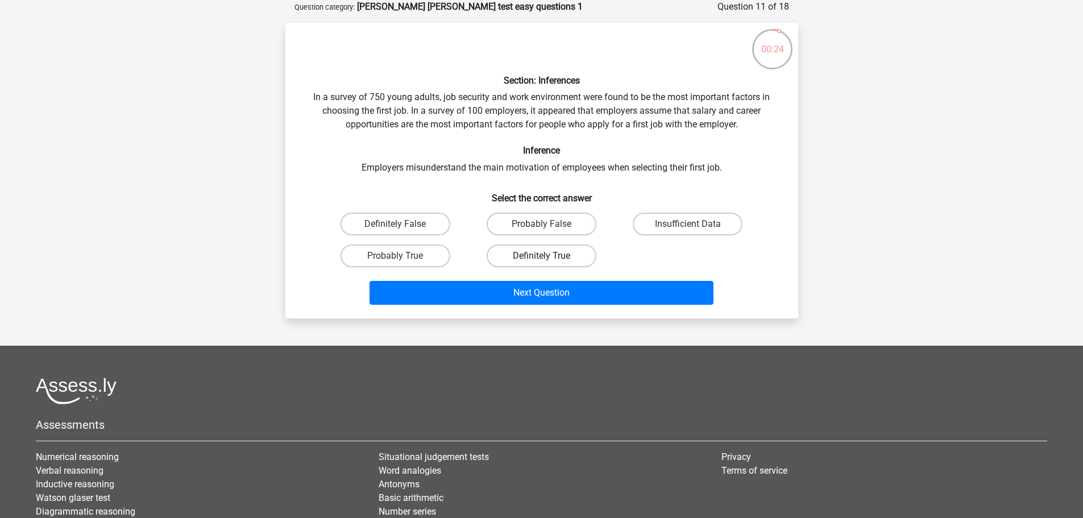
click at [532, 259] on label "Definitely True" at bounding box center [542, 255] width 110 height 23
click at [541, 259] on input "Definitely True" at bounding box center [544, 259] width 7 height 7
radio input "true"
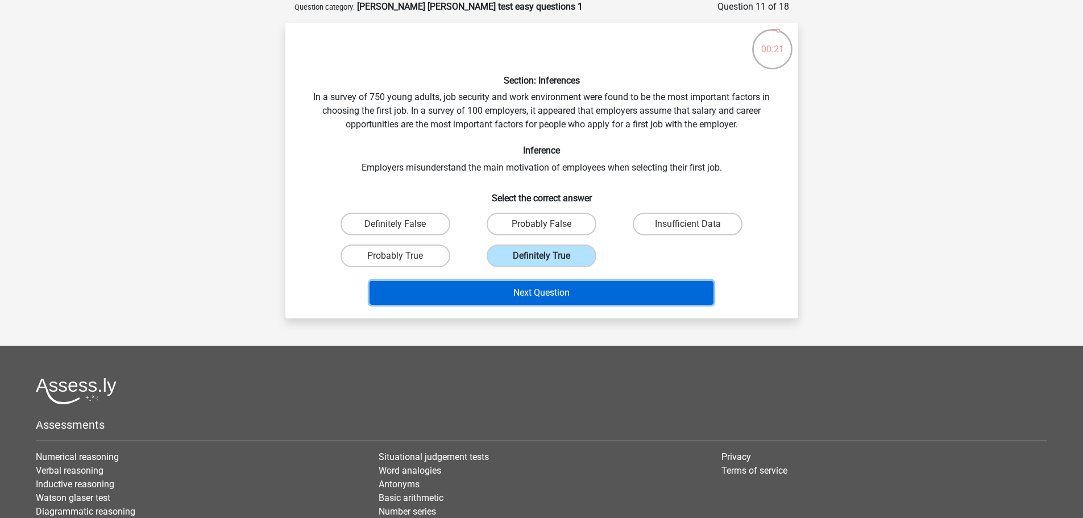
click at [590, 294] on button "Next Question" at bounding box center [542, 293] width 344 height 24
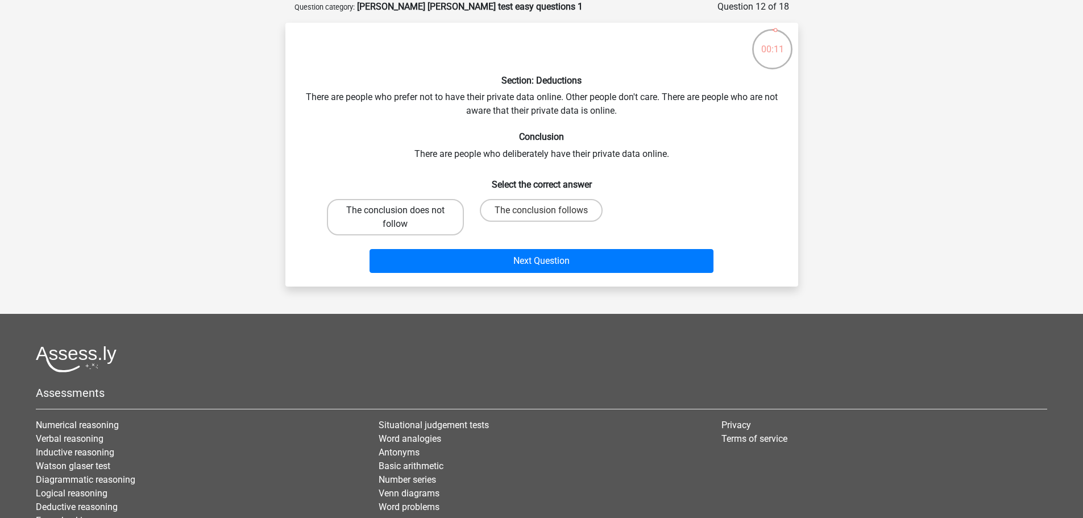
click at [435, 223] on label "The conclusion does not follow" at bounding box center [395, 217] width 137 height 36
click at [402, 218] on input "The conclusion does not follow" at bounding box center [398, 213] width 7 height 7
radio input "true"
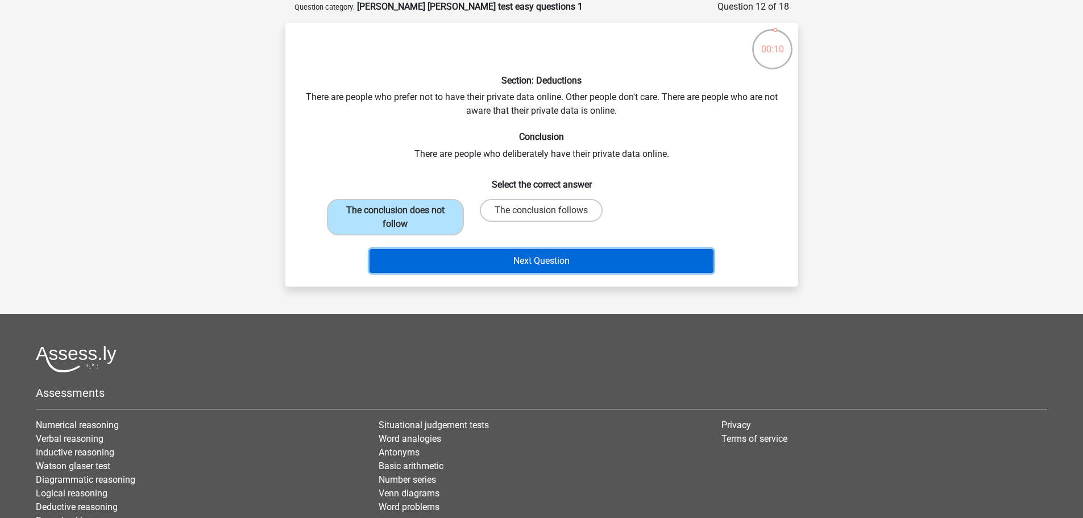
click at [515, 253] on button "Next Question" at bounding box center [542, 261] width 344 height 24
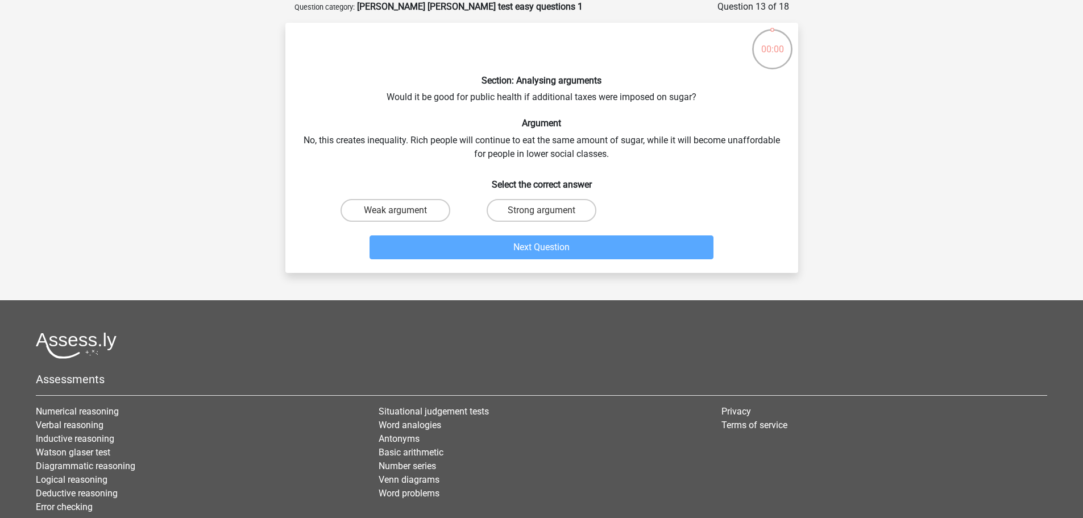
click at [402, 215] on input "Weak argument" at bounding box center [398, 213] width 7 height 7
radio input "true"
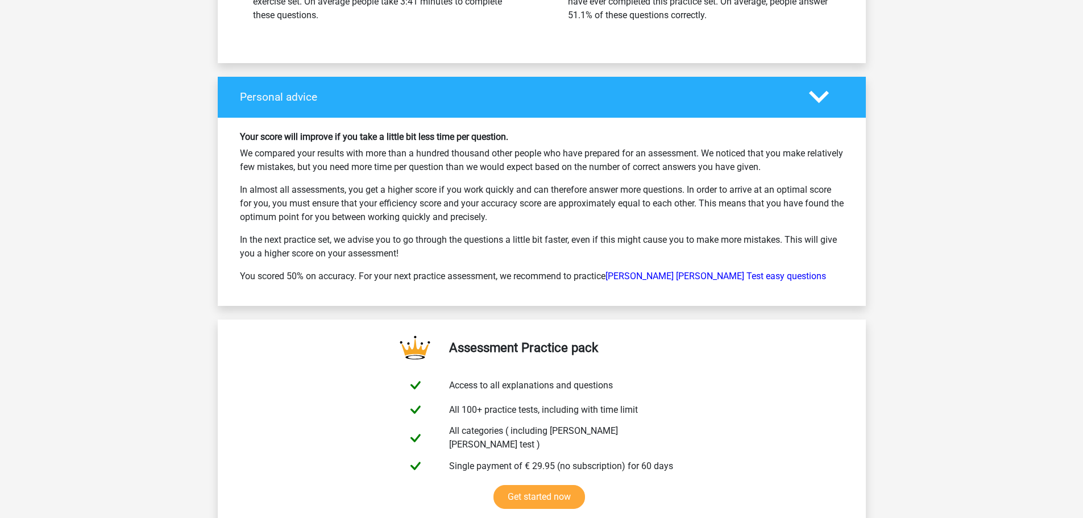
scroll to position [1876, 0]
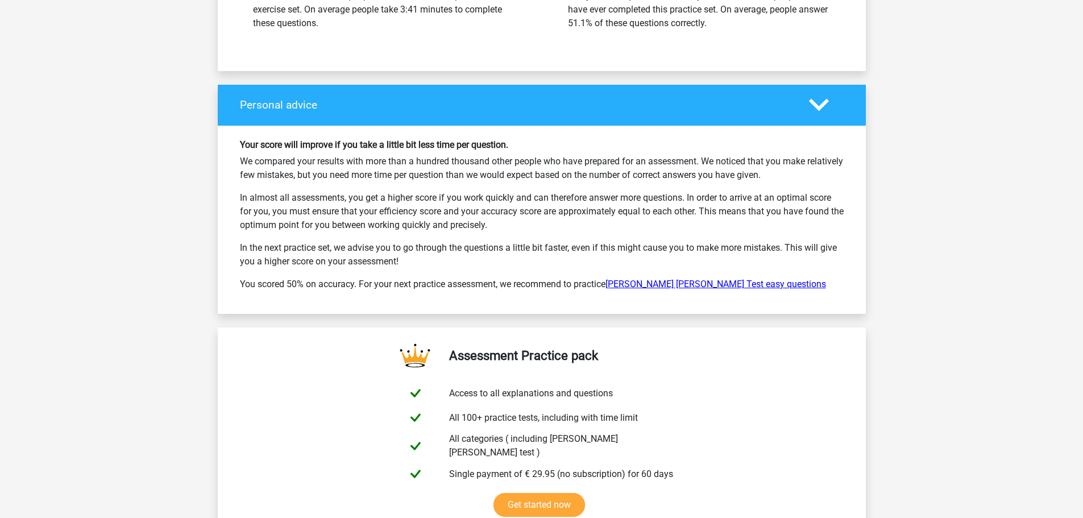
click at [710, 279] on link "[PERSON_NAME] [PERSON_NAME] Test easy questions" at bounding box center [715, 284] width 221 height 11
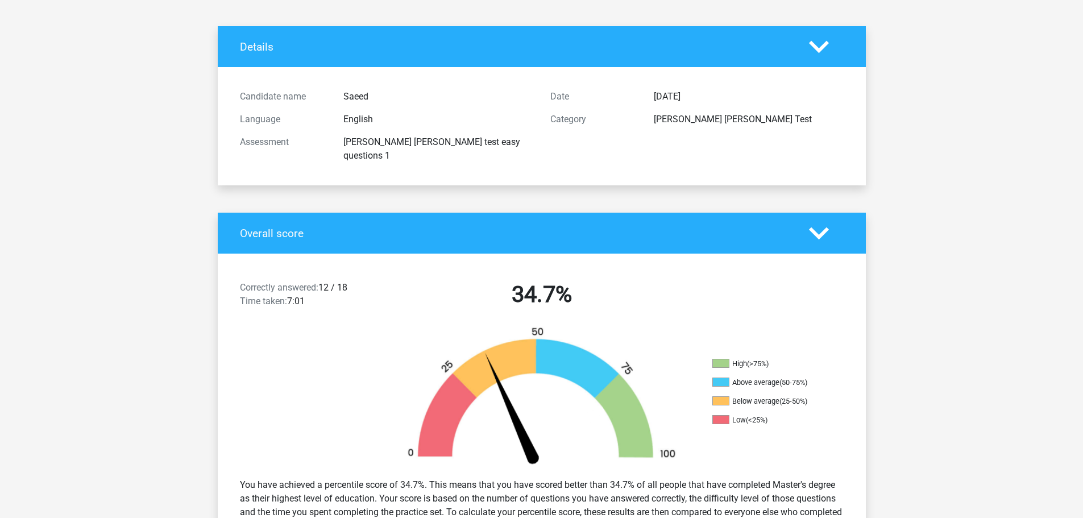
scroll to position [0, 0]
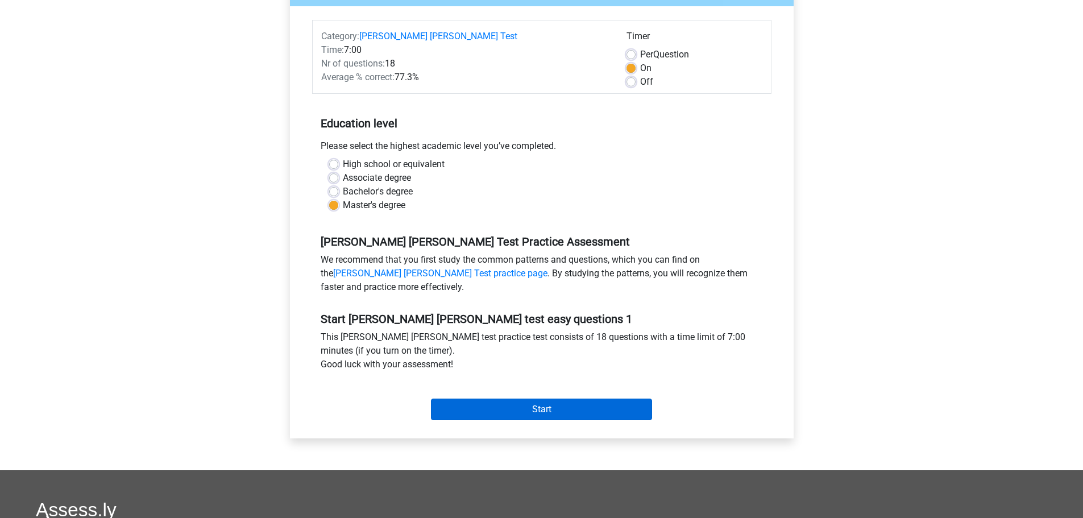
scroll to position [171, 0]
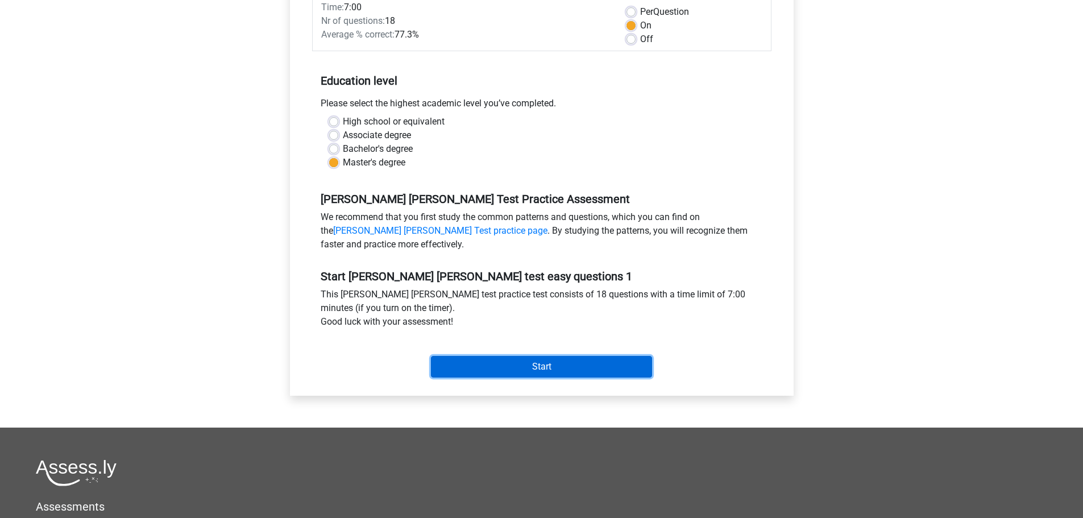
click at [575, 368] on input "Start" at bounding box center [541, 367] width 221 height 22
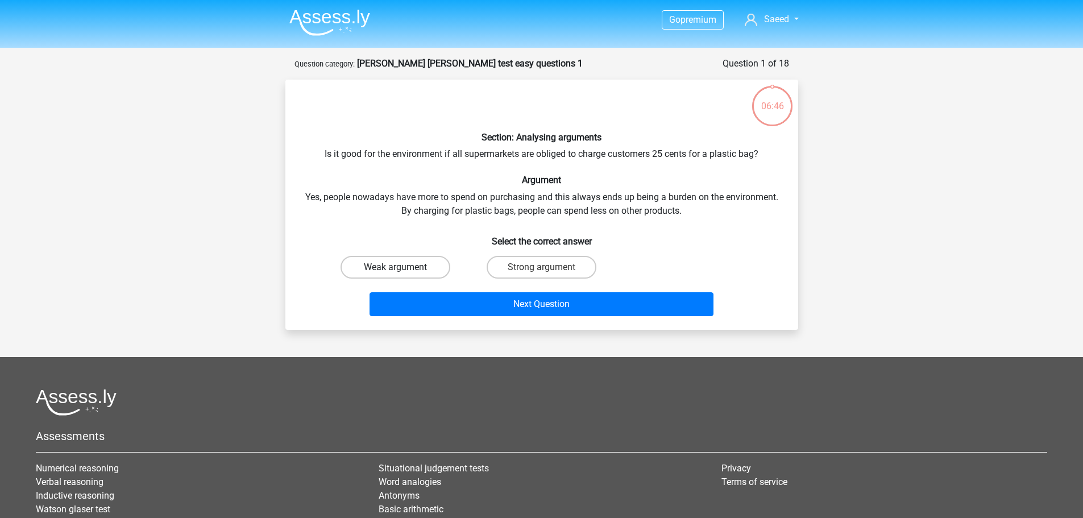
click at [394, 269] on label "Weak argument" at bounding box center [396, 267] width 110 height 23
click at [395, 269] on input "Weak argument" at bounding box center [398, 270] width 7 height 7
radio input "true"
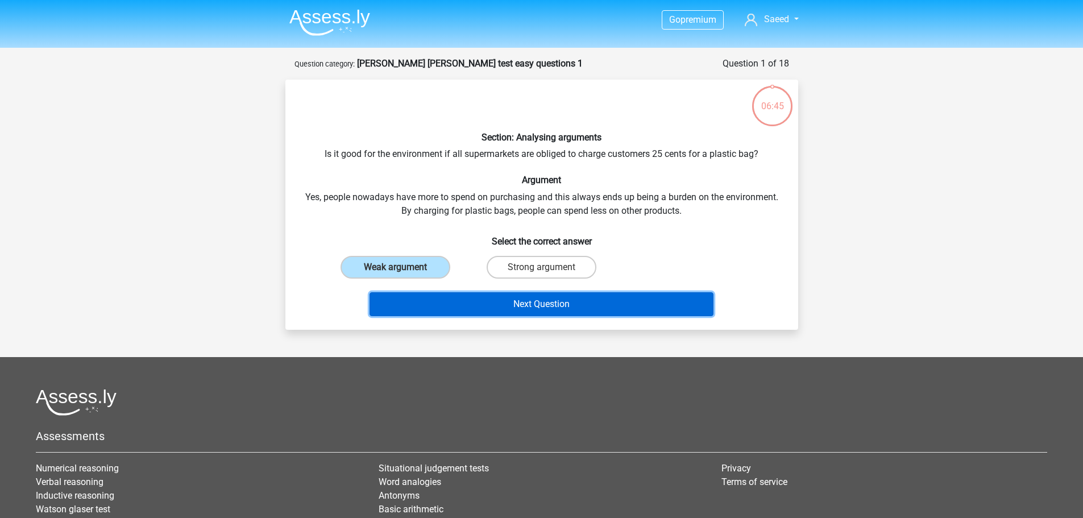
click at [427, 307] on button "Next Question" at bounding box center [542, 304] width 344 height 24
